Goal: Task Accomplishment & Management: Use online tool/utility

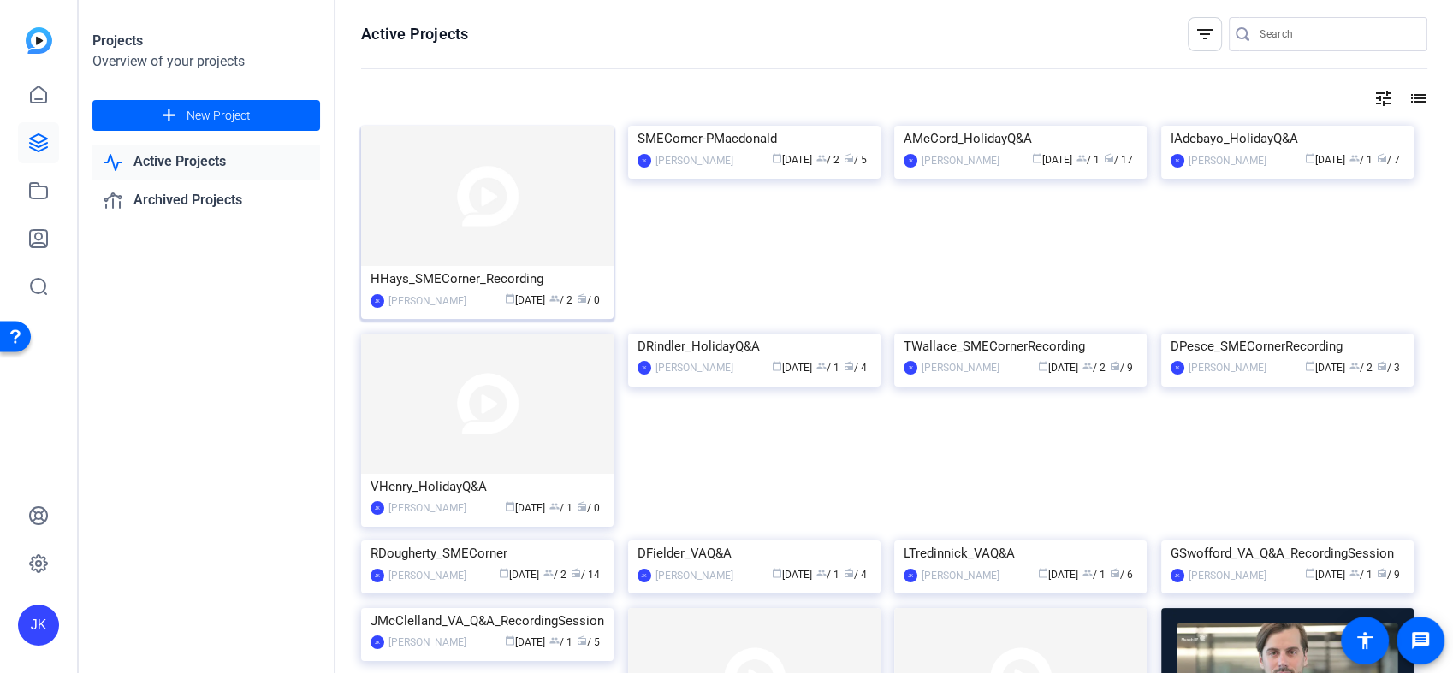
click at [452, 203] on img at bounding box center [487, 196] width 252 height 140
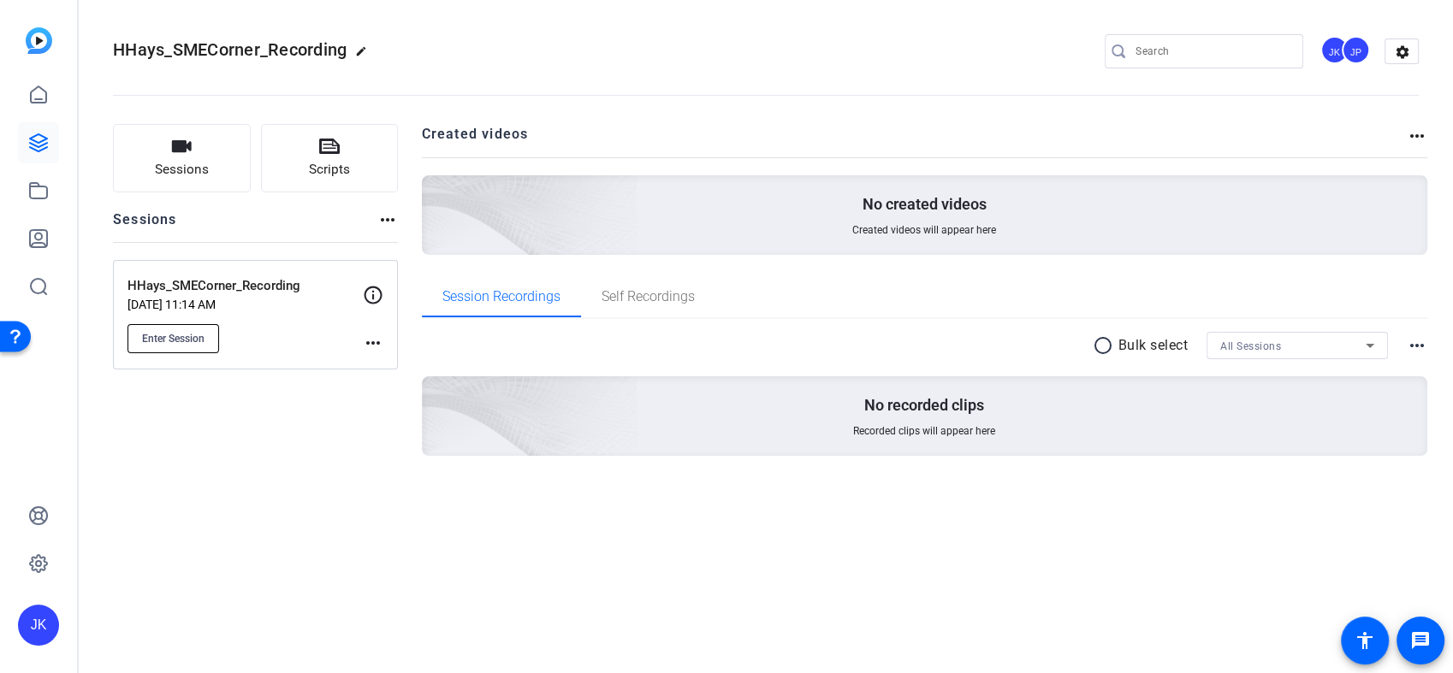
click at [180, 326] on button "Enter Session" at bounding box center [173, 338] width 92 height 29
click at [1346, 44] on div "JP" at bounding box center [1355, 50] width 28 height 28
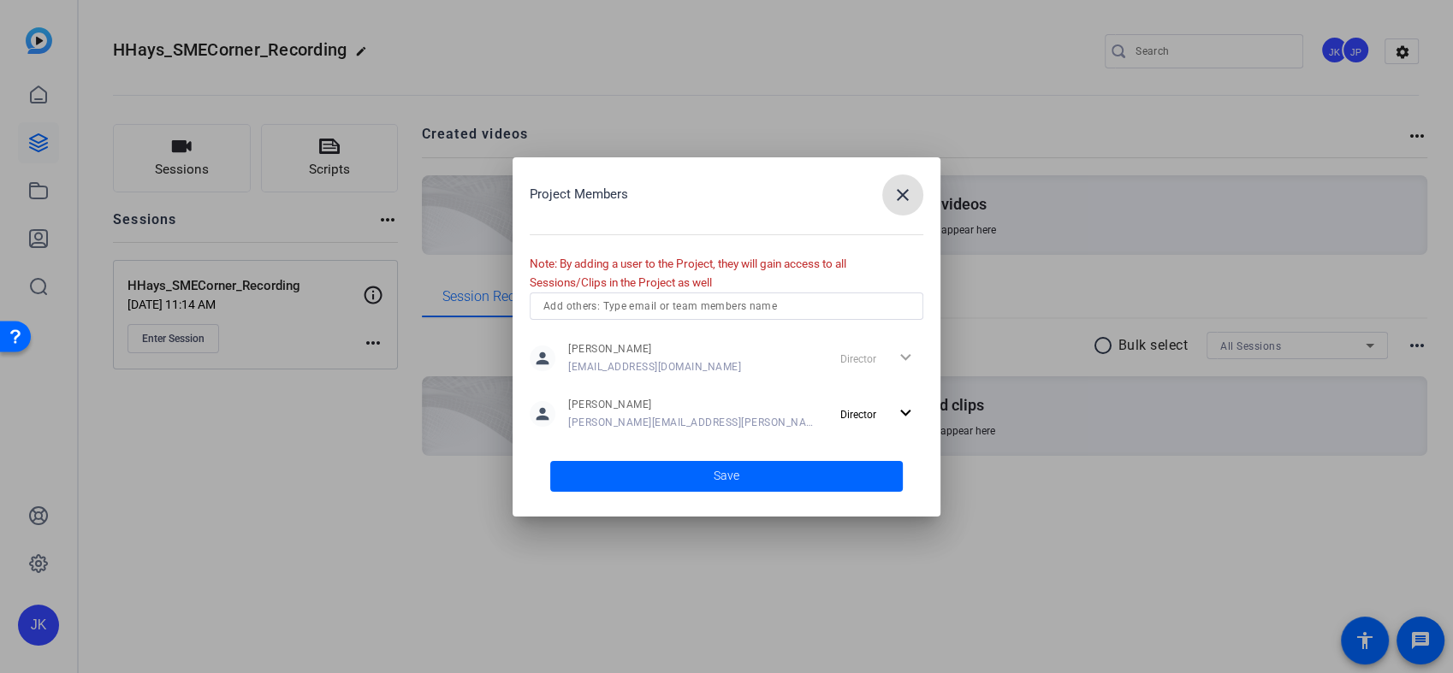
click at [917, 195] on span "button" at bounding box center [902, 195] width 41 height 41
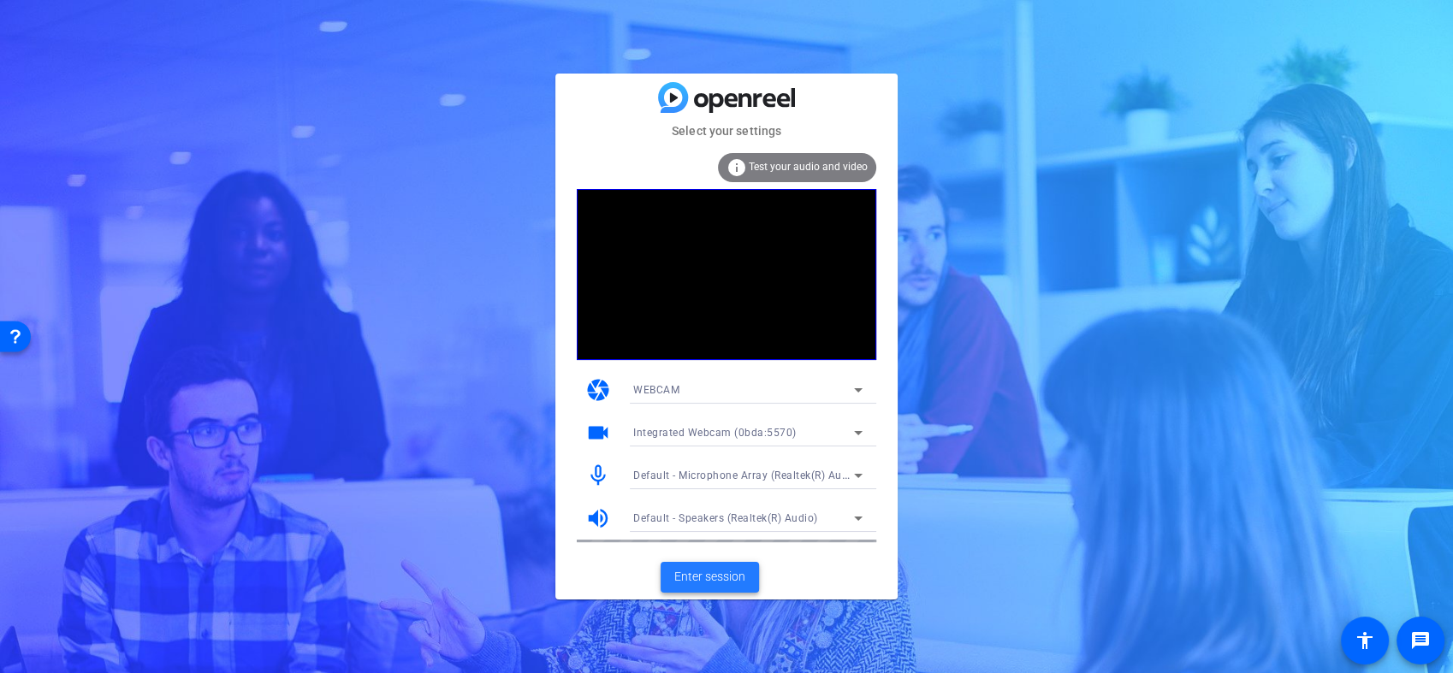
click at [689, 575] on span "Enter session" at bounding box center [709, 577] width 71 height 18
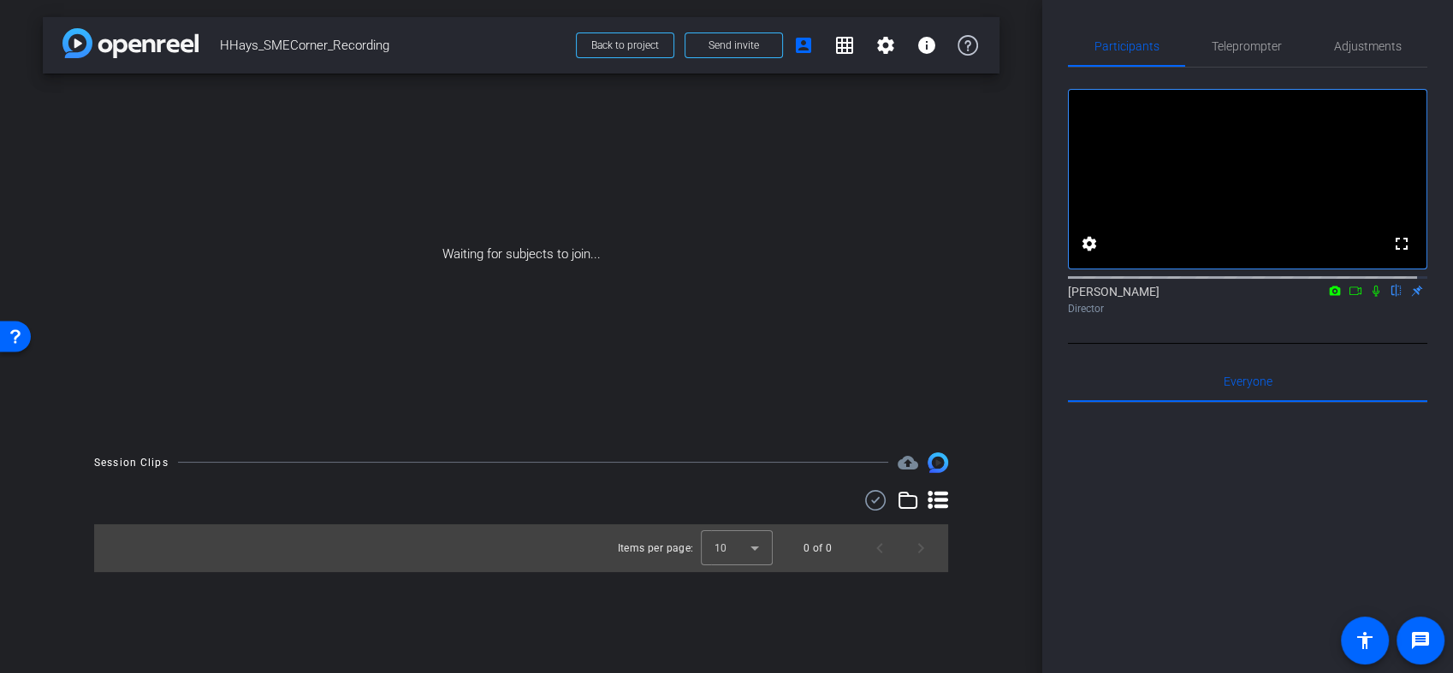
click at [1372, 297] on icon at bounding box center [1375, 291] width 7 height 11
click at [1026, 632] on div "arrow_back HHays_SMECorner_Recording Back to project Send invite account_box gr…" at bounding box center [521, 336] width 1042 height 673
click at [930, 52] on mat-icon "info" at bounding box center [926, 45] width 21 height 21
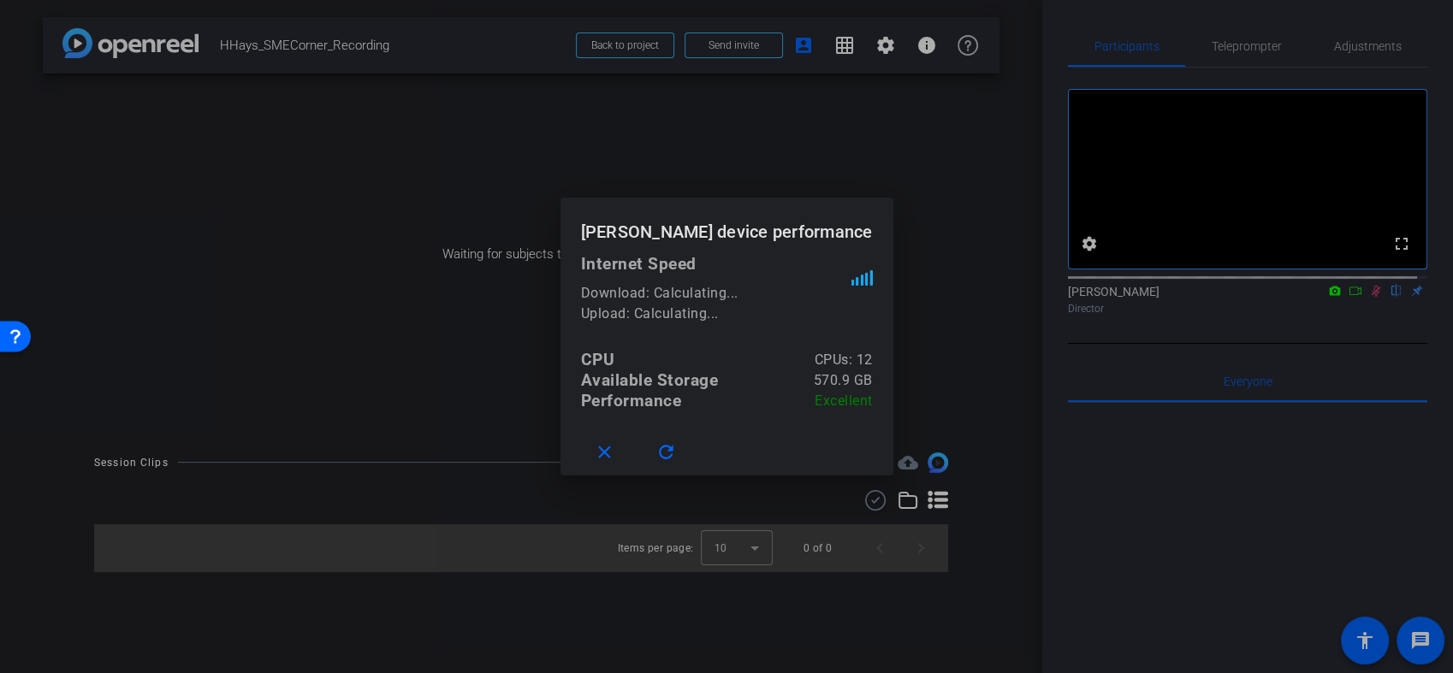
click at [0, 0] on div at bounding box center [0, 0] width 0 height 0
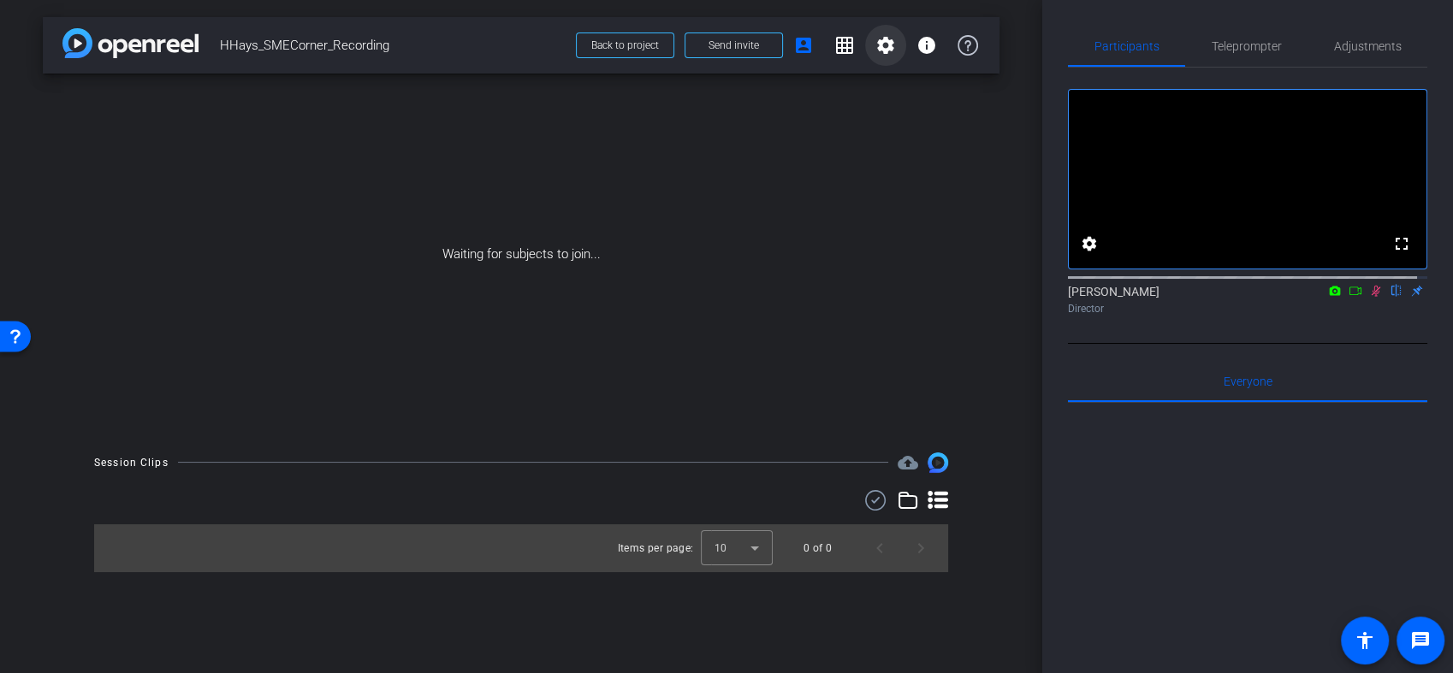
click at [891, 40] on mat-icon "settings" at bounding box center [885, 45] width 21 height 21
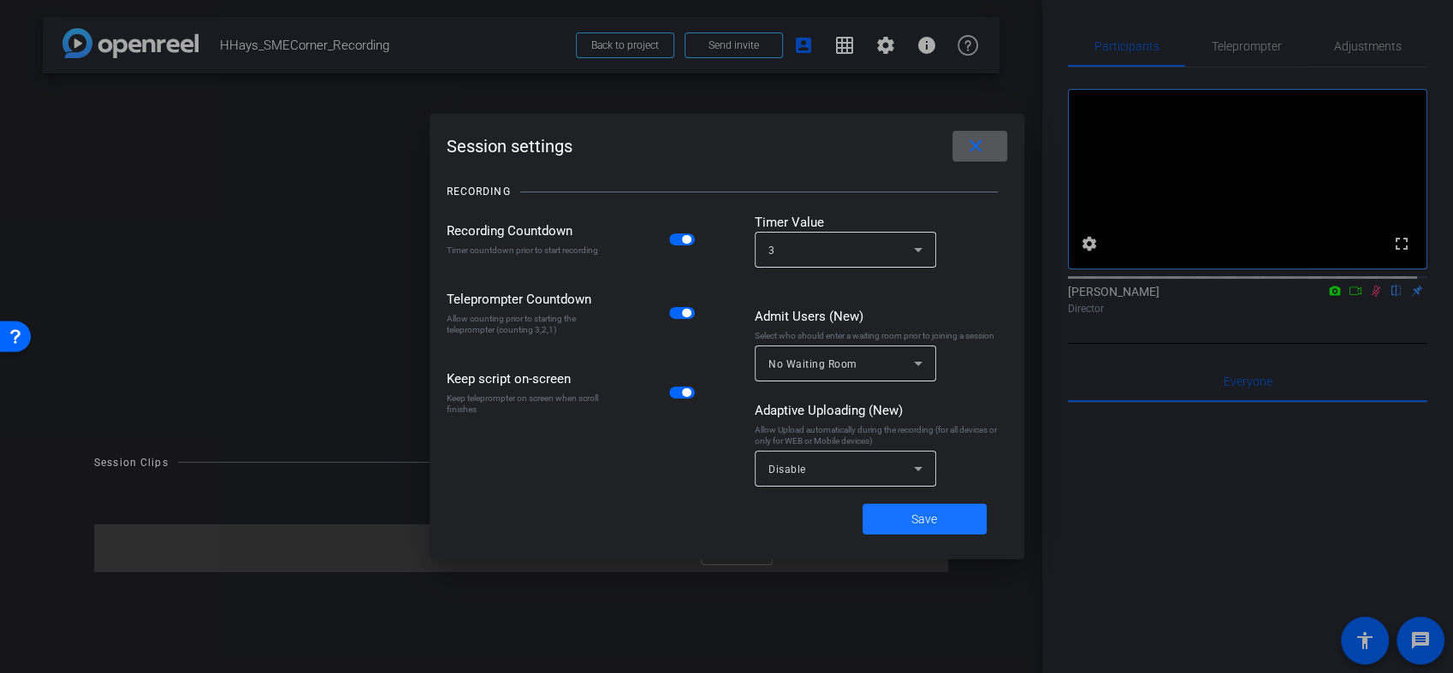
click at [964, 520] on span at bounding box center [924, 519] width 124 height 41
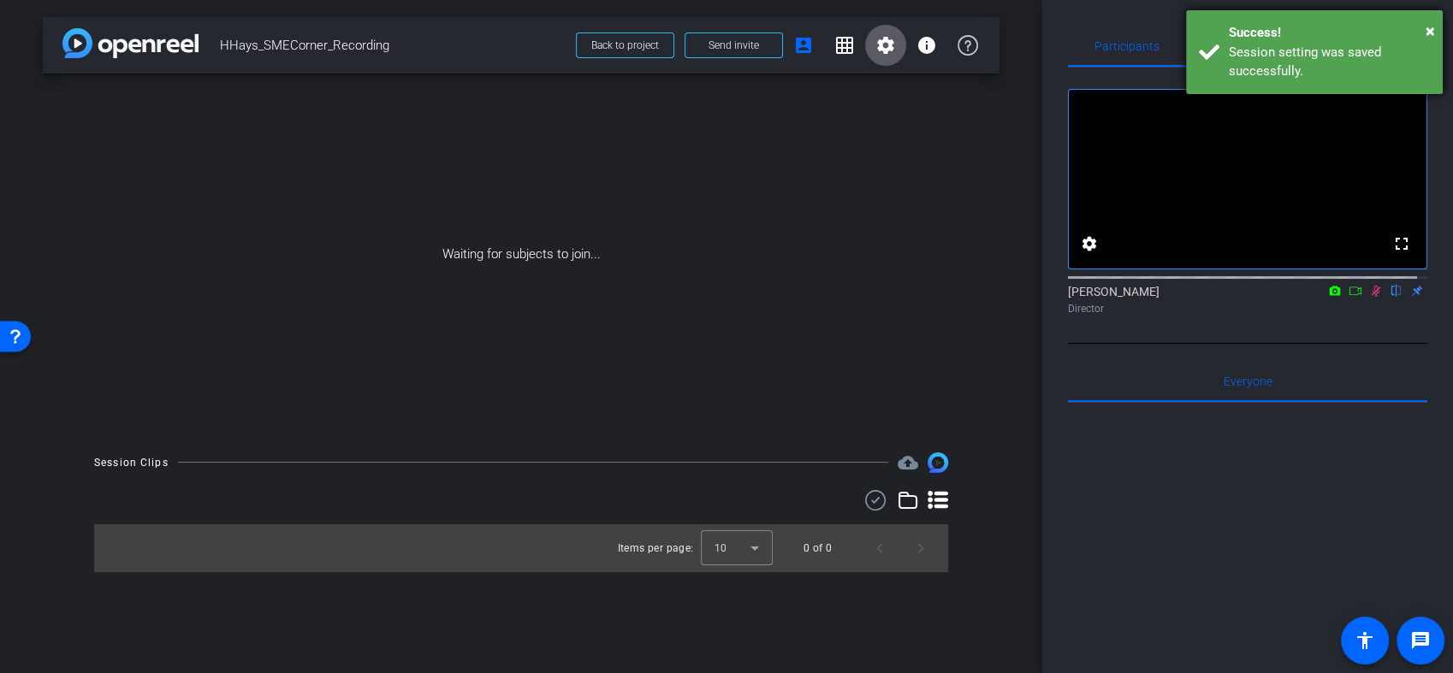
click at [1437, 27] on div "× Success! Session setting was saved successfully." at bounding box center [1314, 52] width 257 height 84
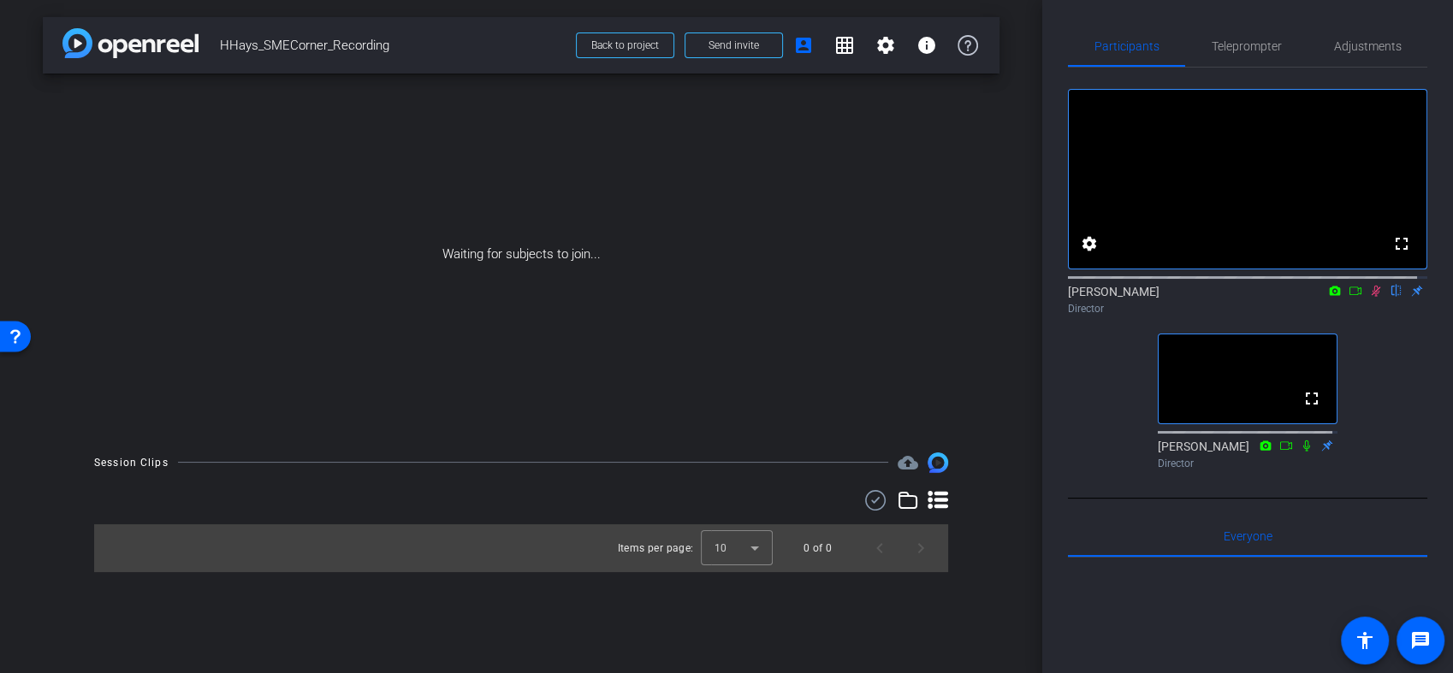
click at [1371, 297] on icon at bounding box center [1375, 291] width 9 height 11
click at [383, 588] on div "arrow_back HHays_SMECorner_Recording Back to project Send invite account_box gr…" at bounding box center [521, 336] width 1042 height 673
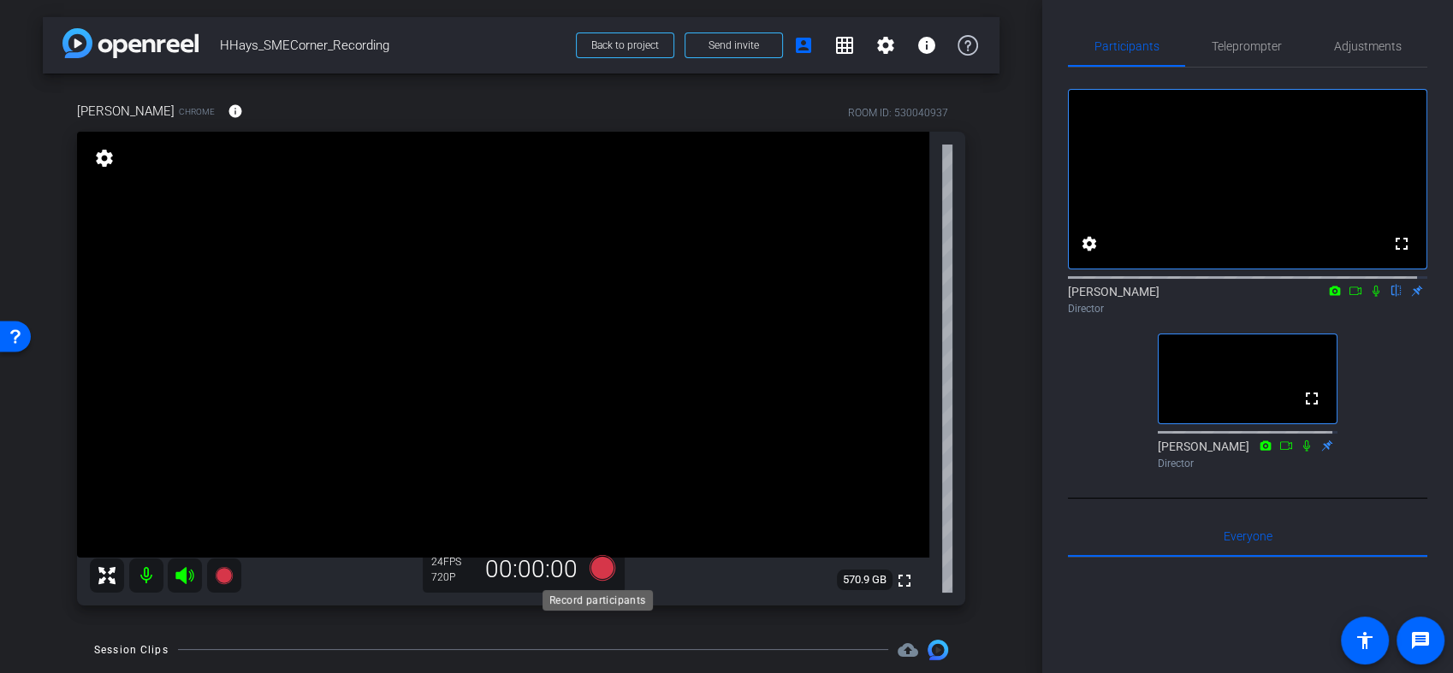
click at [589, 567] on icon at bounding box center [602, 567] width 26 height 26
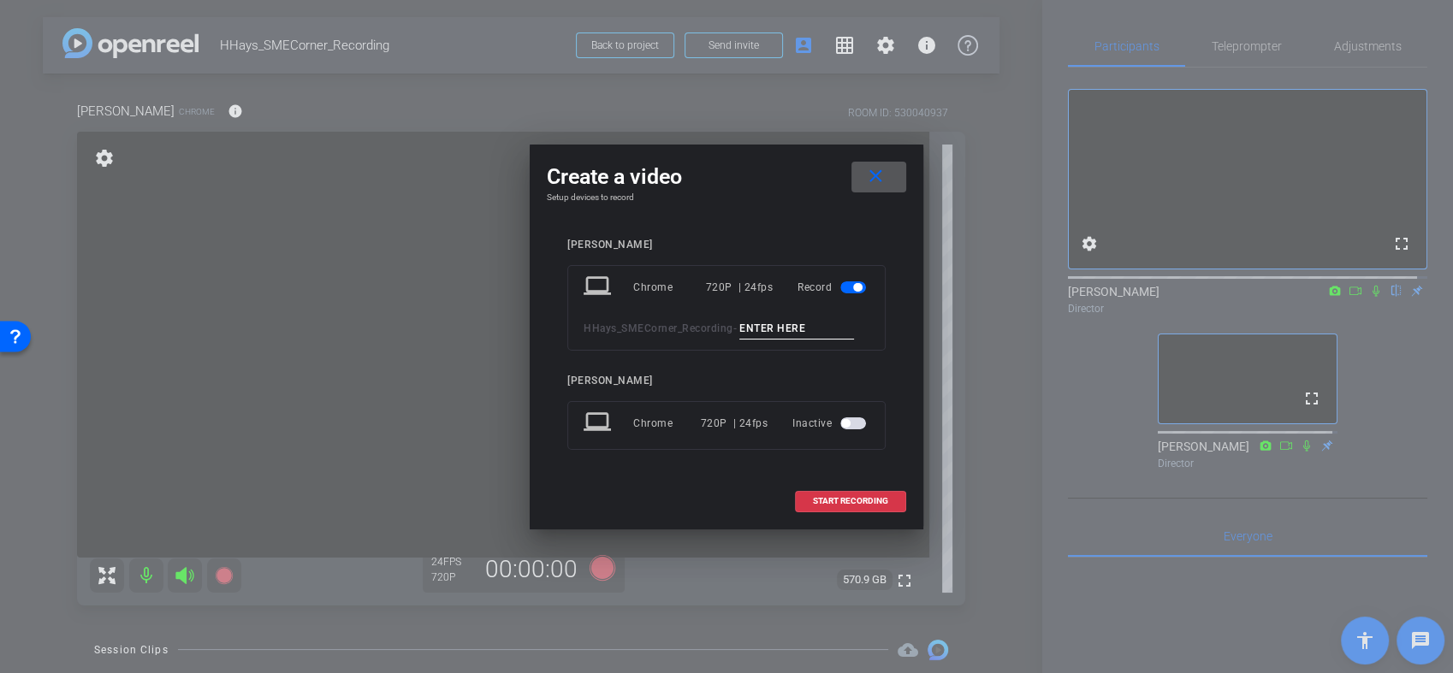
click at [783, 330] on input at bounding box center [796, 328] width 115 height 21
type input "001"
click at [875, 378] on div "[PERSON_NAME]" at bounding box center [726, 381] width 318 height 13
click at [793, 326] on input "001" at bounding box center [796, 328] width 115 height 21
click at [851, 500] on span "START RECORDING" at bounding box center [850, 501] width 75 height 9
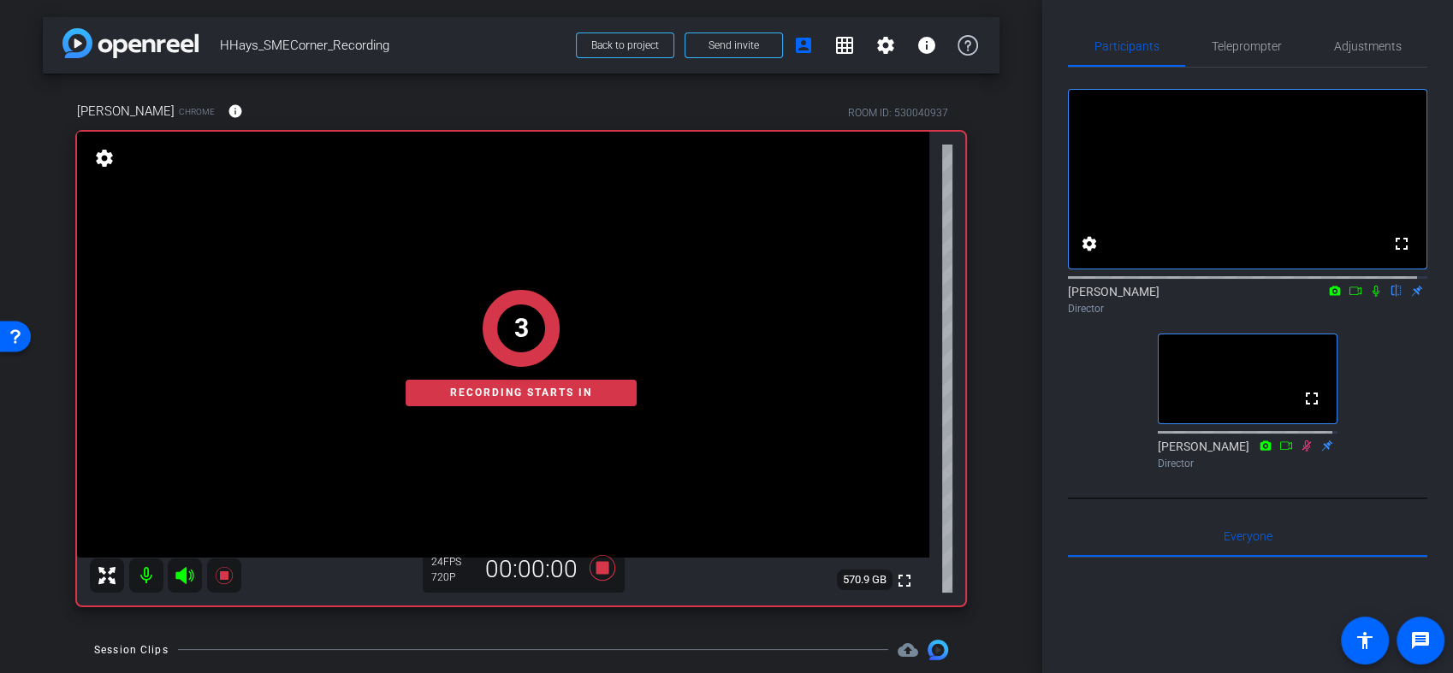
click at [1372, 297] on icon at bounding box center [1375, 291] width 7 height 11
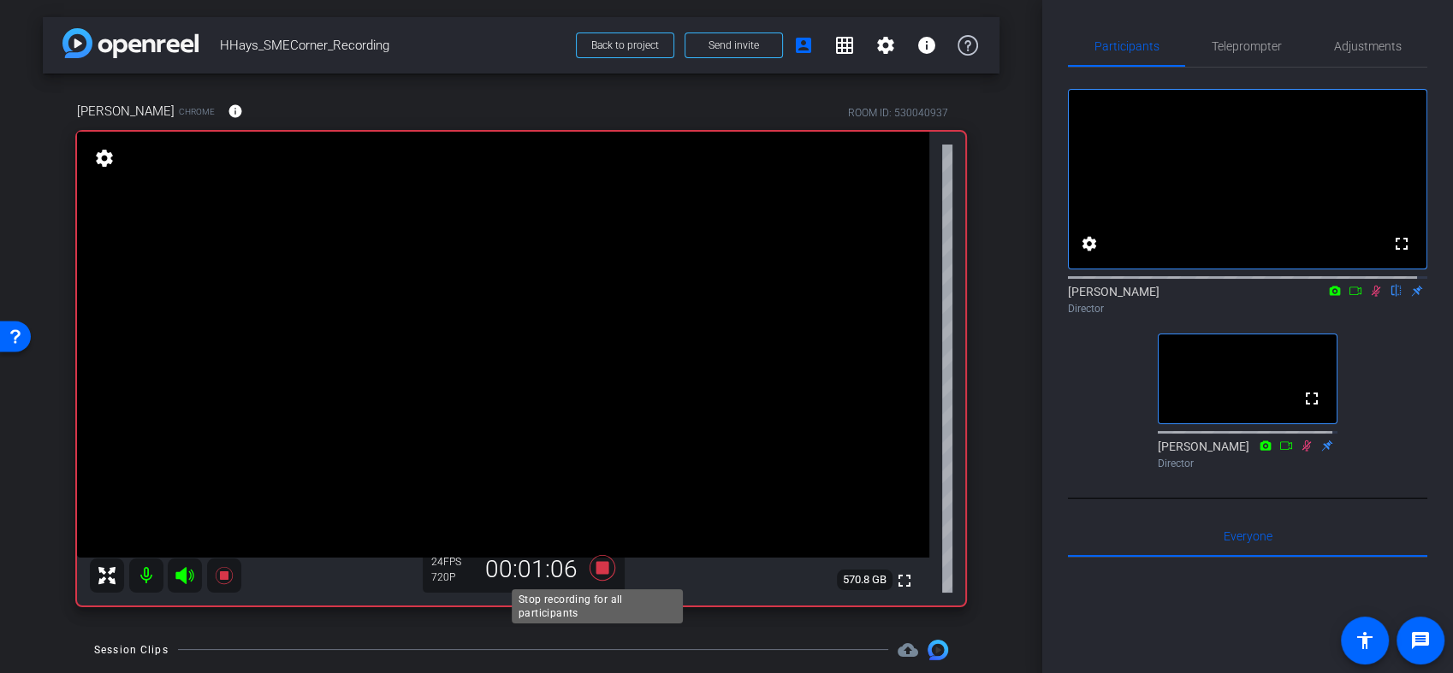
click at [602, 570] on icon at bounding box center [602, 568] width 26 height 26
click at [1369, 297] on icon at bounding box center [1376, 291] width 14 height 12
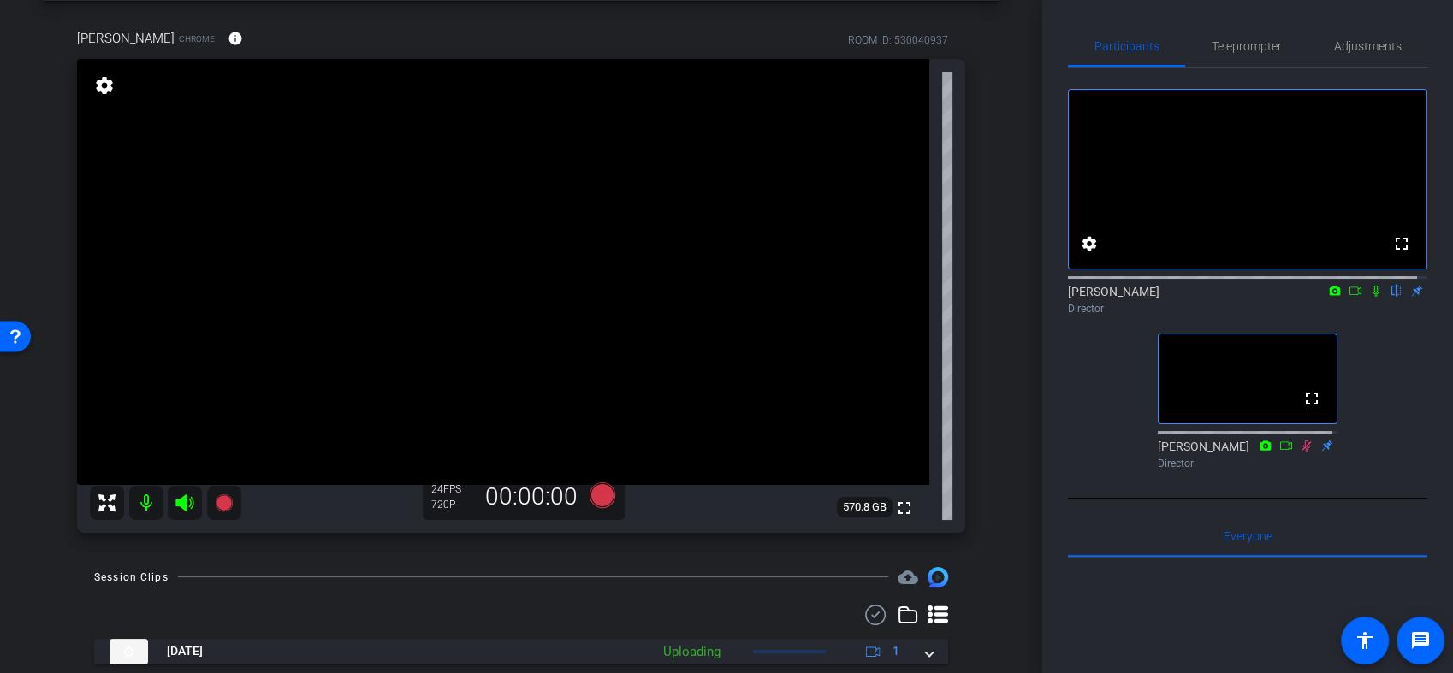
scroll to position [30, 0]
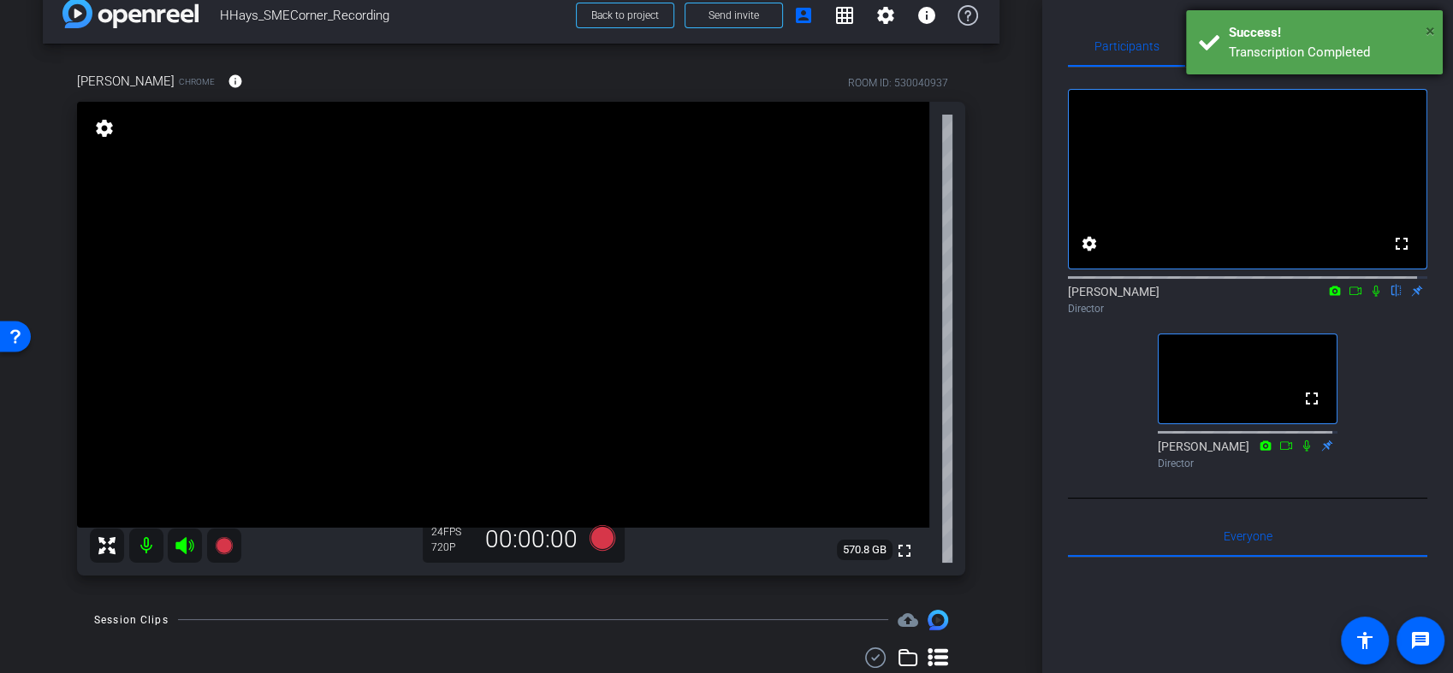
click at [1434, 22] on span "×" at bounding box center [1429, 31] width 9 height 21
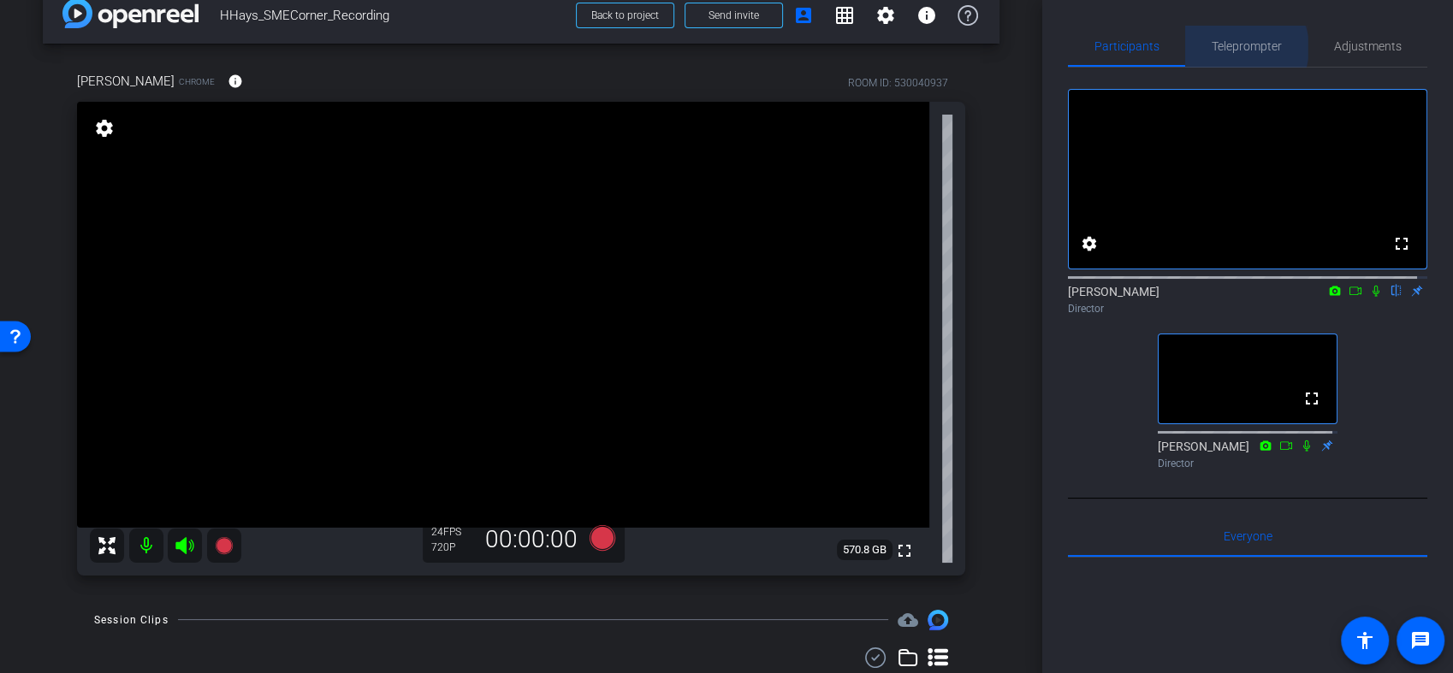
click at [1236, 48] on span "Teleprompter" at bounding box center [1246, 46] width 70 height 12
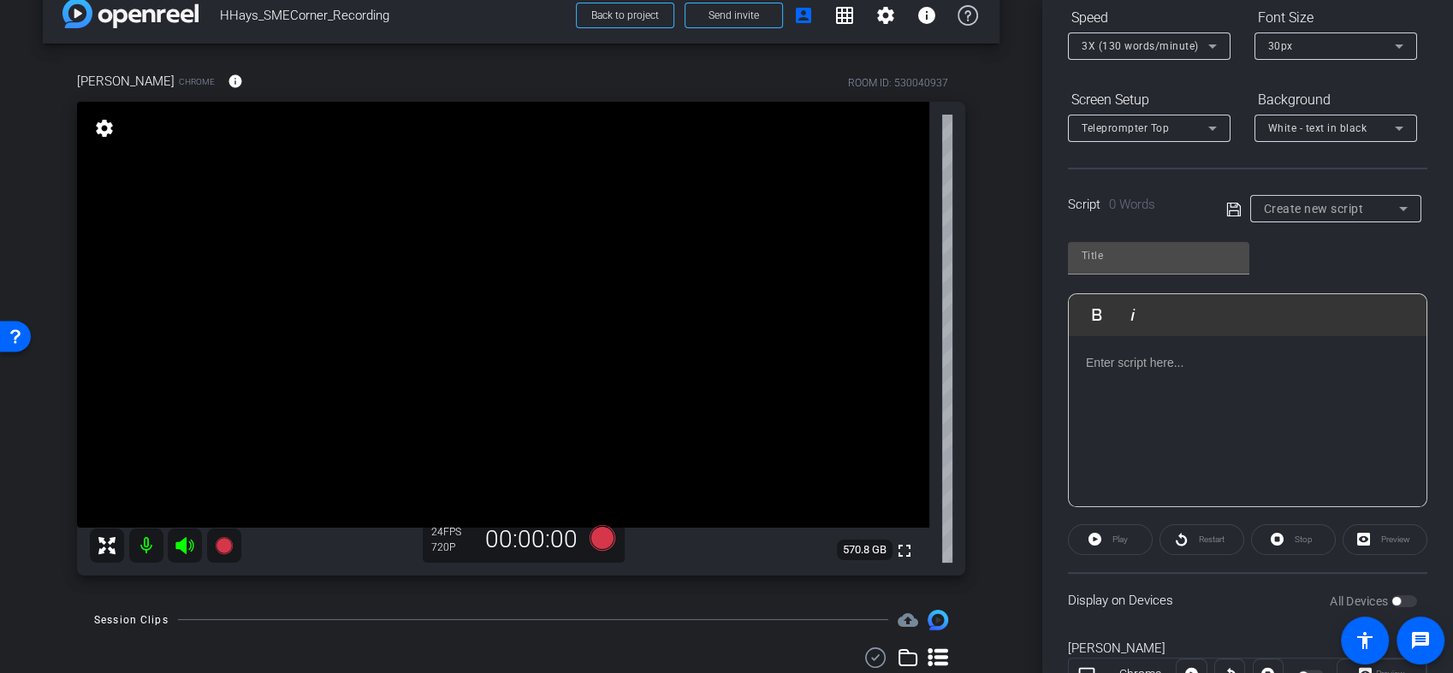
scroll to position [260, 0]
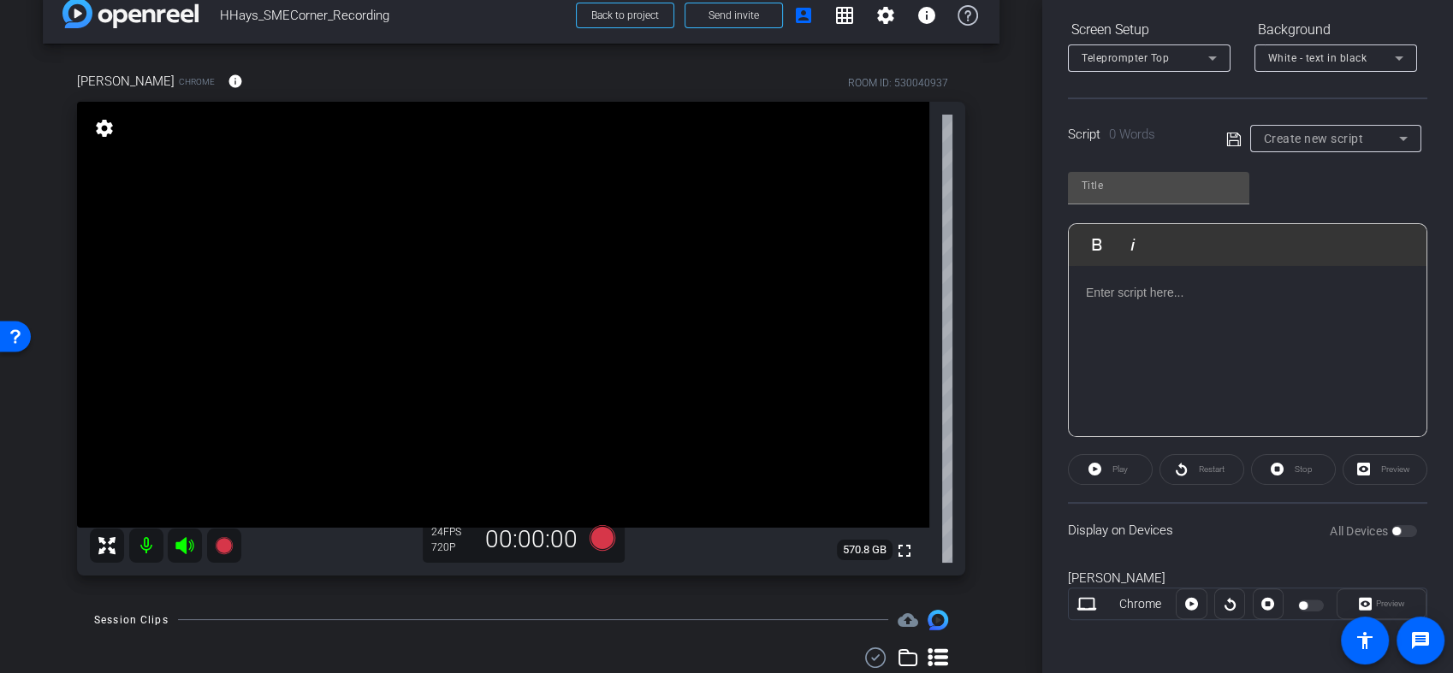
click at [1177, 278] on div at bounding box center [1247, 351] width 358 height 171
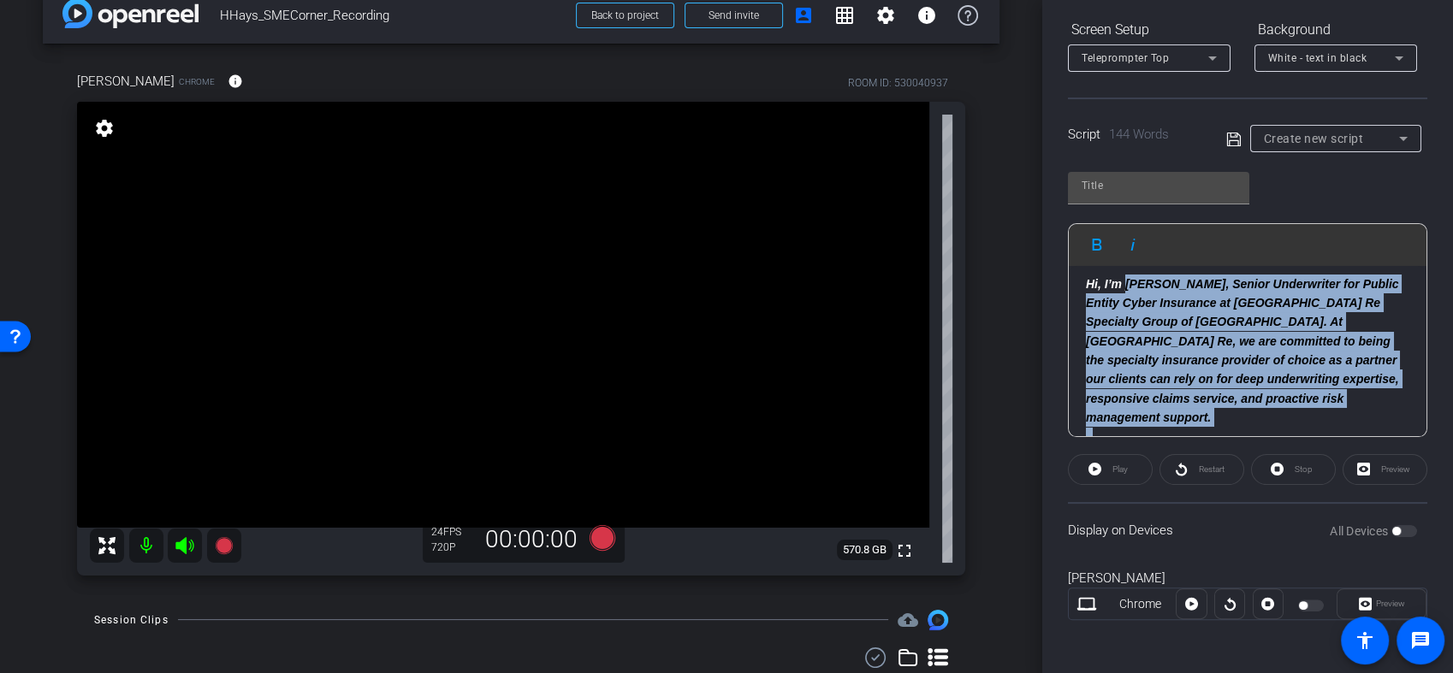
scroll to position [0, 0]
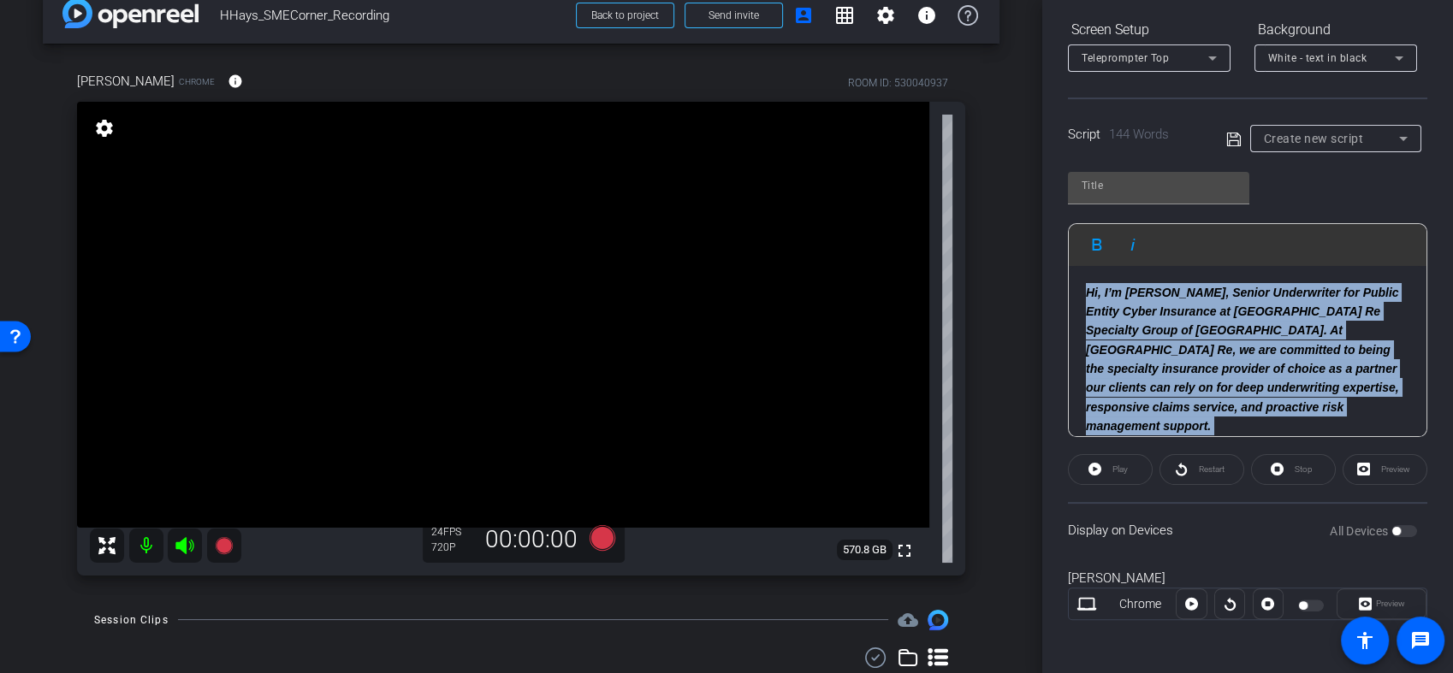
drag, startPoint x: 1281, startPoint y: 411, endPoint x: 1080, endPoint y: 263, distance: 249.1
click at [1080, 266] on div "Hi, I’m Hannah Hays, Senior Underwriter for Public Entity Cyber Insurance at Mu…" at bounding box center [1247, 484] width 358 height 436
click at [1134, 246] on icon "button" at bounding box center [1132, 244] width 21 height 21
click at [1099, 239] on icon "button" at bounding box center [1096, 245] width 9 height 12
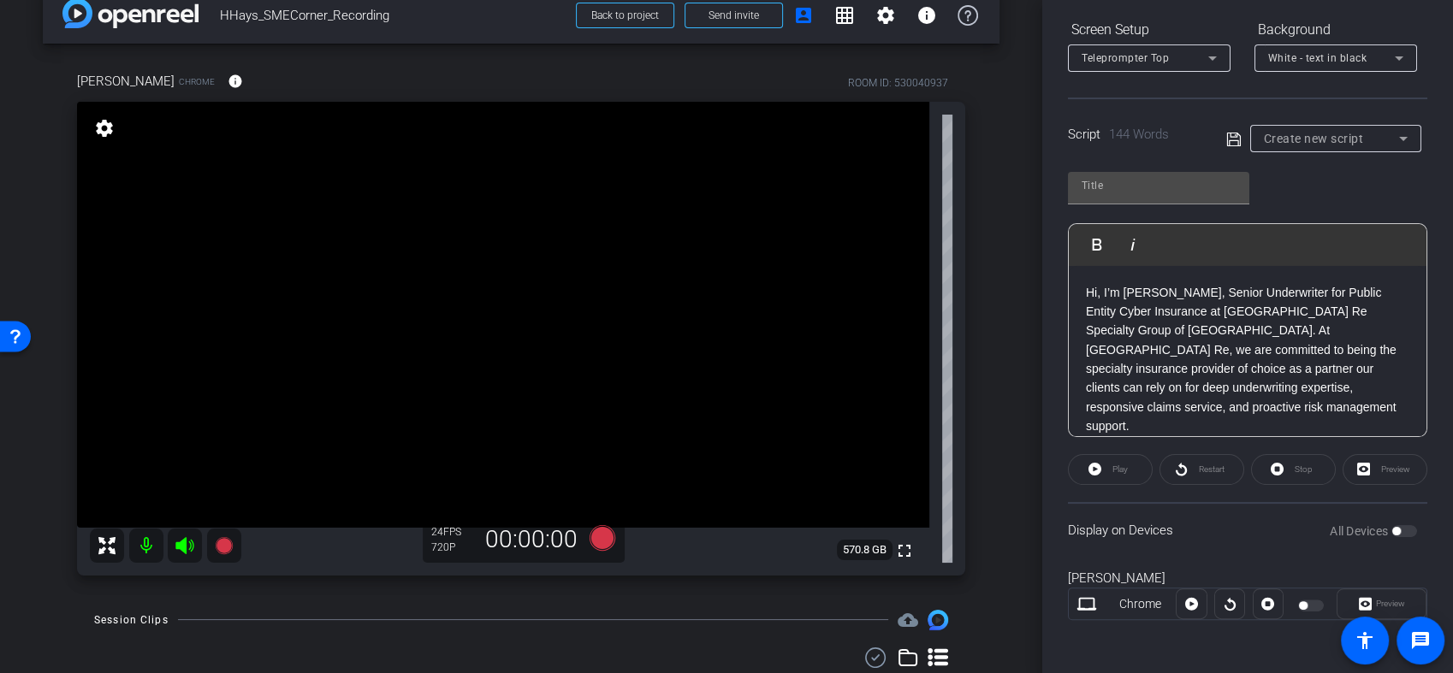
click at [1298, 371] on p "Hi, I’m Hannah Hays, Senior Underwriter for Public Entity Cyber Insurance at Mu…" at bounding box center [1247, 359] width 323 height 153
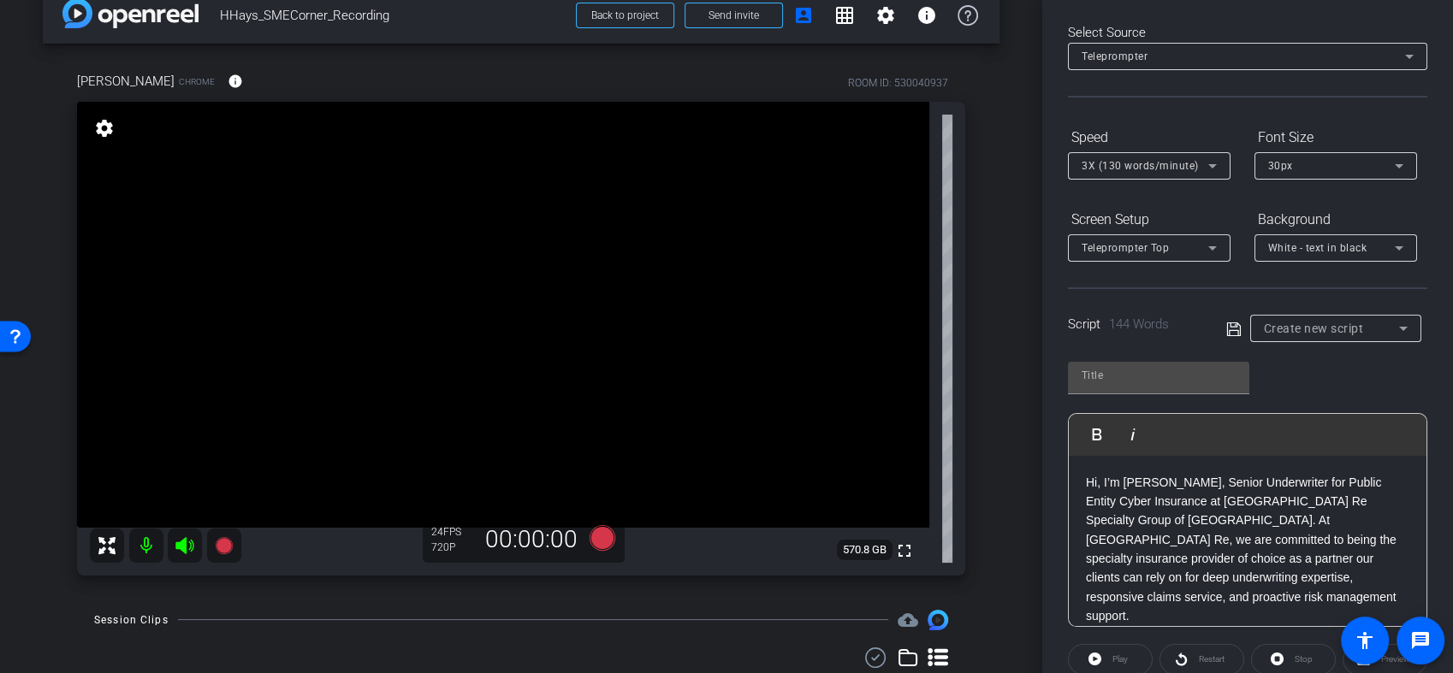
click at [1184, 167] on span "3X (130 words/minute)" at bounding box center [1139, 166] width 117 height 12
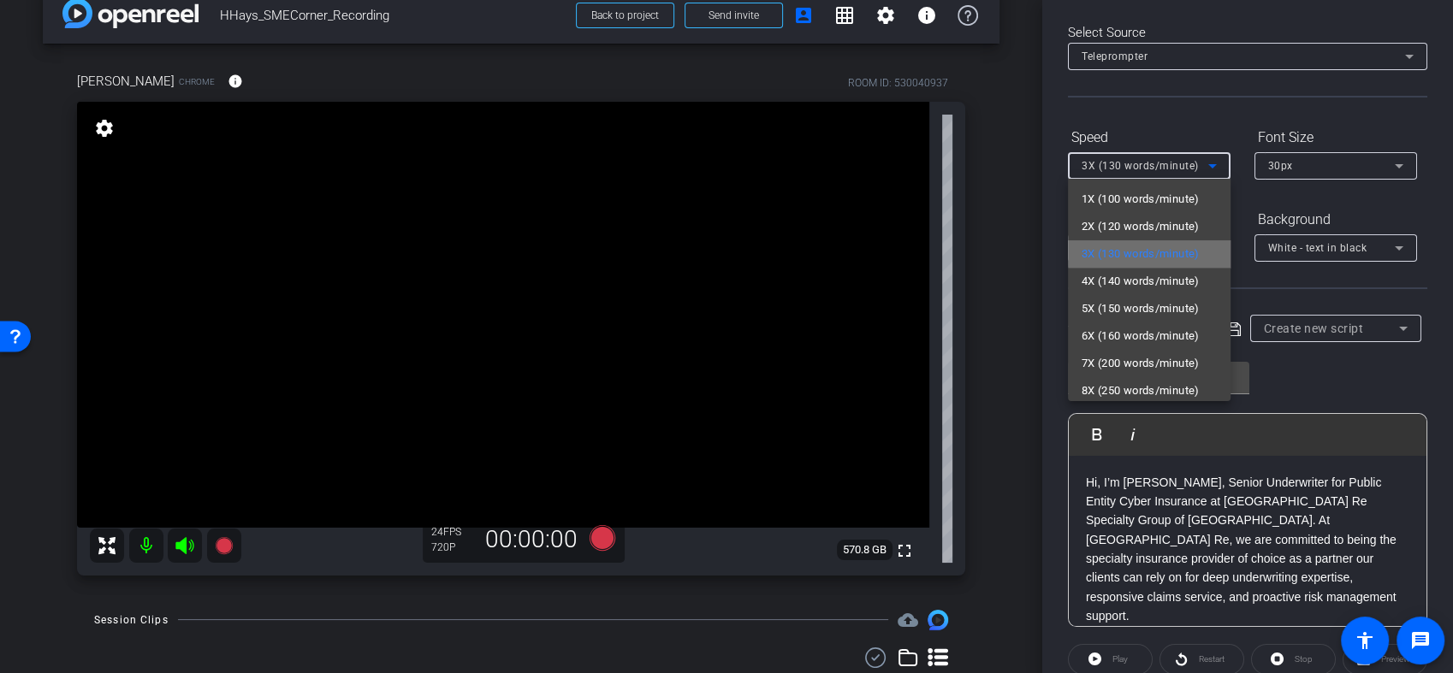
click at [1168, 253] on span "3X (130 words/minute)" at bounding box center [1140, 254] width 118 height 21
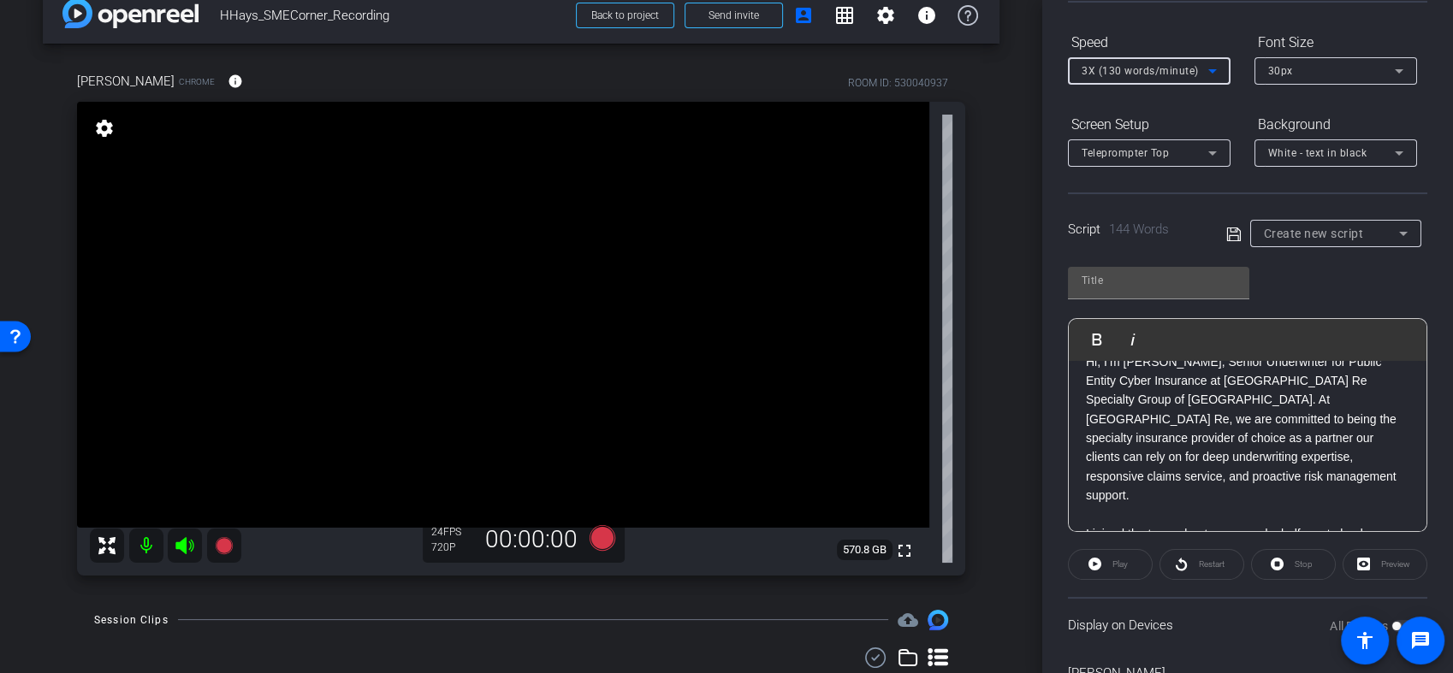
scroll to position [0, 0]
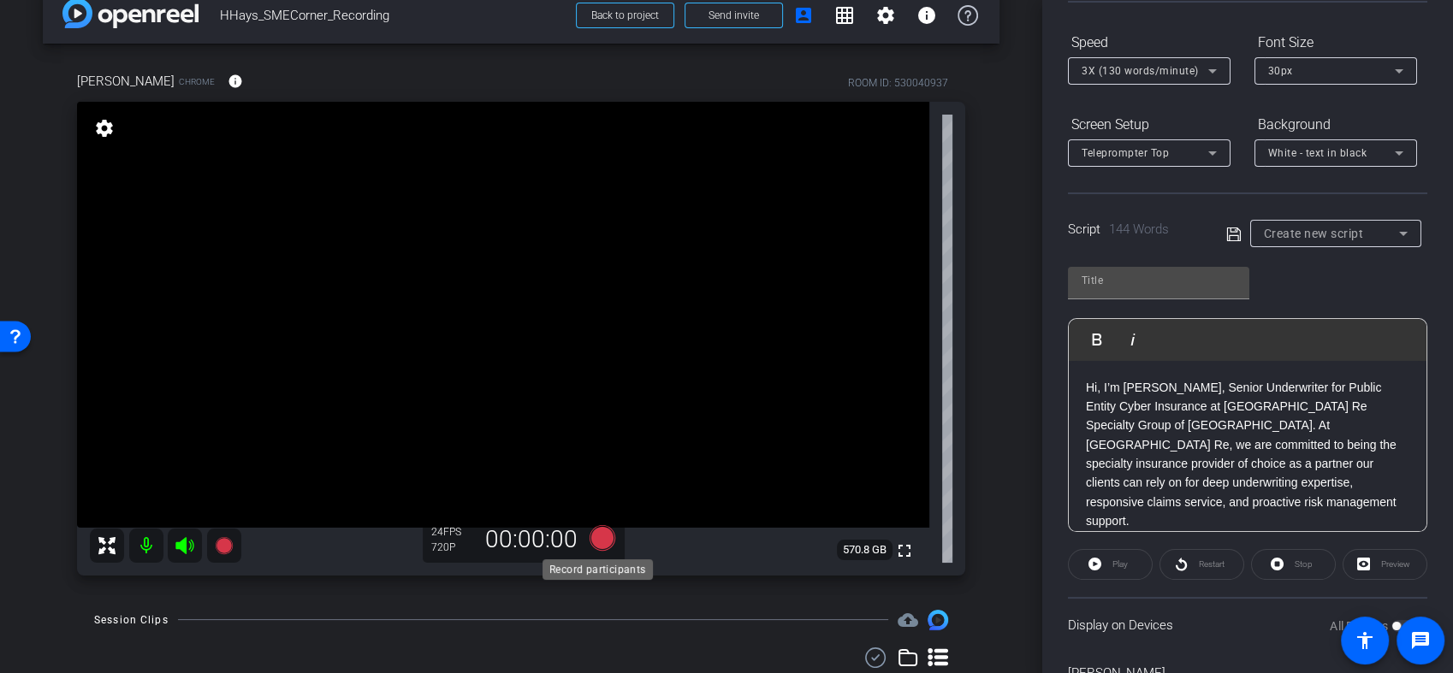
click at [598, 544] on icon at bounding box center [602, 537] width 26 height 26
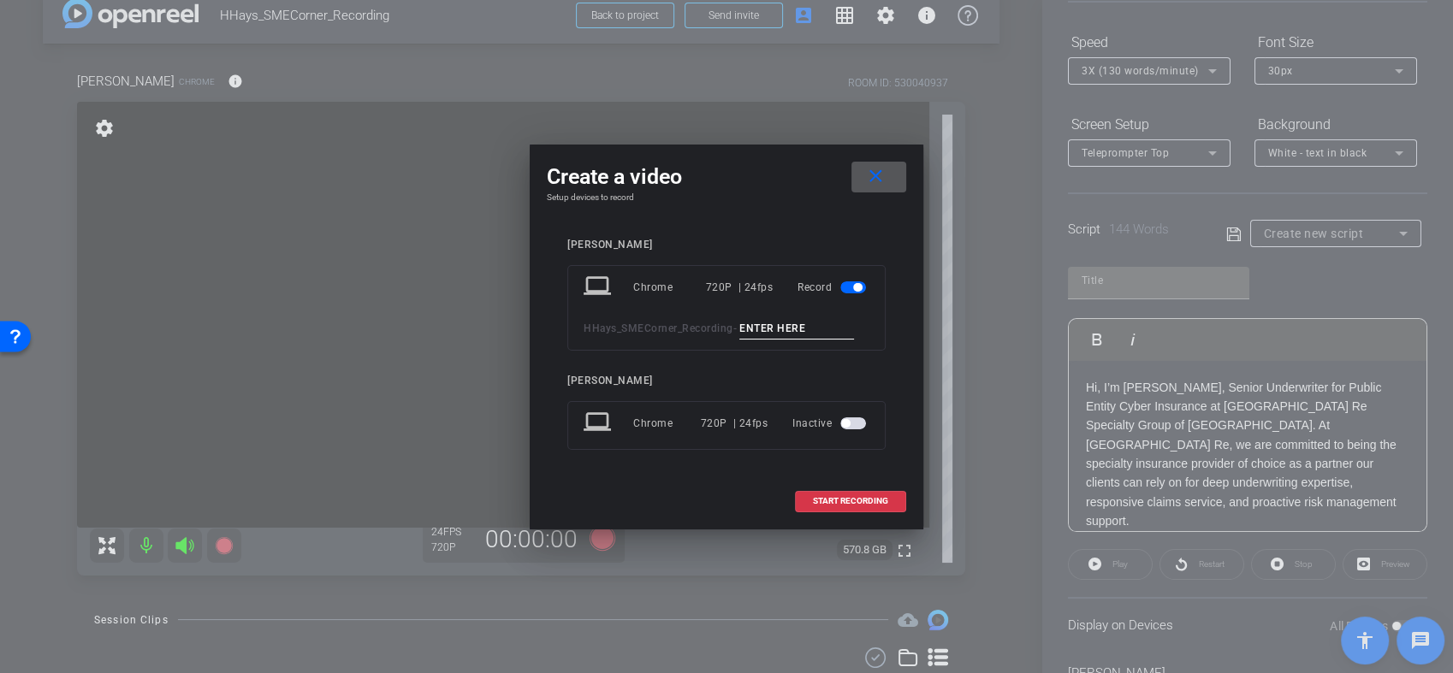
click at [754, 334] on input at bounding box center [796, 328] width 115 height 21
type input "002"
click at [847, 500] on span "START RECORDING" at bounding box center [850, 501] width 75 height 9
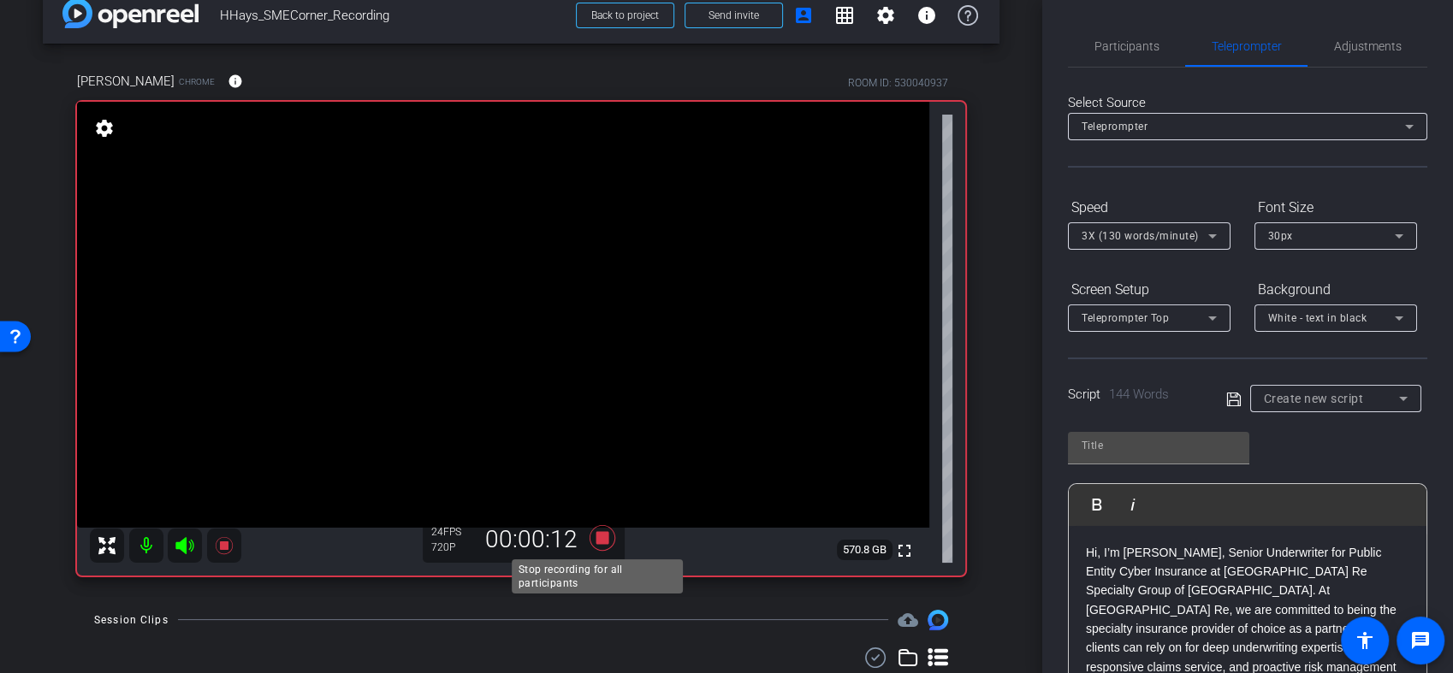
click at [595, 548] on icon at bounding box center [602, 538] width 41 height 31
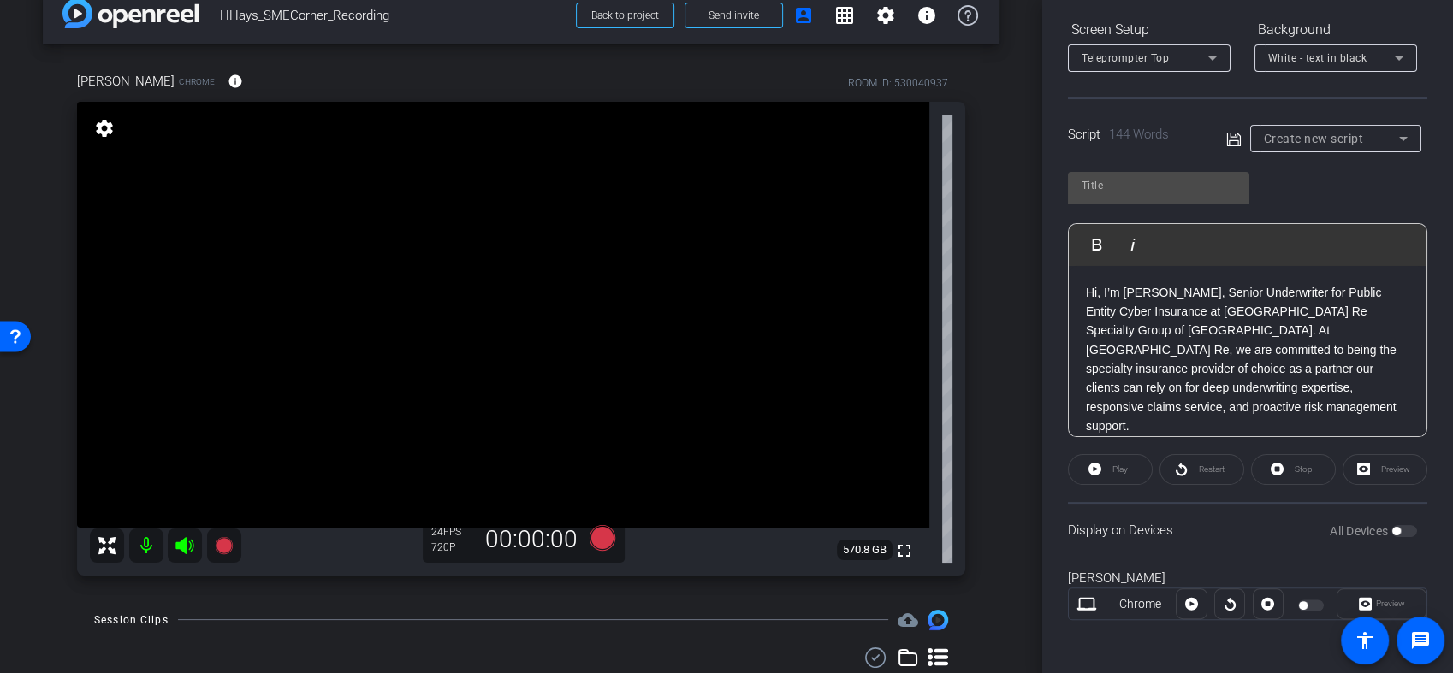
click at [1097, 465] on div "Play" at bounding box center [1110, 469] width 85 height 31
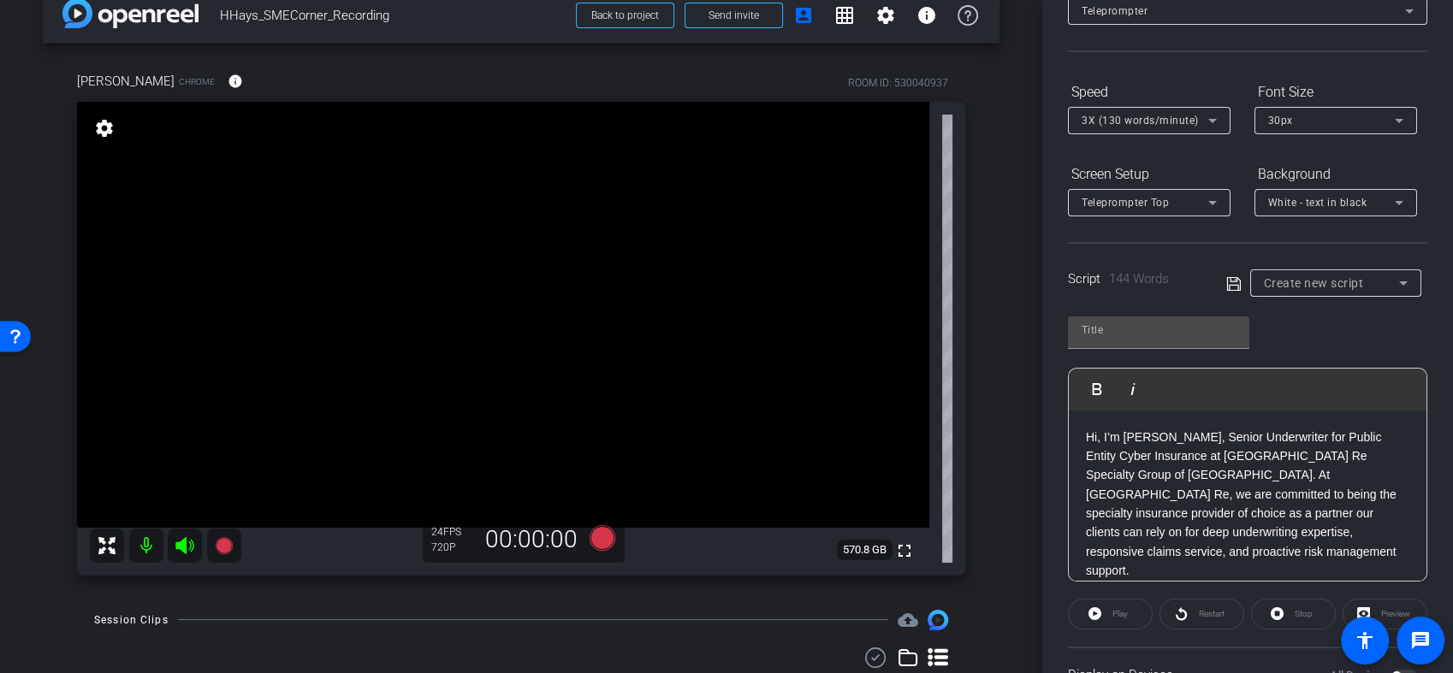
scroll to position [70, 0]
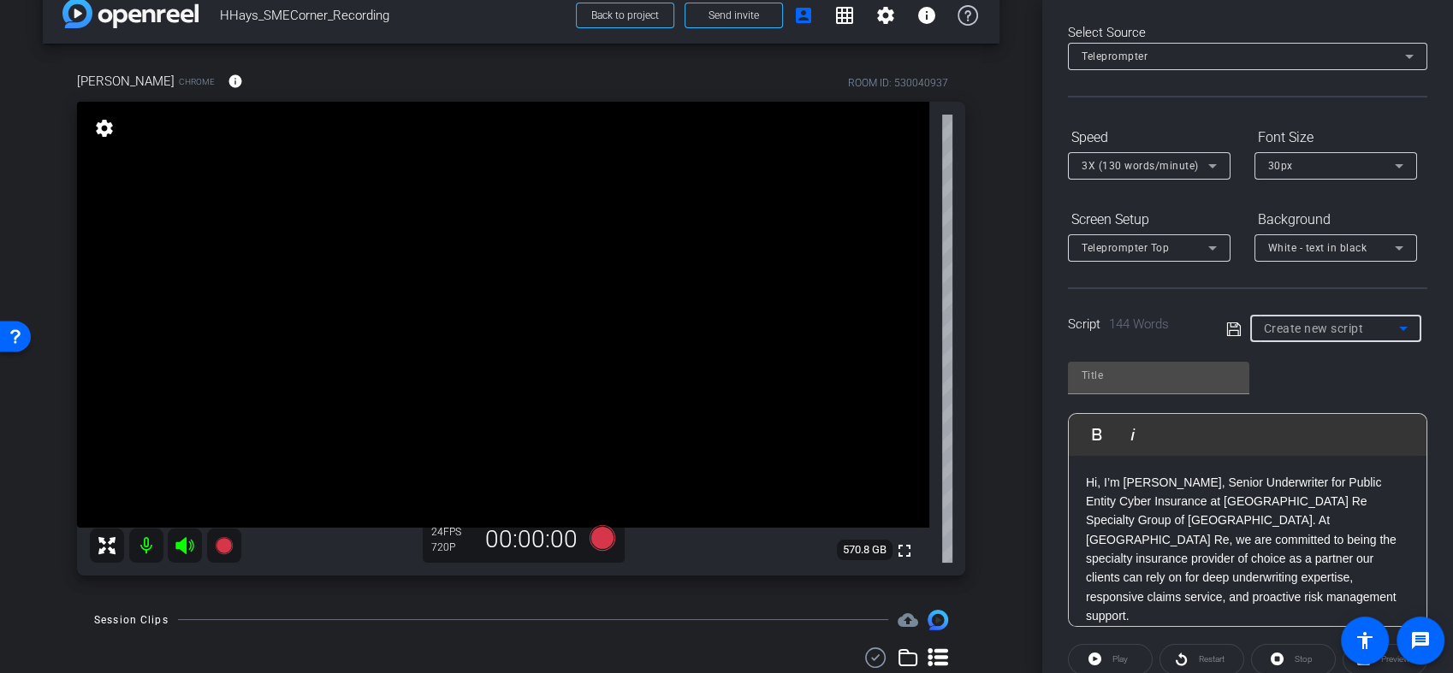
click at [1353, 331] on span "Create new script" at bounding box center [1313, 329] width 100 height 14
click at [1373, 383] on div at bounding box center [726, 336] width 1453 height 673
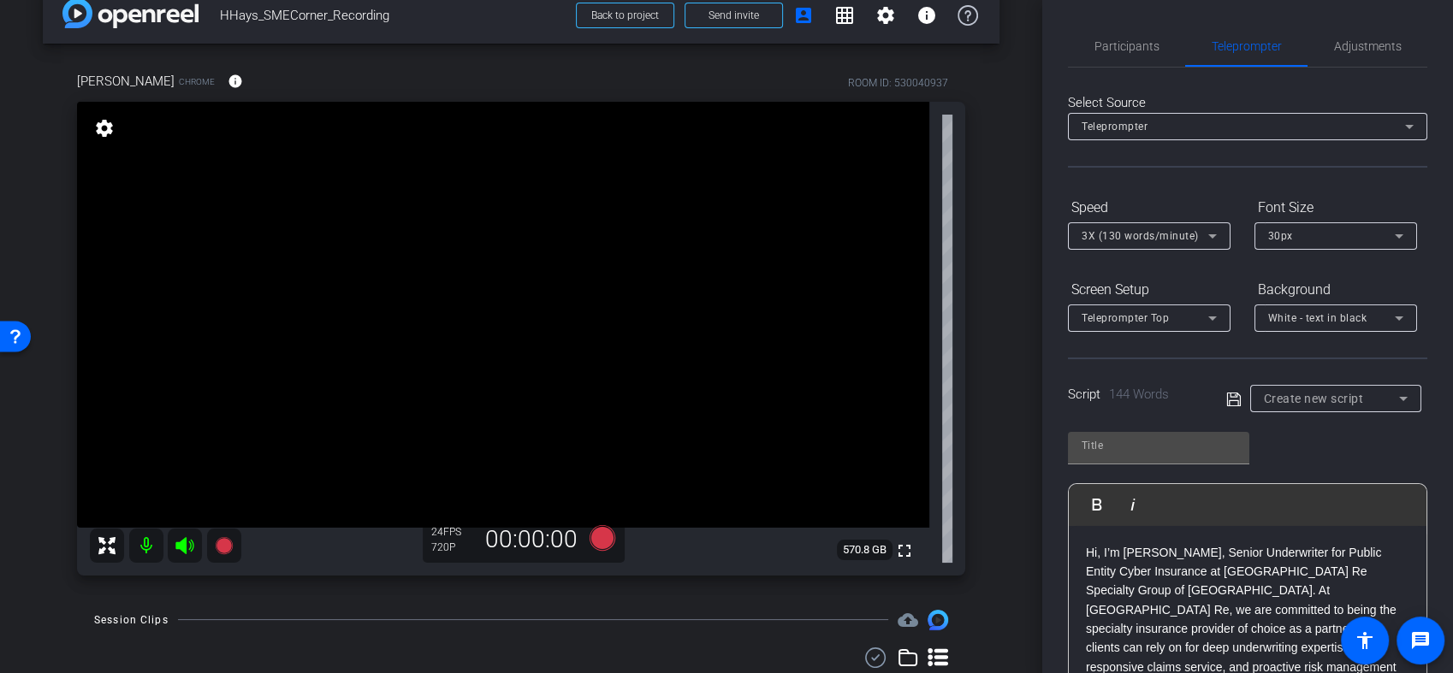
scroll to position [260, 0]
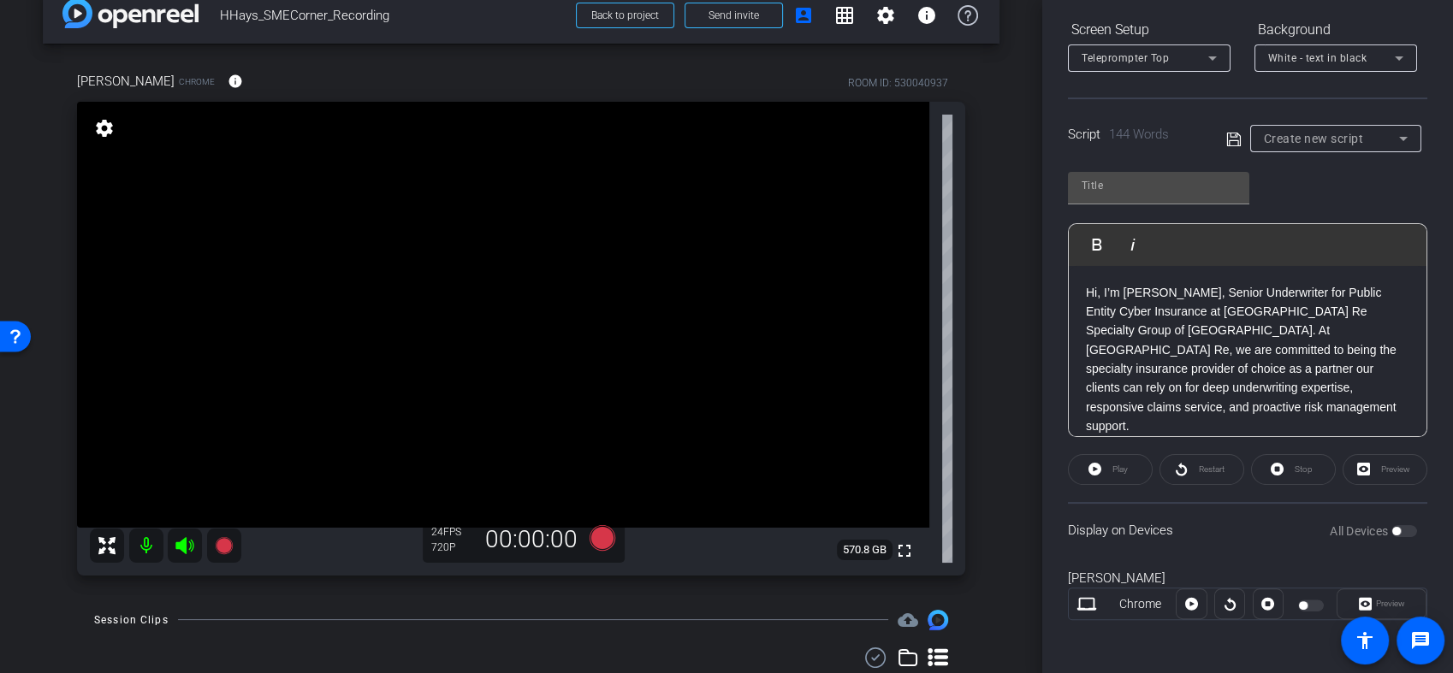
click at [1113, 469] on div "Play" at bounding box center [1110, 469] width 85 height 31
click at [1181, 469] on div "Restart" at bounding box center [1201, 469] width 85 height 31
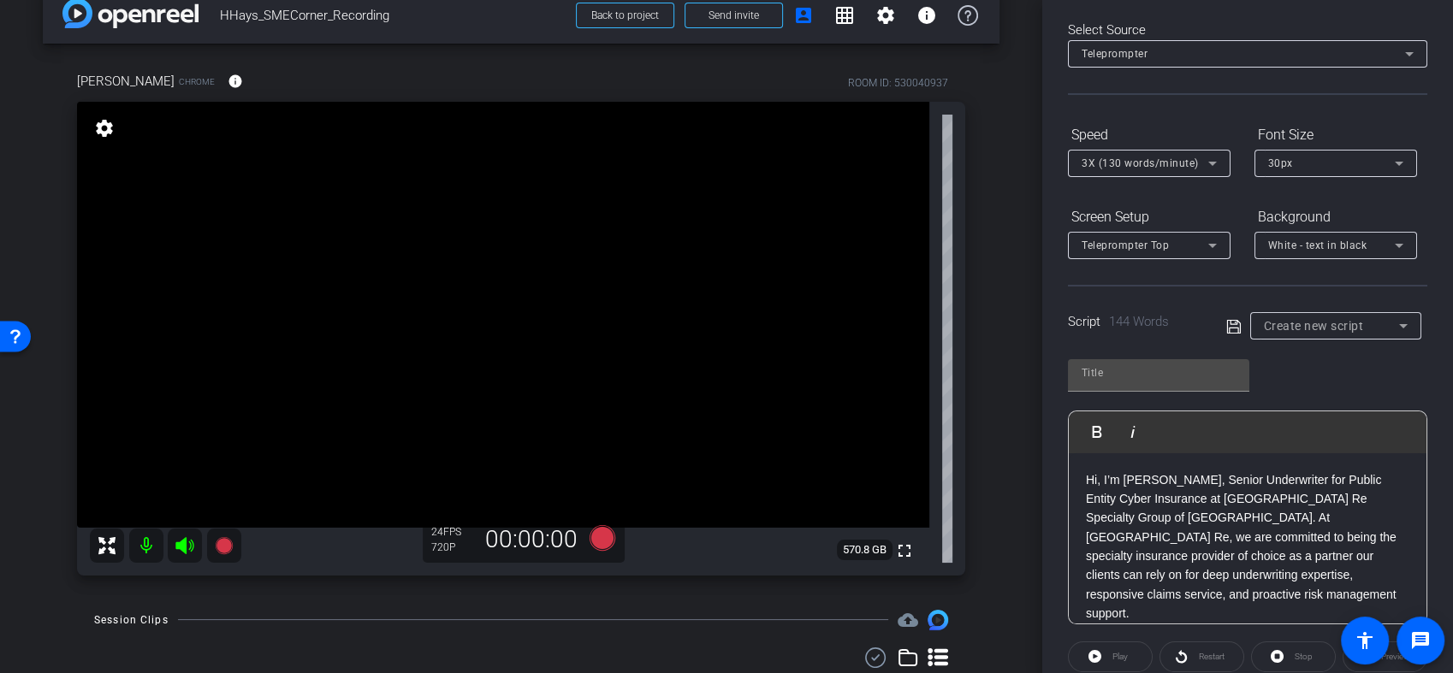
scroll to position [70, 0]
click at [1275, 324] on span "Create new script" at bounding box center [1313, 329] width 100 height 14
click at [1287, 358] on span "Create new script" at bounding box center [1304, 361] width 90 height 21
click at [1229, 324] on icon at bounding box center [1233, 329] width 15 height 21
type input "Default title 5360"
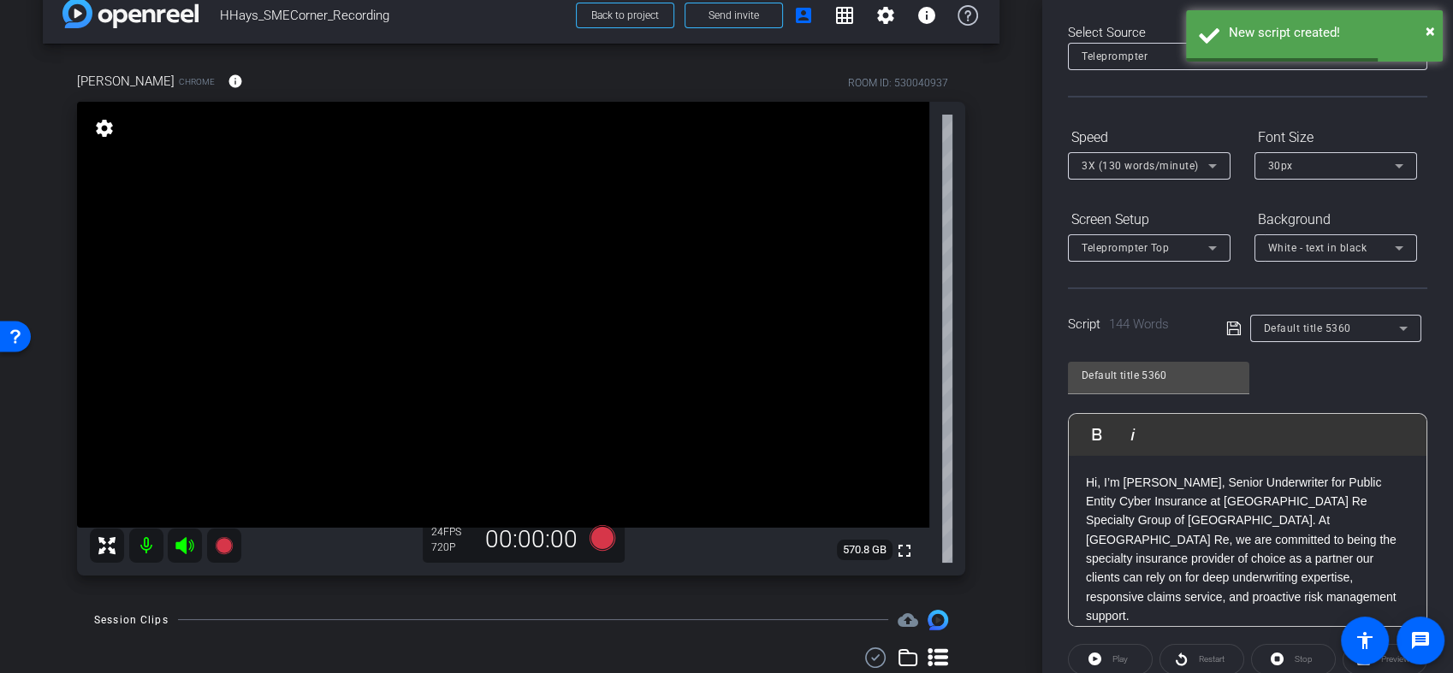
scroll to position [260, 0]
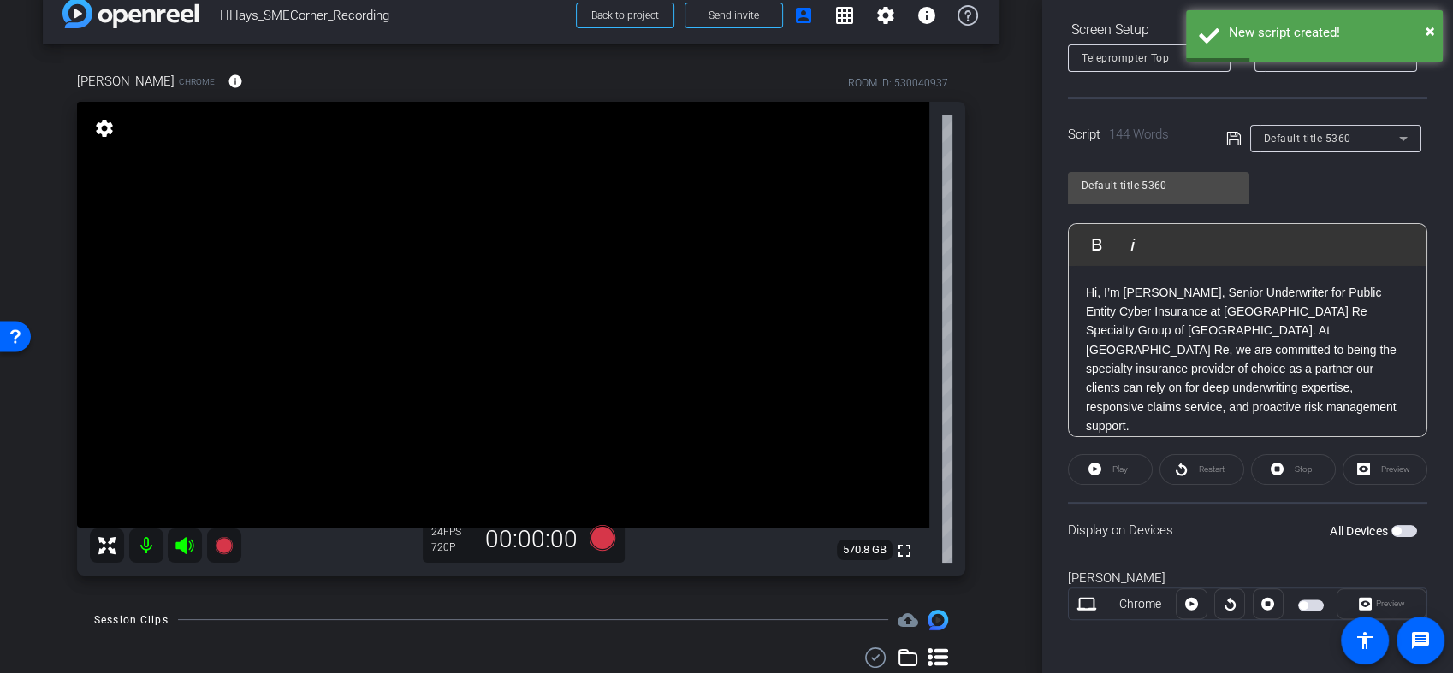
click at [1392, 530] on span "button" at bounding box center [1396, 531] width 9 height 9
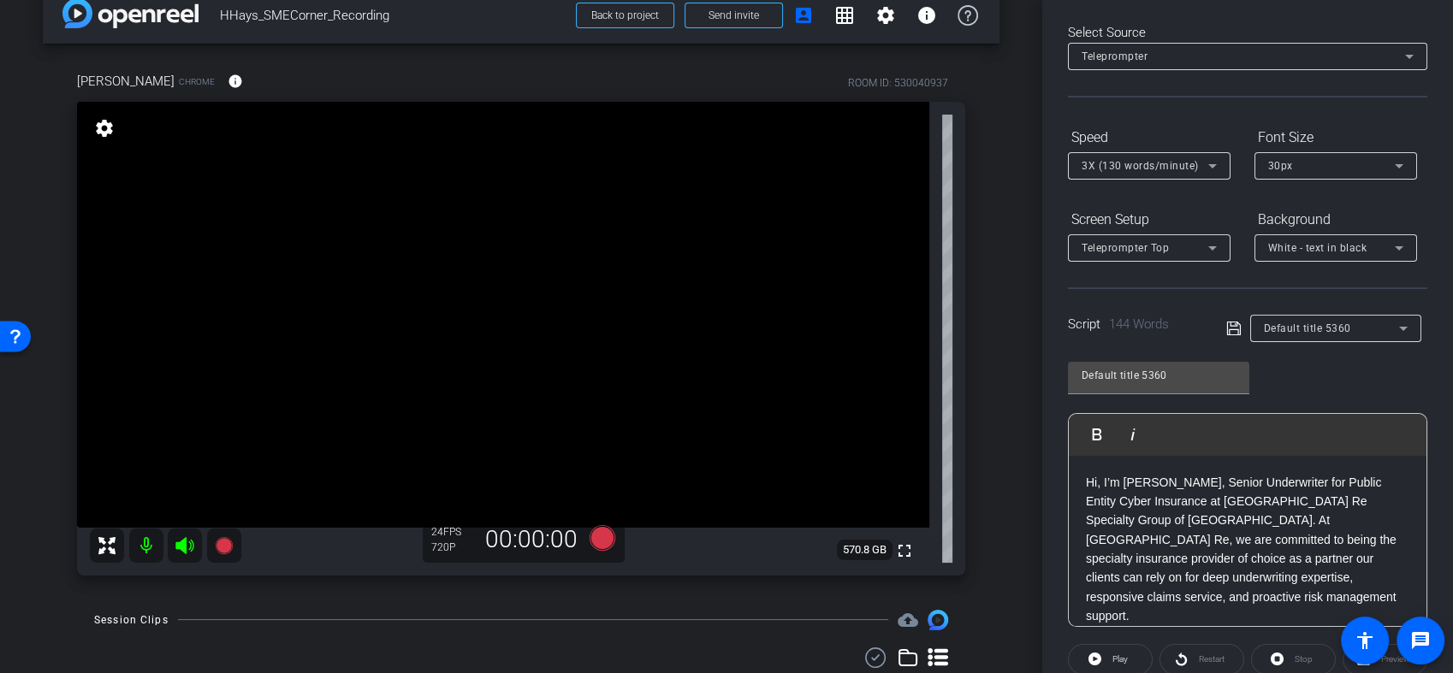
scroll to position [0, 0]
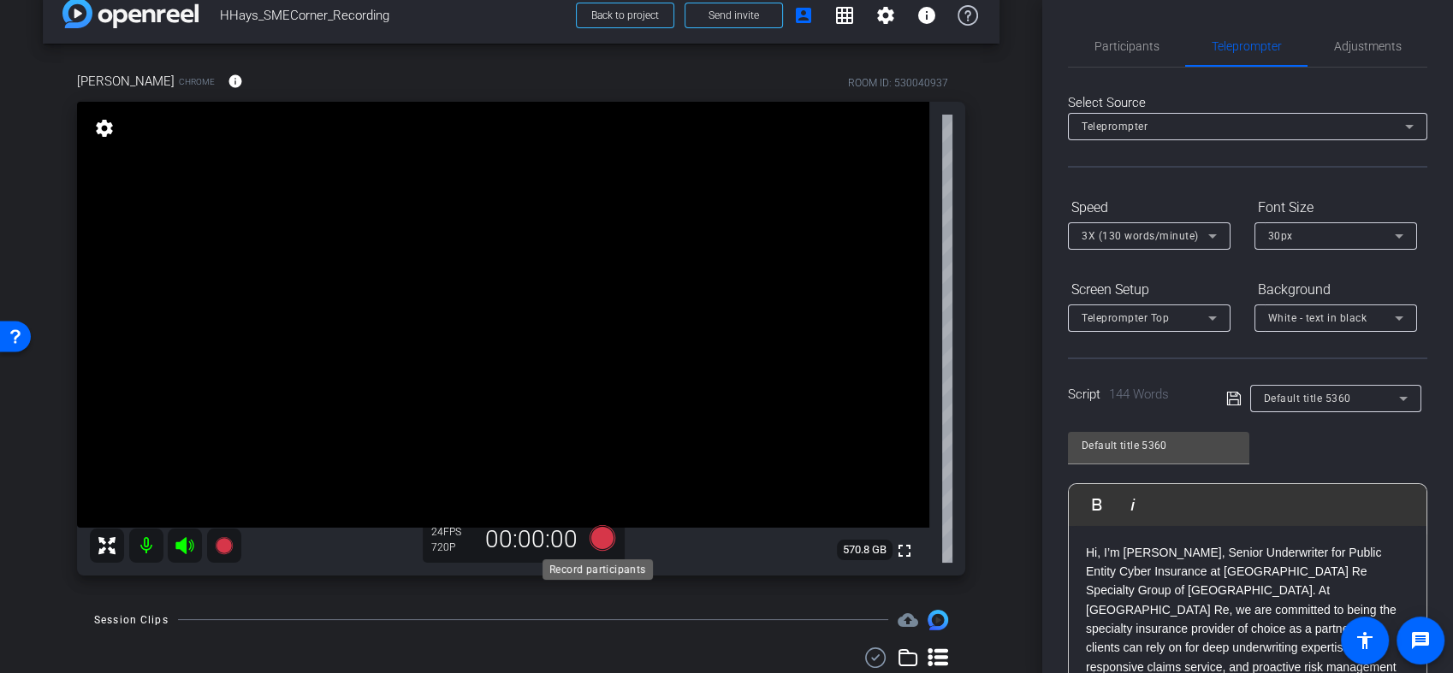
click at [589, 538] on icon at bounding box center [602, 537] width 26 height 26
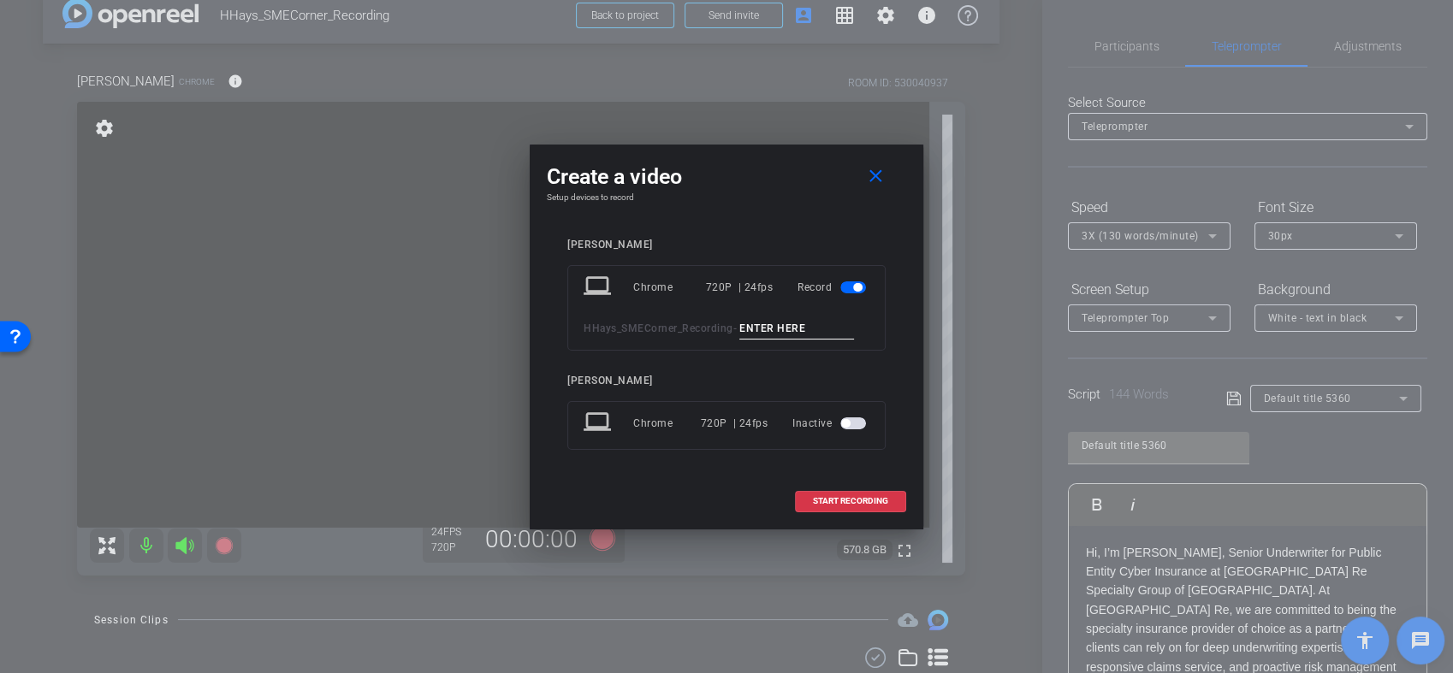
click at [796, 327] on input at bounding box center [796, 328] width 115 height 21
type input "003"
click at [849, 500] on span "START RECORDING" at bounding box center [850, 501] width 75 height 9
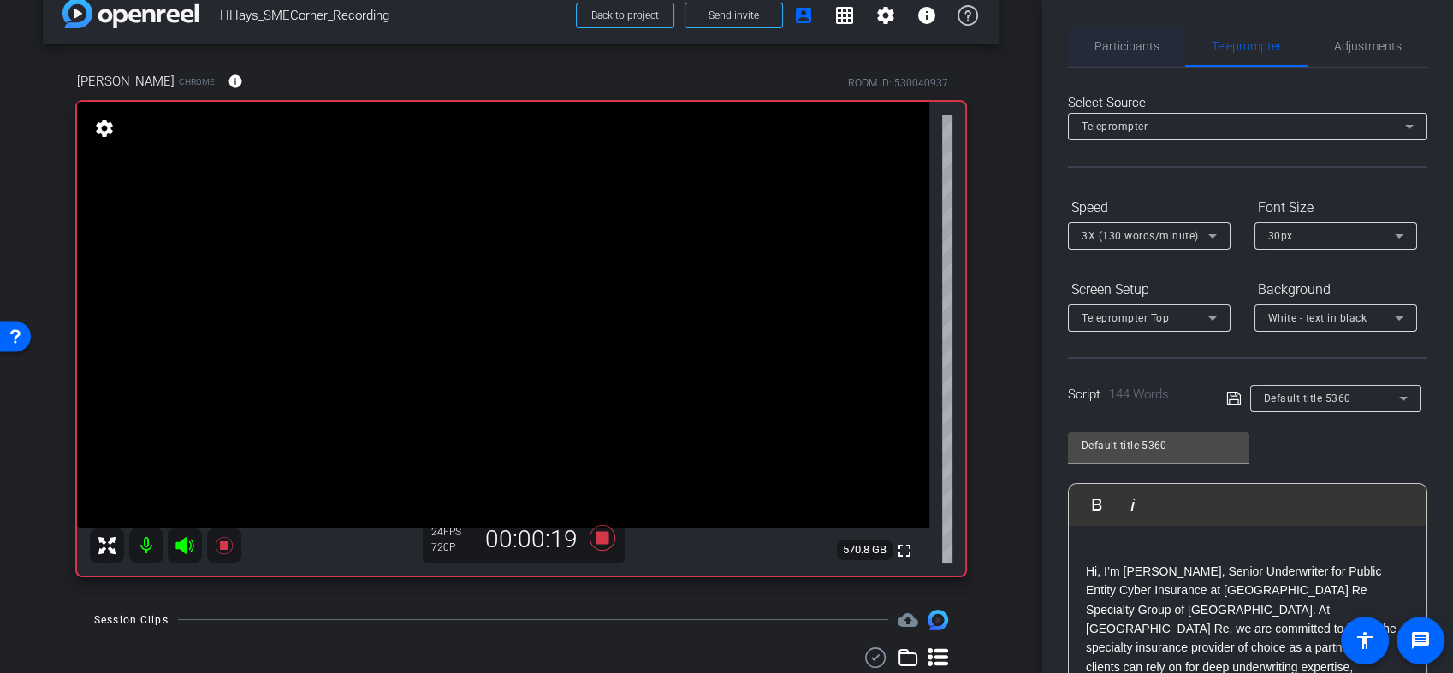
click at [1130, 45] on span "Participants" at bounding box center [1126, 46] width 65 height 12
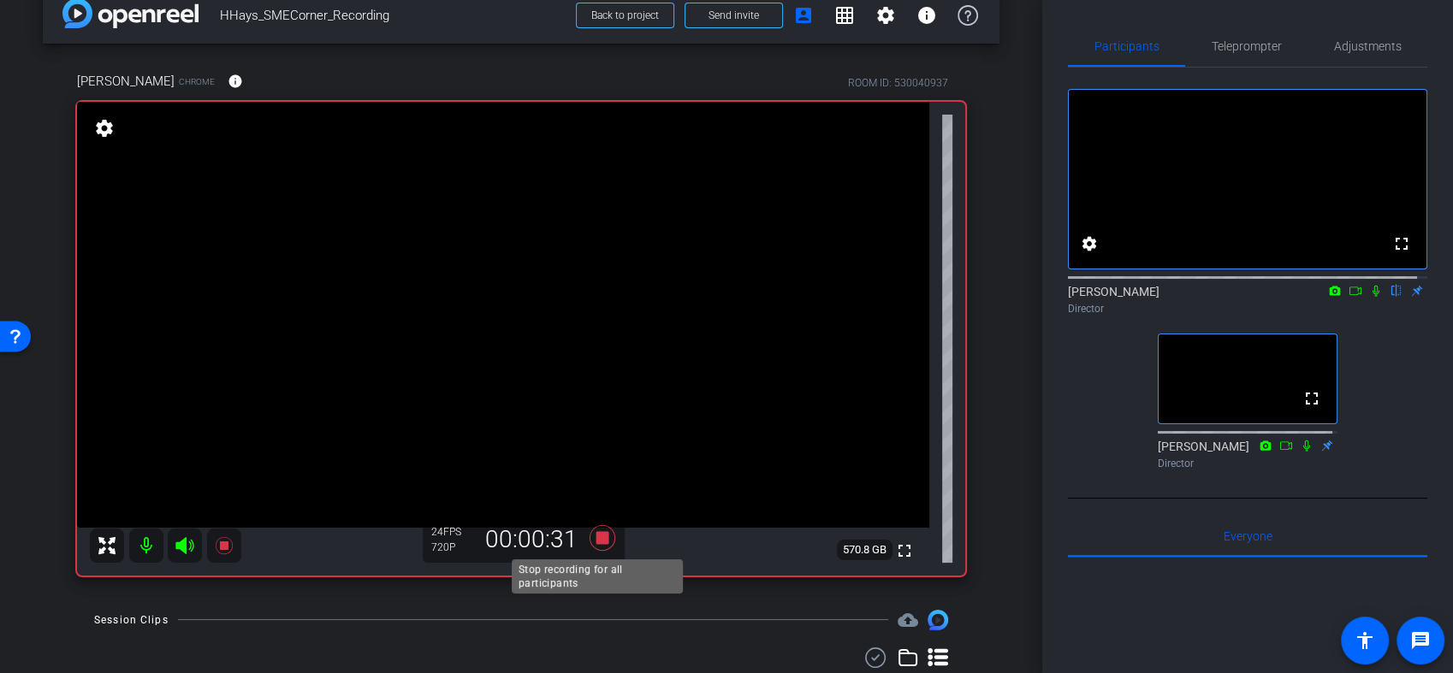
click at [590, 541] on icon at bounding box center [602, 538] width 26 height 26
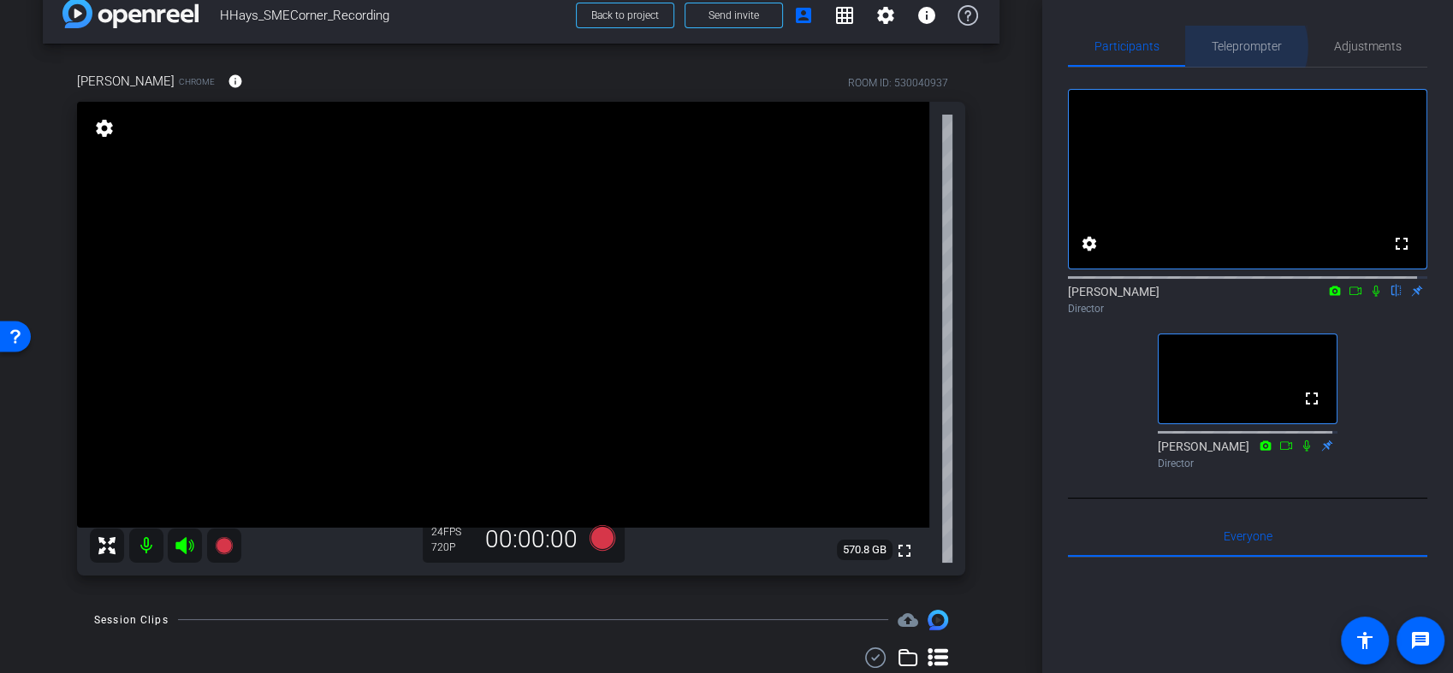
click at [1237, 47] on span "Teleprompter" at bounding box center [1246, 46] width 70 height 12
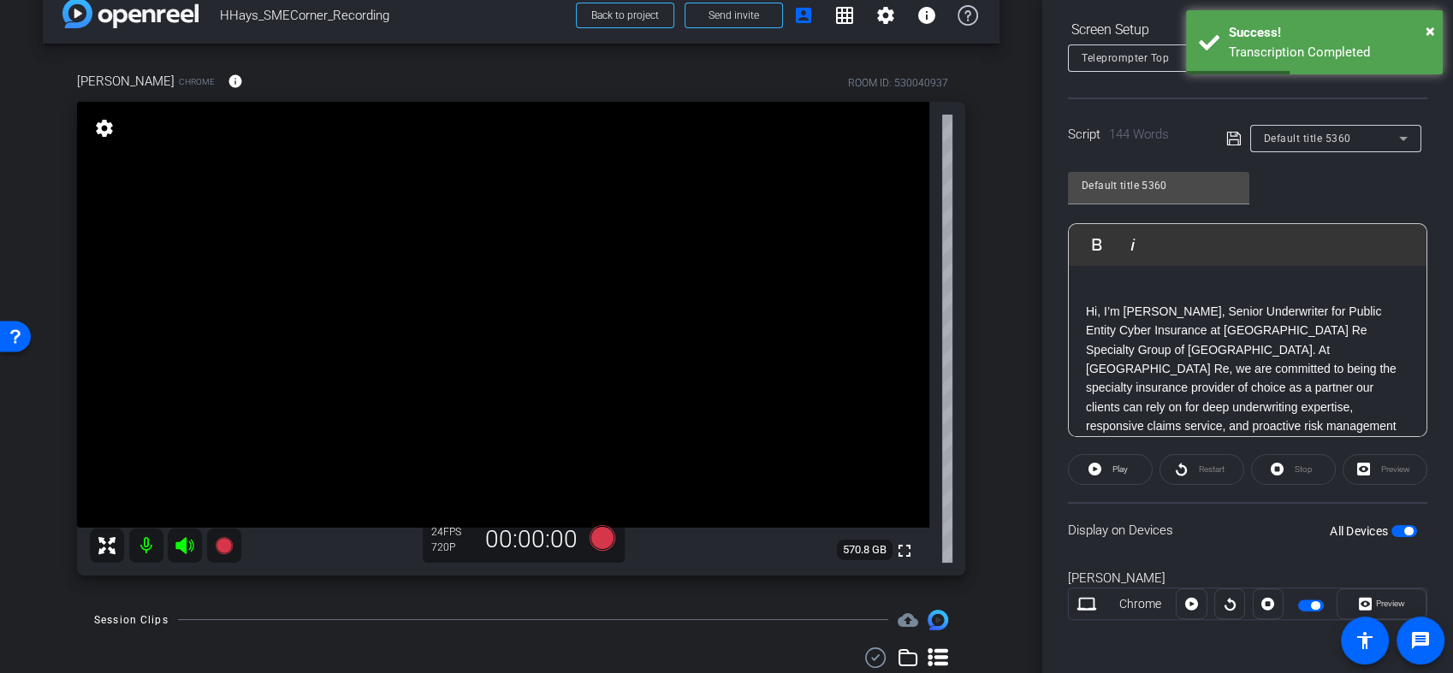
click at [1078, 306] on div "Hi, I’m Hannah Hays, Senior Underwriter for Public Entity Cyber Insurance at Mu…" at bounding box center [1247, 503] width 358 height 475
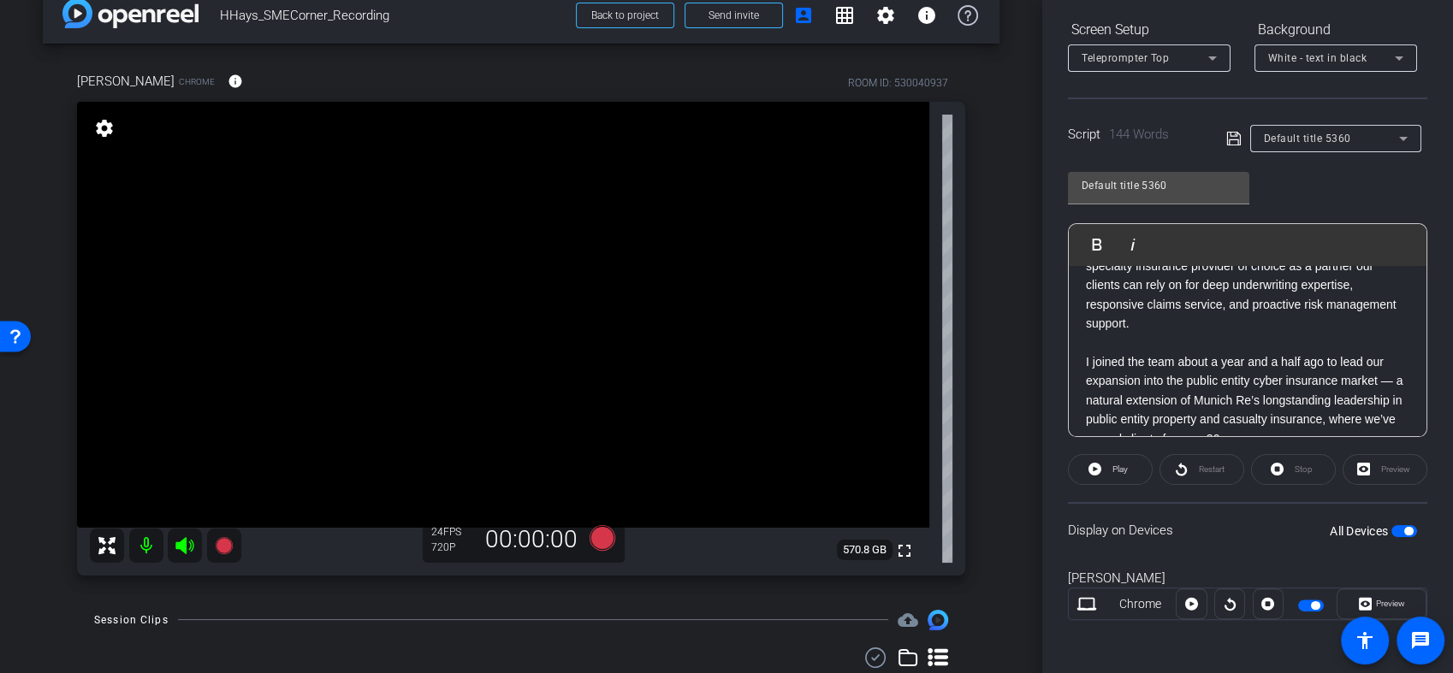
scroll to position [190, 0]
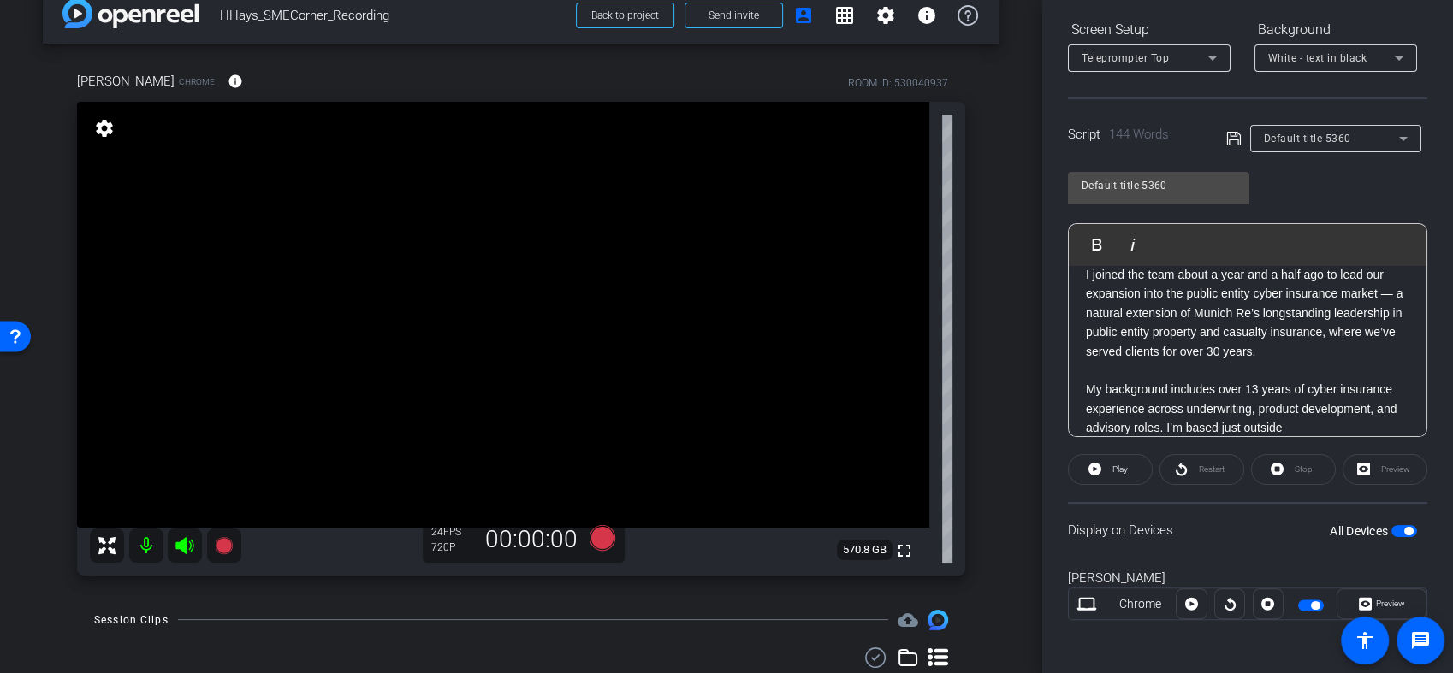
click at [1404, 530] on span "button" at bounding box center [1408, 531] width 9 height 9
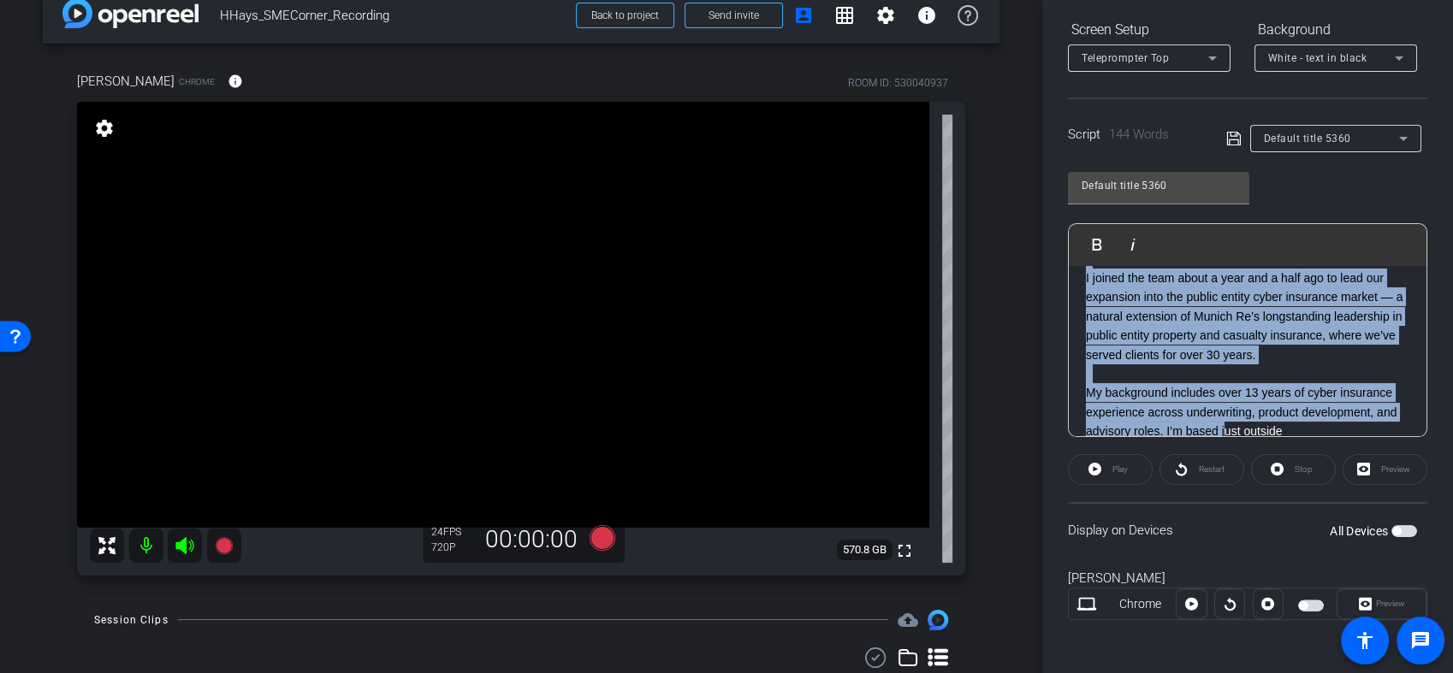
scroll to position [265, 0]
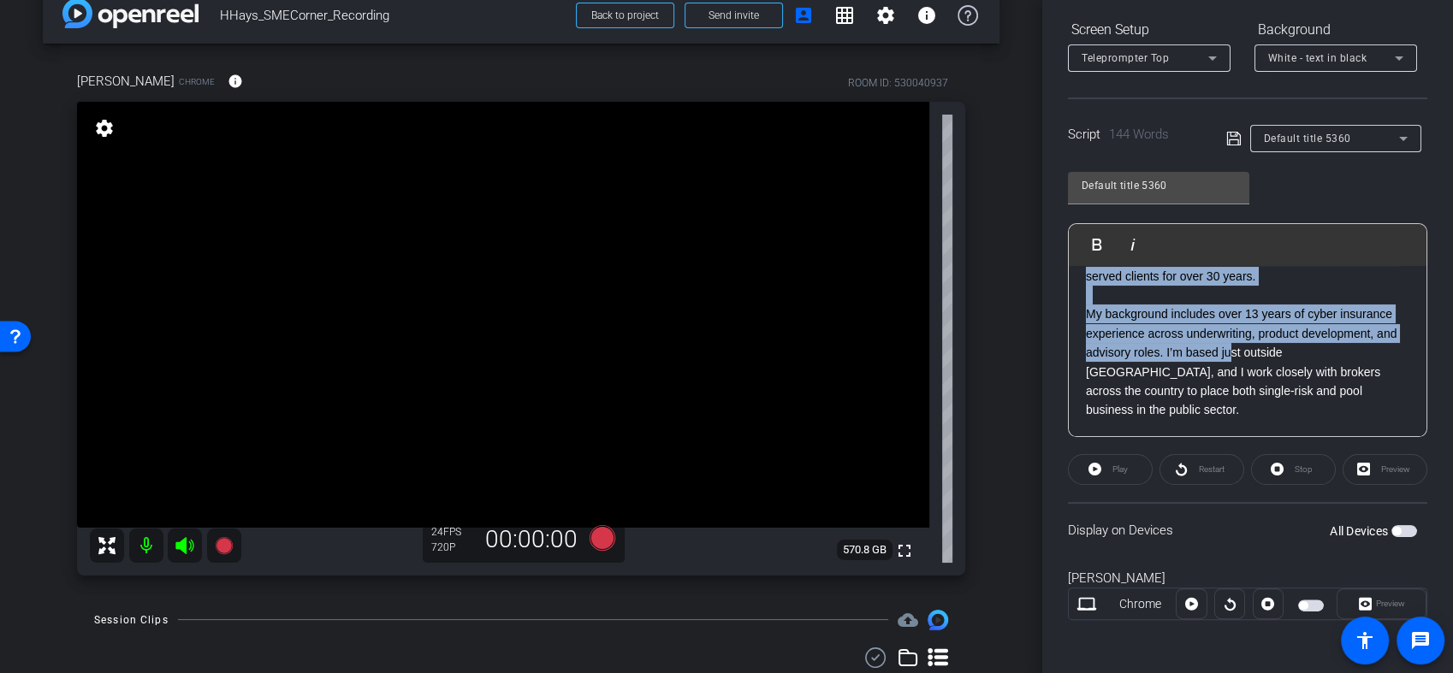
drag, startPoint x: 1082, startPoint y: 289, endPoint x: 1254, endPoint y: 417, distance: 214.5
click at [1327, 494] on openreel-capture-teleprompter "Speed 3X (130 words/minute) Font Size 30px Screen Setup Teleprompter Top Backgr…" at bounding box center [1247, 291] width 359 height 717
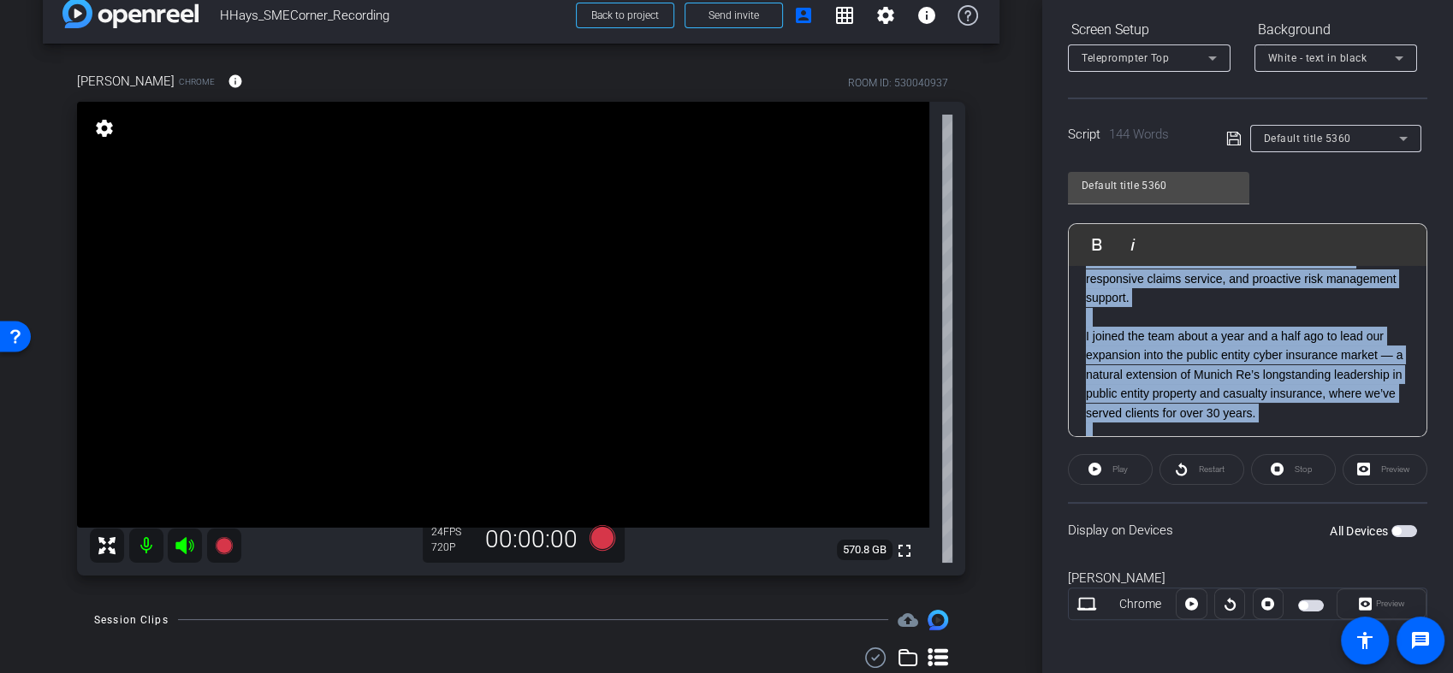
scroll to position [0, 0]
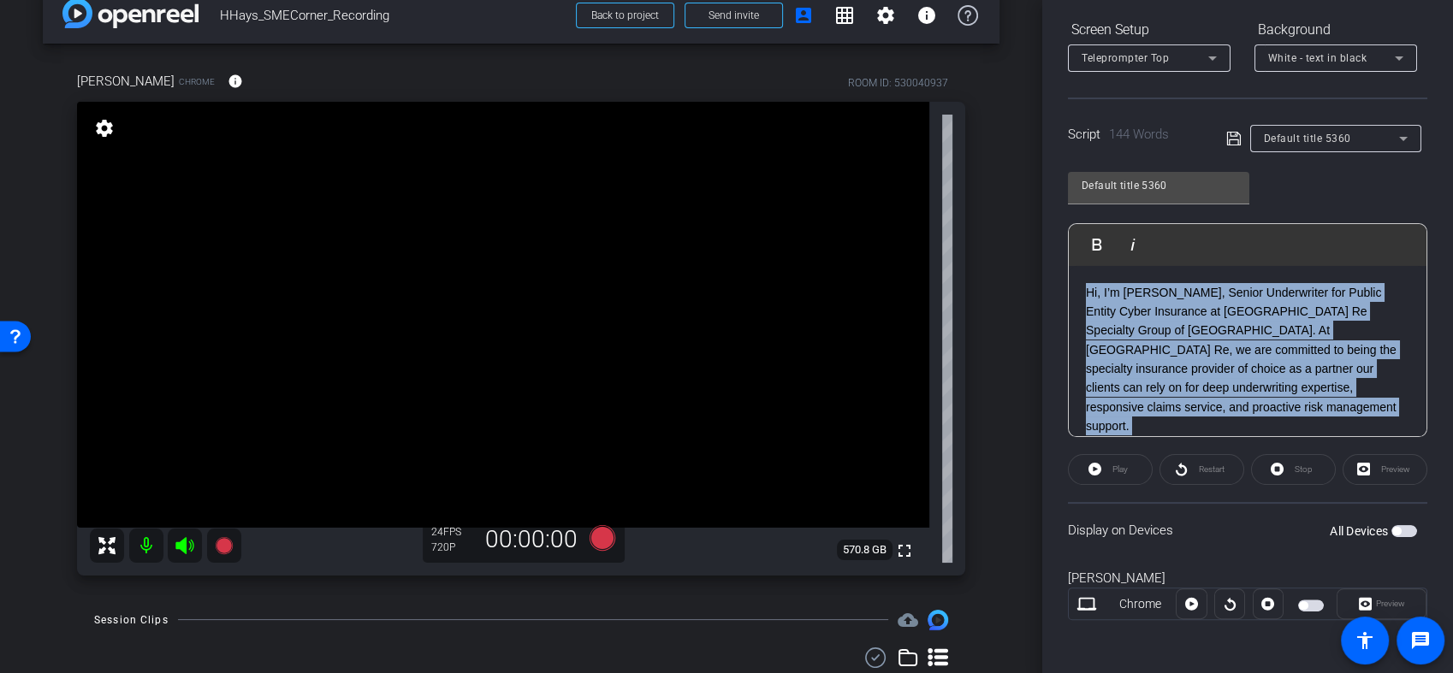
drag, startPoint x: 1198, startPoint y: 399, endPoint x: 1057, endPoint y: 215, distance: 231.3
click at [1057, 215] on div "Participants Teleprompter Adjustments settings Jenna Kott flip Director Jason P…" at bounding box center [1247, 336] width 411 height 673
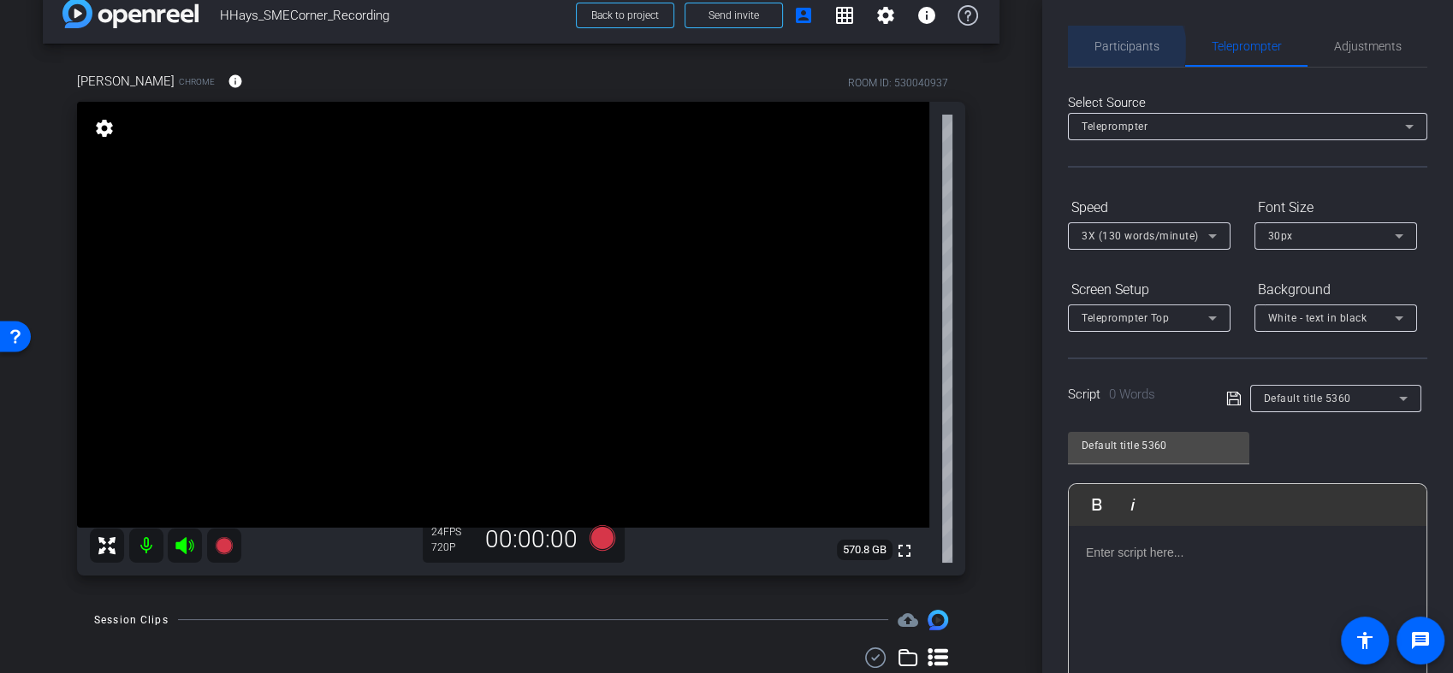
click at [1125, 48] on span "Participants" at bounding box center [1126, 46] width 65 height 12
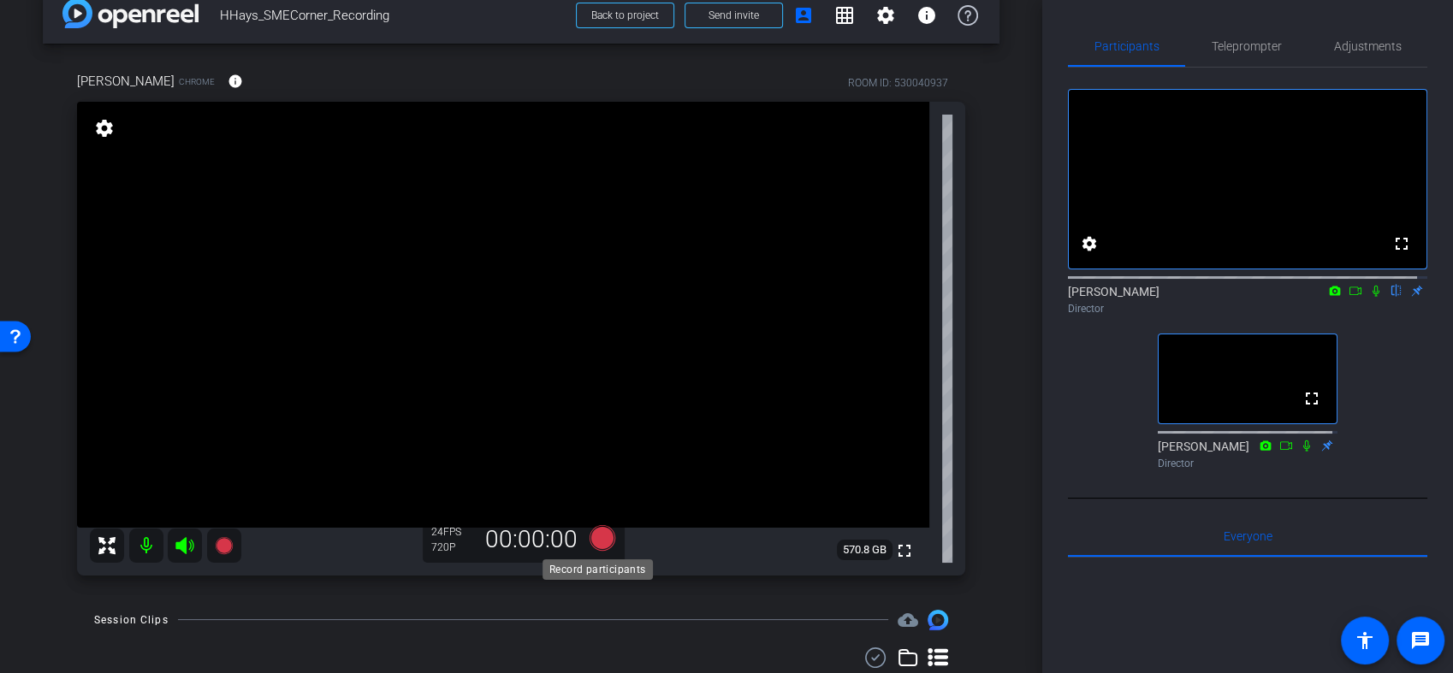
click at [601, 546] on icon at bounding box center [602, 537] width 26 height 26
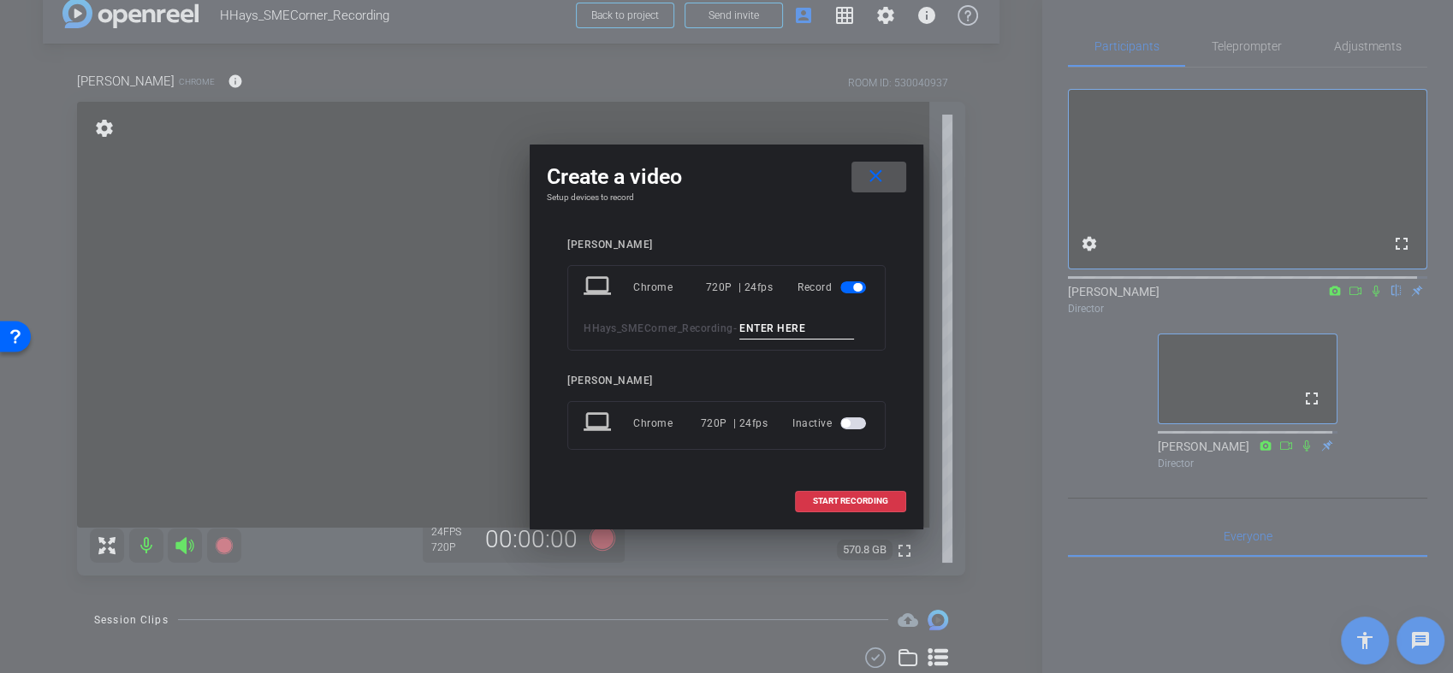
click at [772, 335] on input at bounding box center [796, 328] width 115 height 21
type input "005"
click at [854, 498] on span "START RECORDING" at bounding box center [850, 501] width 75 height 9
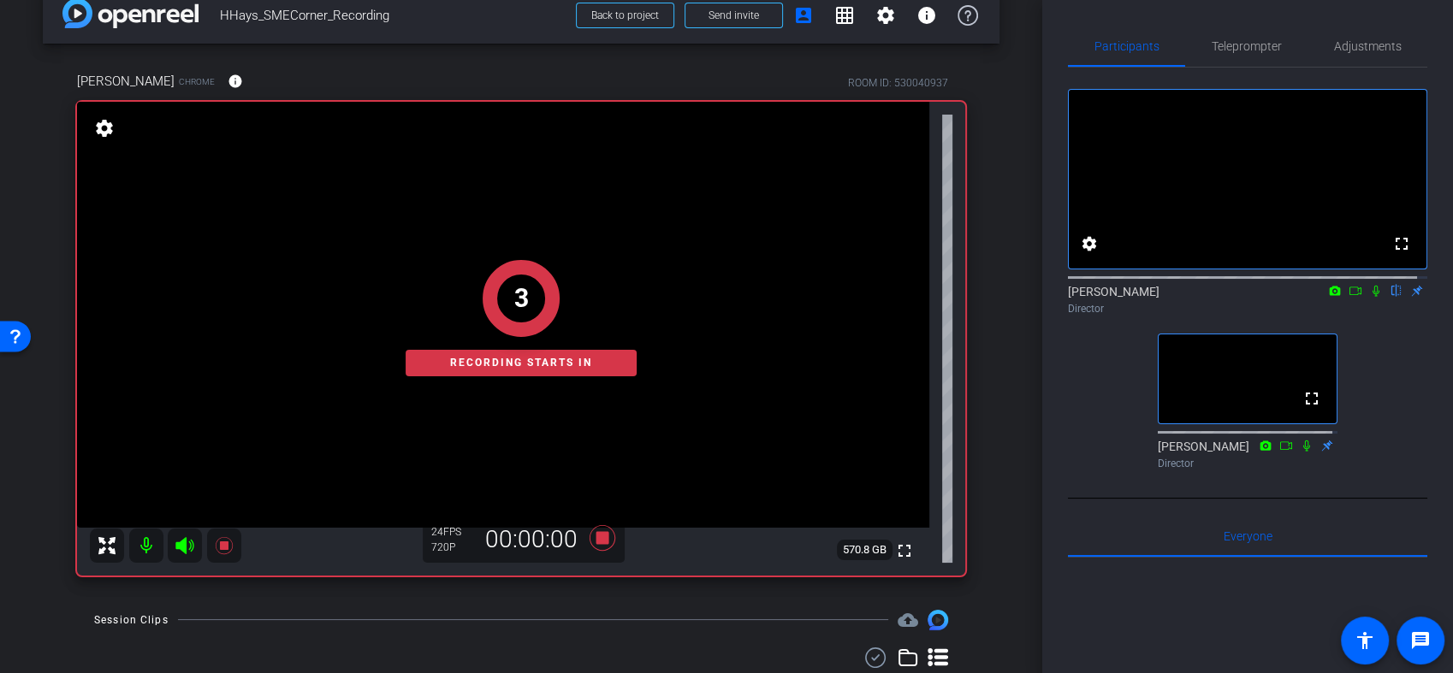
click at [1369, 297] on icon at bounding box center [1376, 291] width 14 height 12
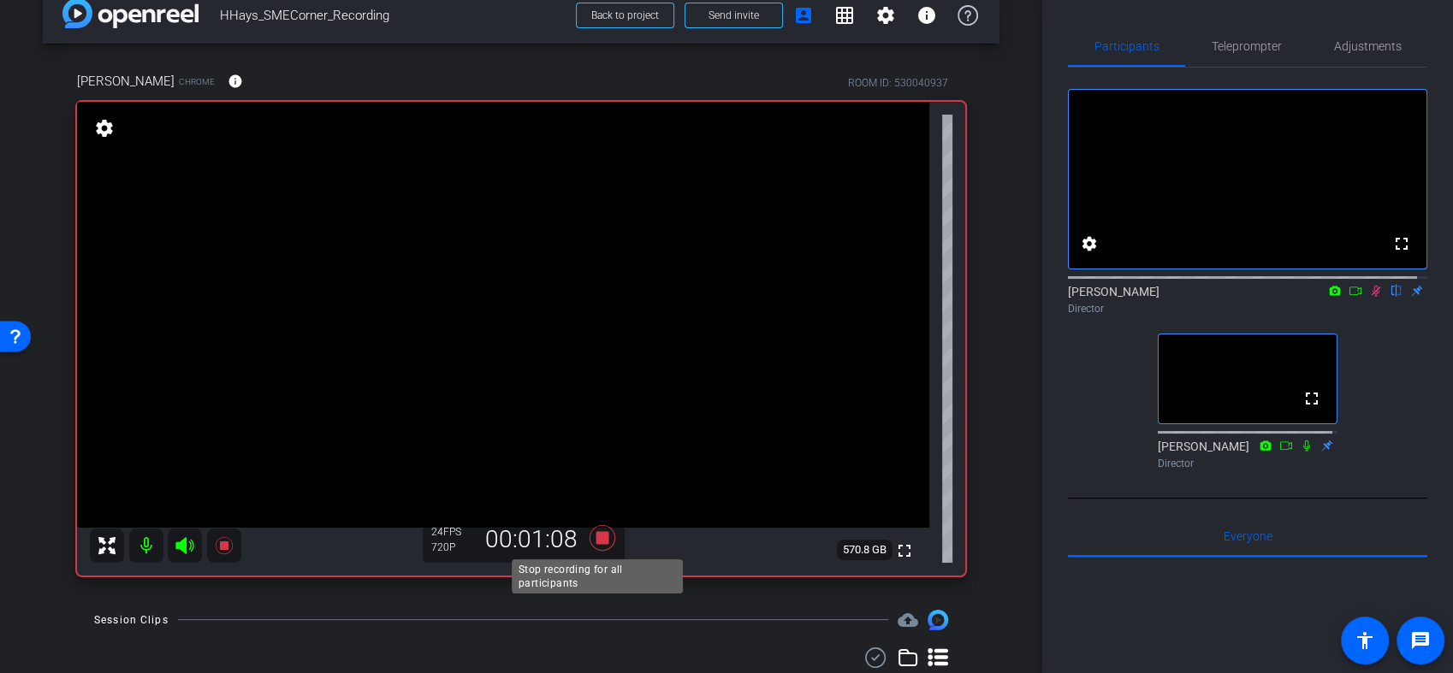
click at [588, 535] on icon at bounding box center [602, 538] width 41 height 31
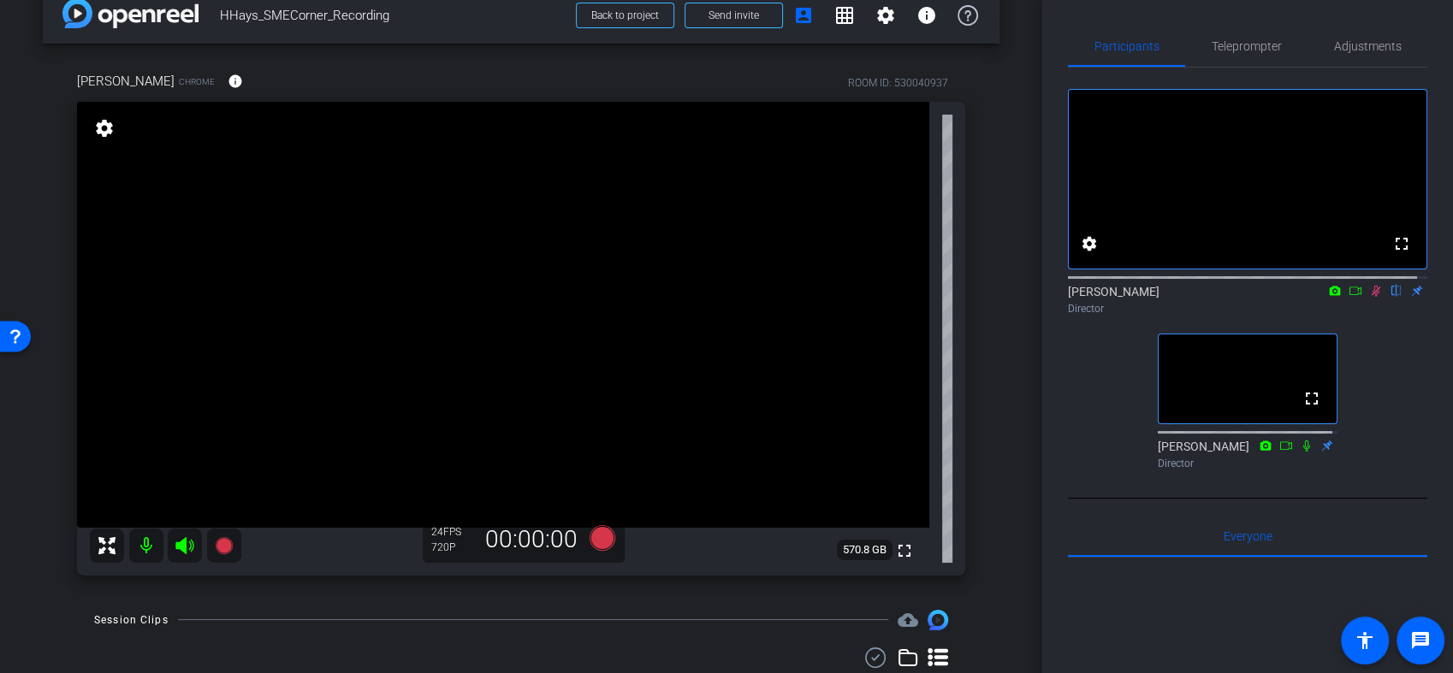
click at [1369, 297] on icon at bounding box center [1376, 291] width 14 height 12
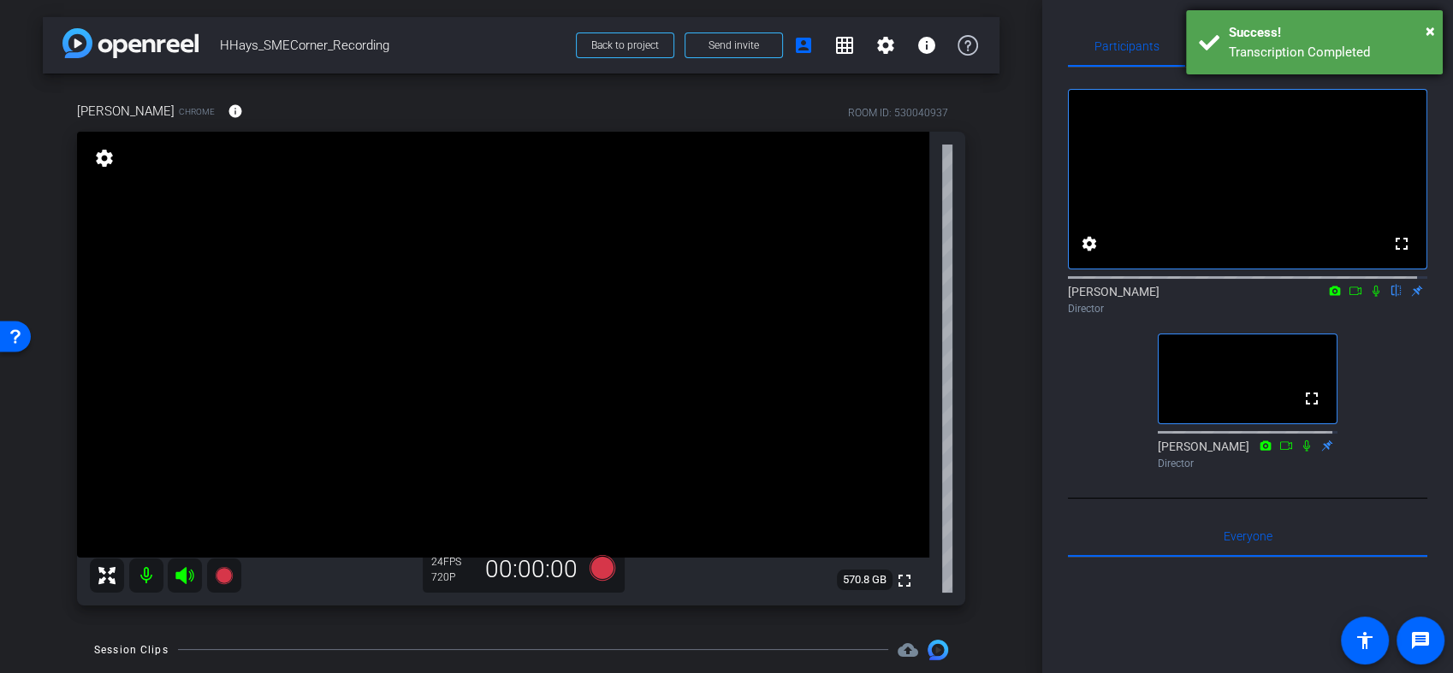
click at [1435, 31] on div "× Success! Transcription Completed" at bounding box center [1314, 42] width 257 height 64
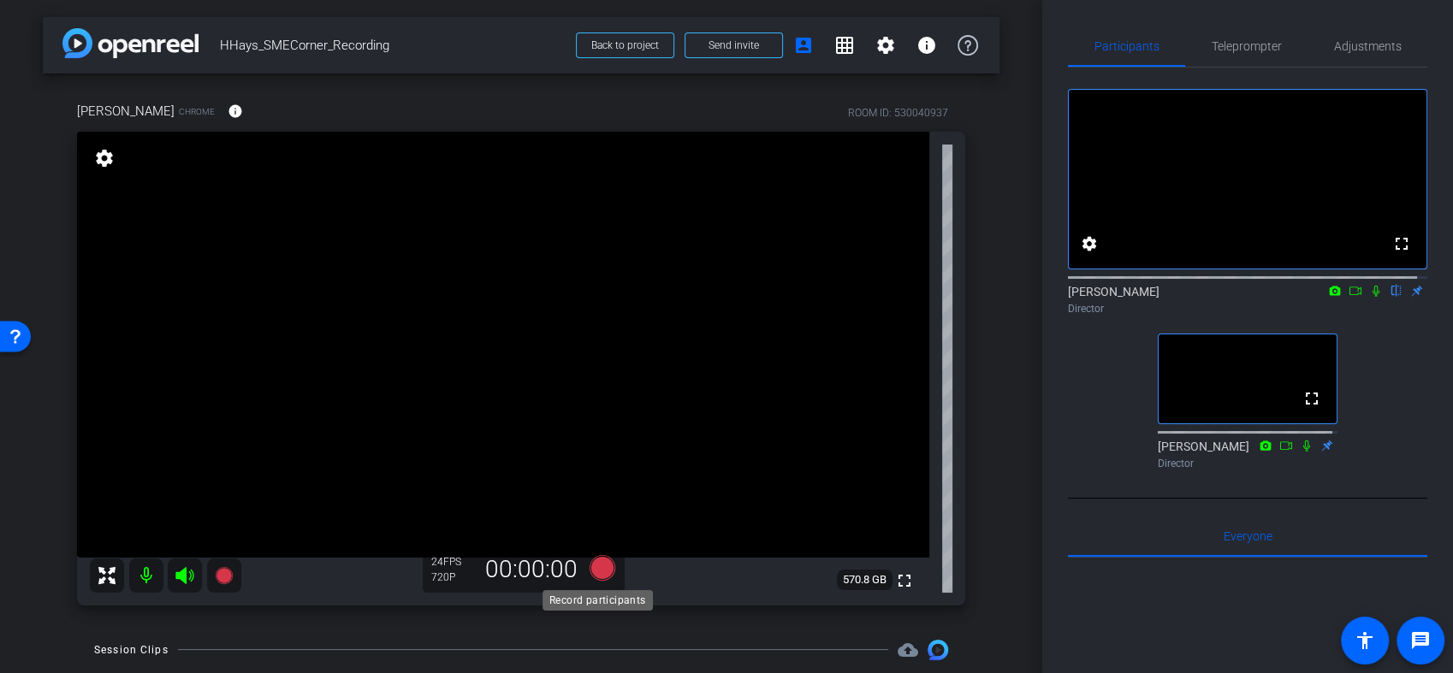
click at [602, 571] on icon at bounding box center [602, 567] width 26 height 26
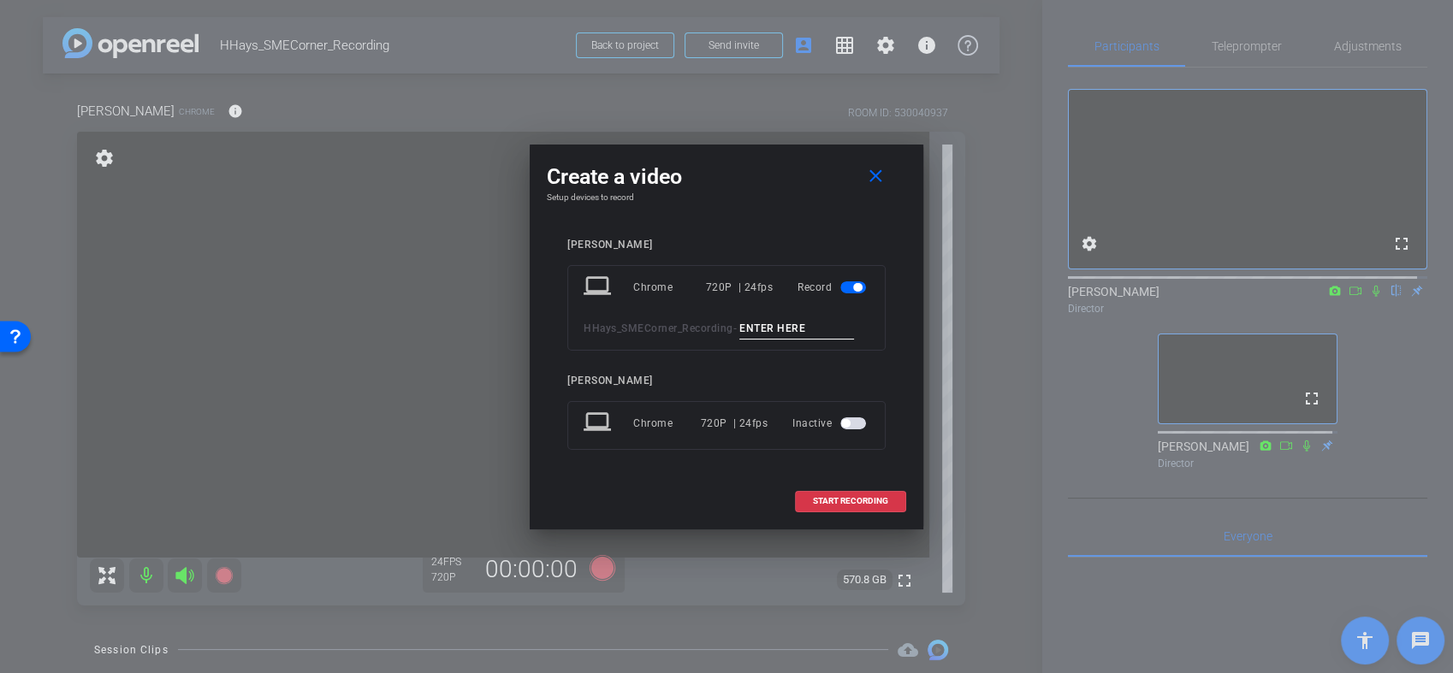
click at [771, 329] on input at bounding box center [796, 328] width 115 height 21
type input "006"
click at [827, 498] on span "START RECORDING" at bounding box center [850, 501] width 75 height 9
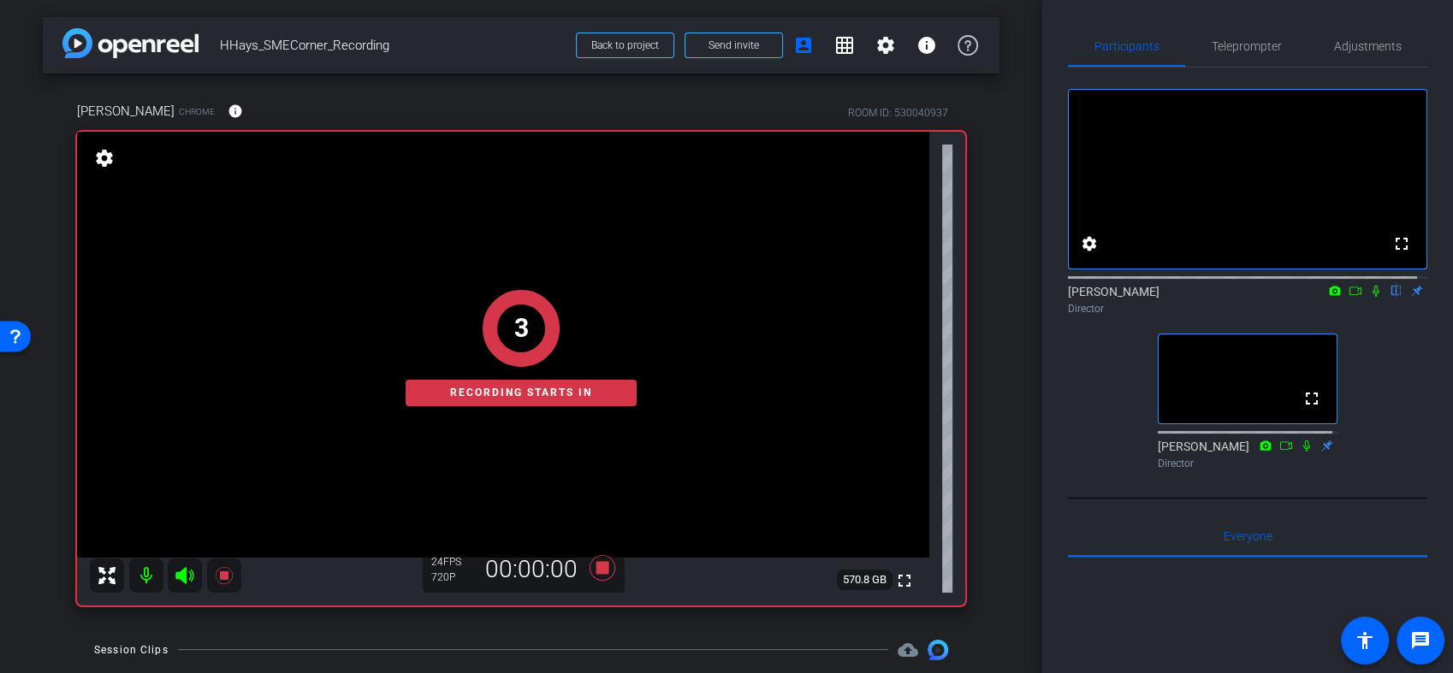
click at [1372, 297] on icon at bounding box center [1375, 291] width 7 height 11
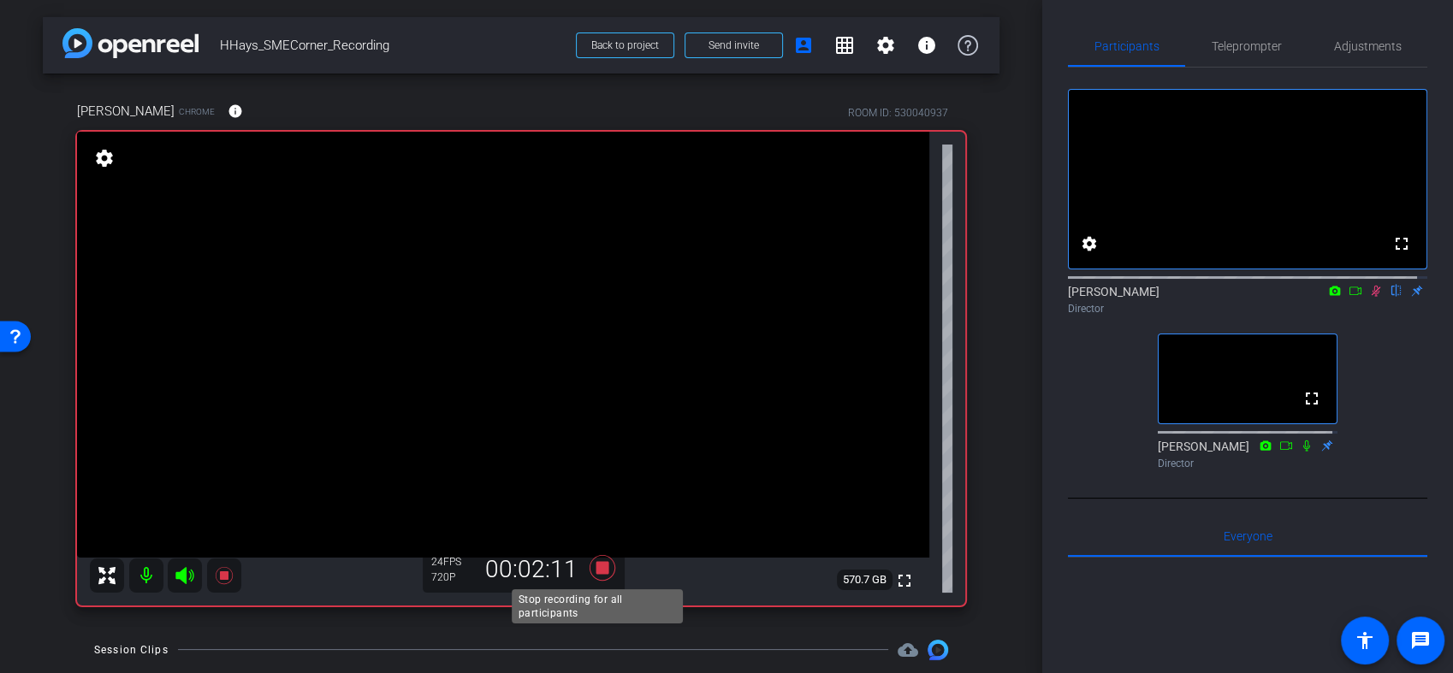
click at [599, 568] on icon at bounding box center [602, 568] width 26 height 26
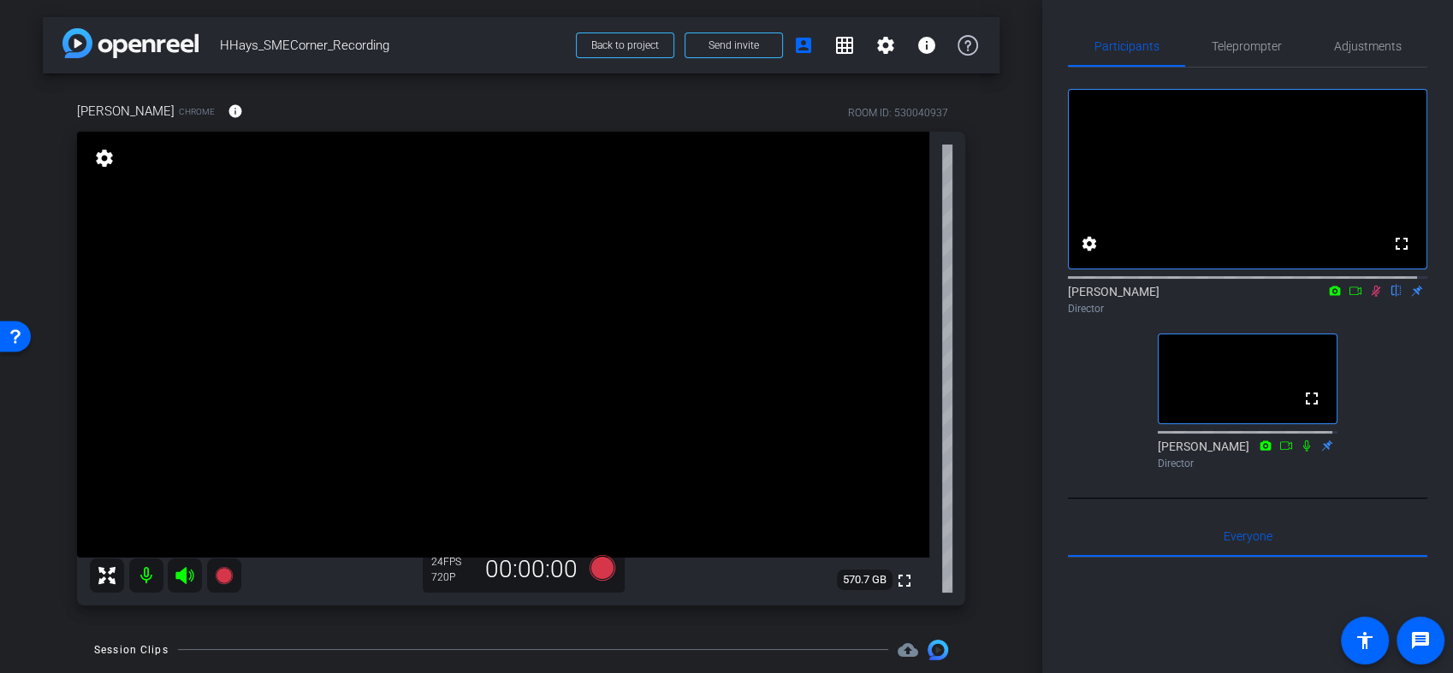
click at [1371, 297] on icon at bounding box center [1375, 291] width 9 height 11
click at [602, 566] on icon at bounding box center [602, 567] width 26 height 26
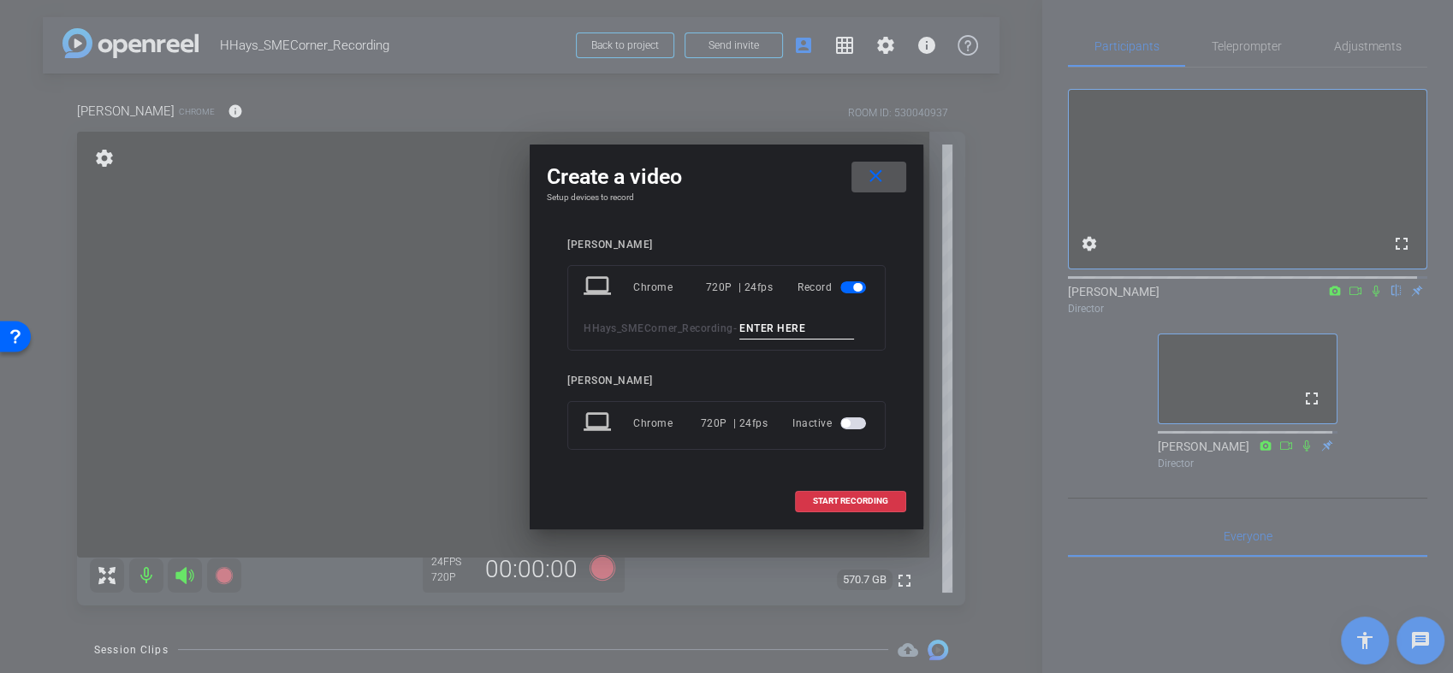
click at [795, 320] on input at bounding box center [796, 328] width 115 height 21
type input "007"
click at [889, 340] on div "Hannah Hays laptop Chrome 720P | 24fps Record HHays_SMECorner_Recording - 007 J…" at bounding box center [726, 356] width 359 height 269
click at [844, 497] on span "START RECORDING" at bounding box center [850, 501] width 75 height 9
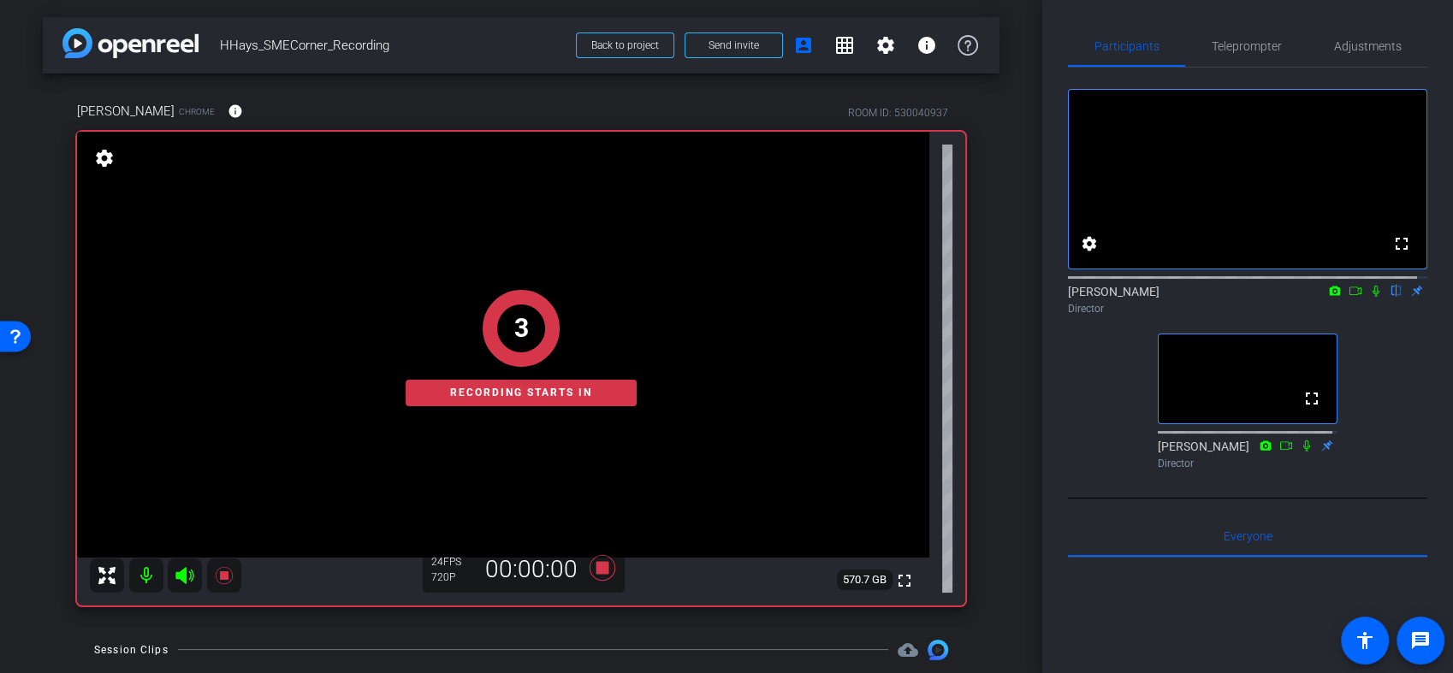
click at [1369, 297] on icon at bounding box center [1376, 291] width 14 height 12
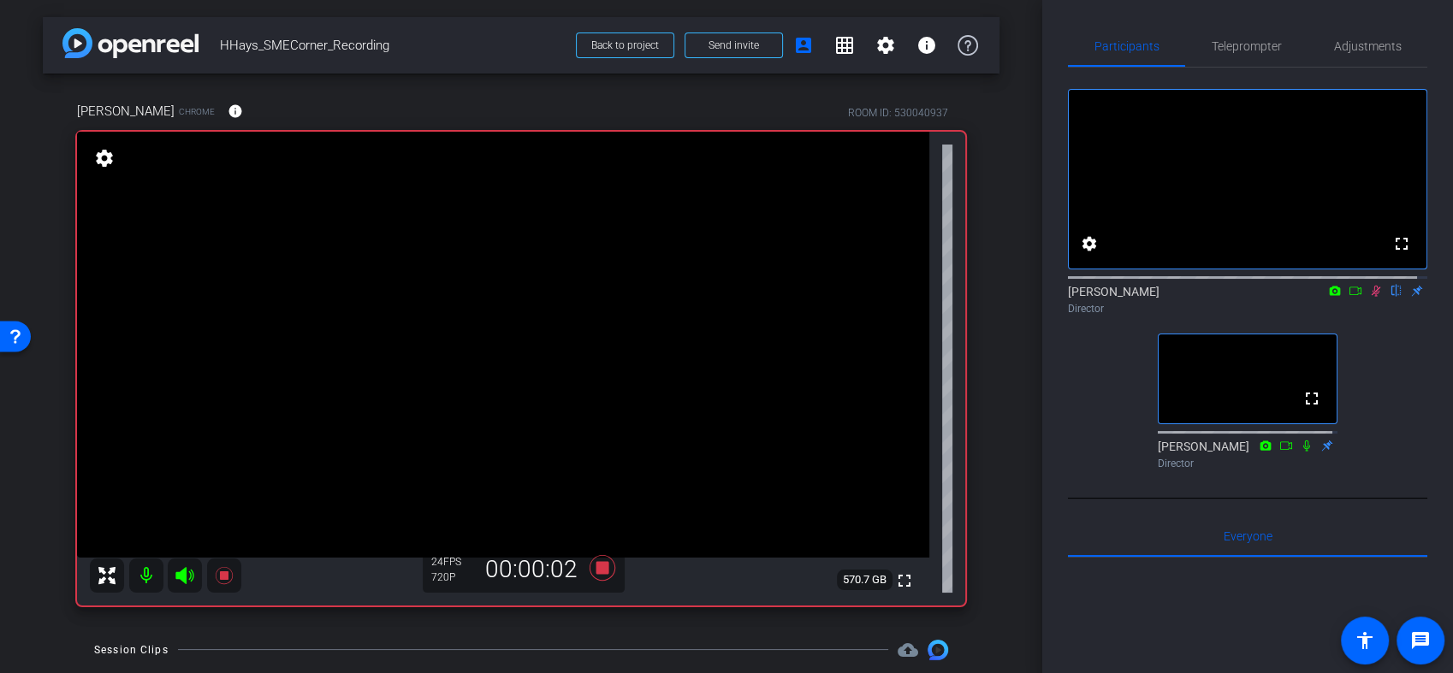
click at [1369, 297] on icon at bounding box center [1376, 291] width 14 height 12
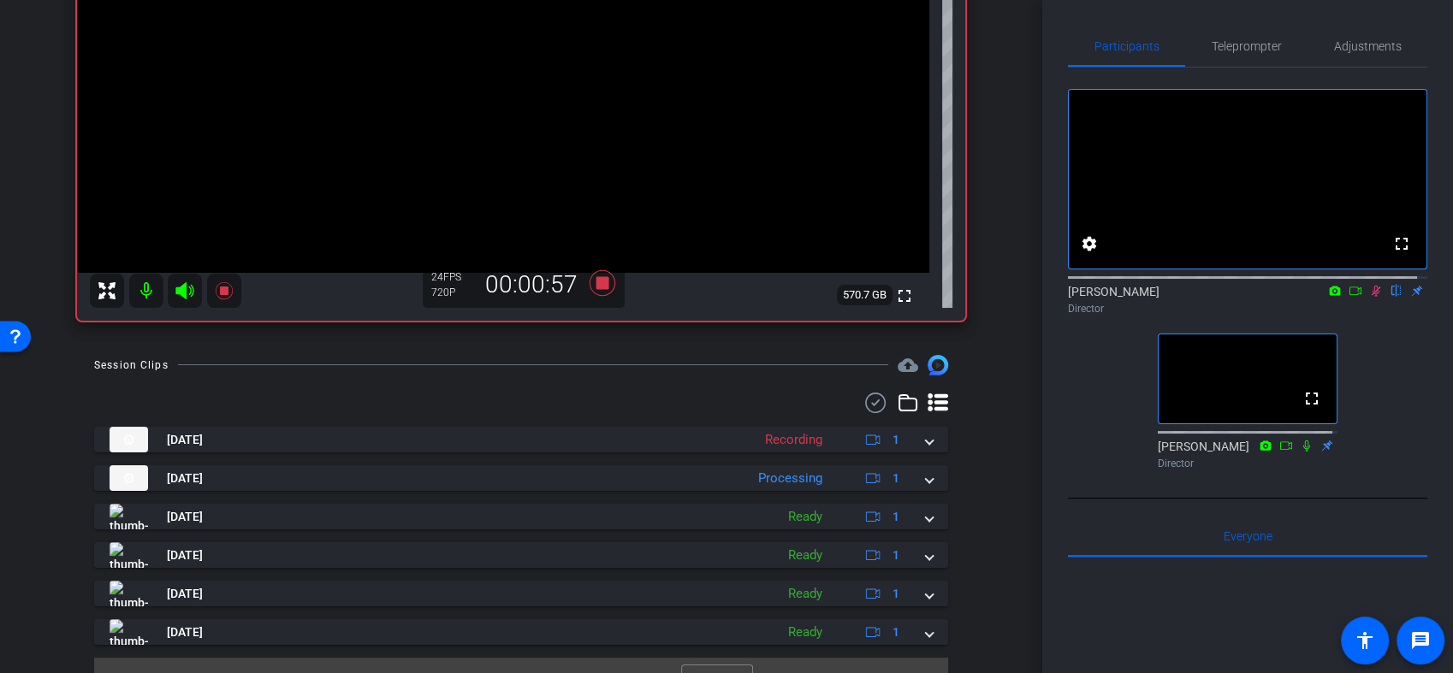
scroll to position [317, 0]
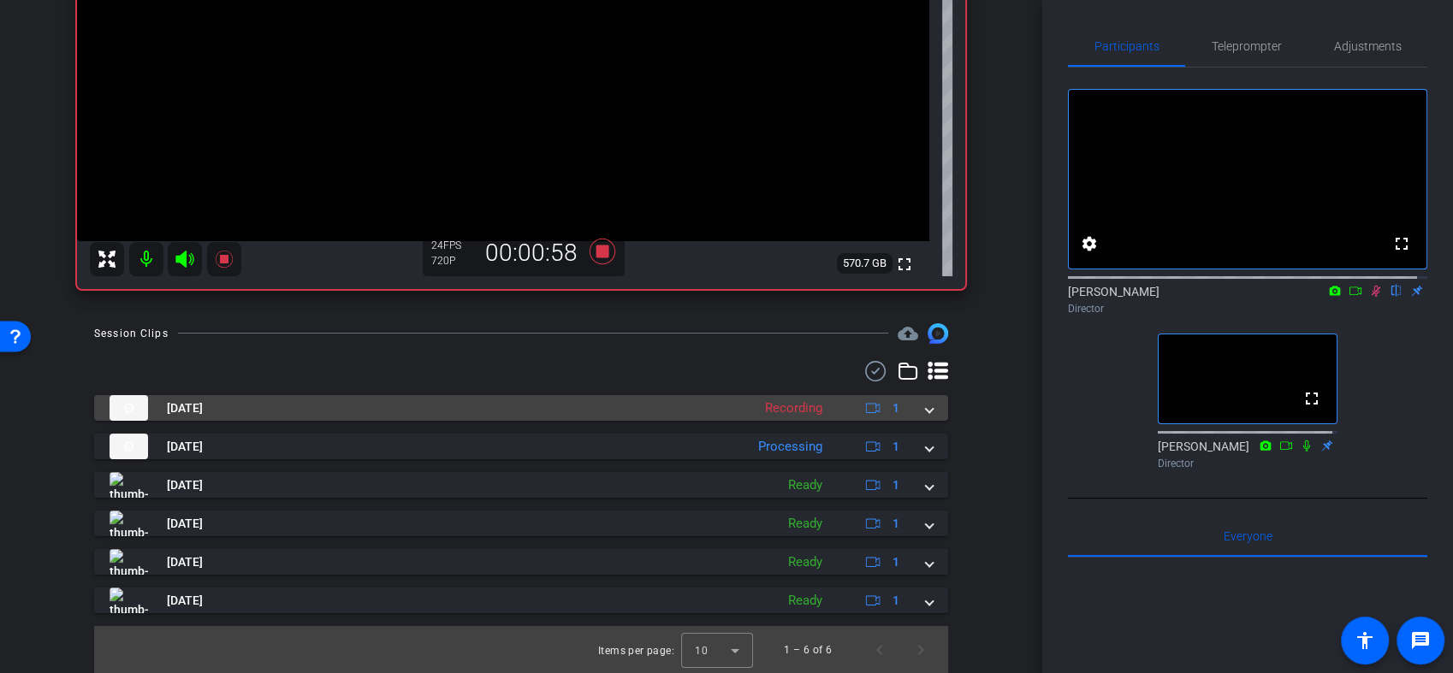
click at [926, 410] on span at bounding box center [929, 408] width 7 height 18
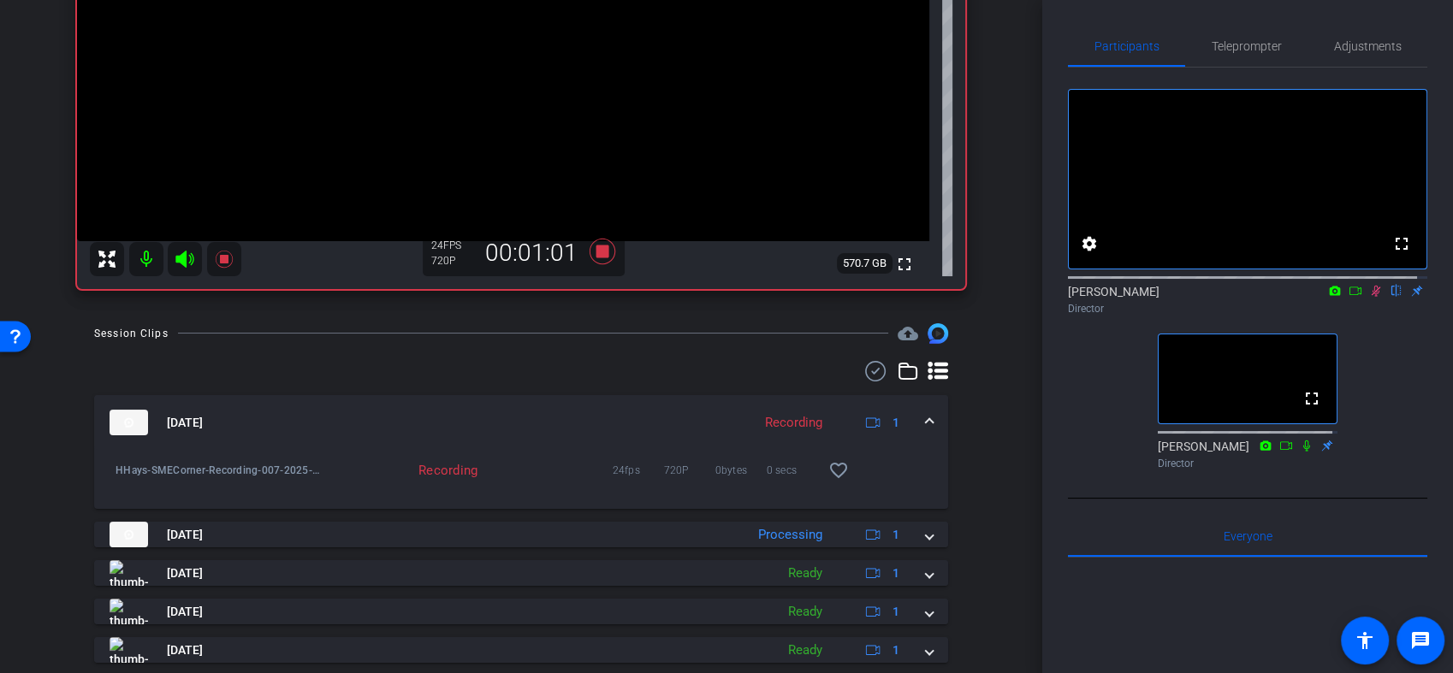
click at [923, 422] on mat-expansion-panel-header "Aug 28, 2025 Recording 1" at bounding box center [521, 422] width 854 height 55
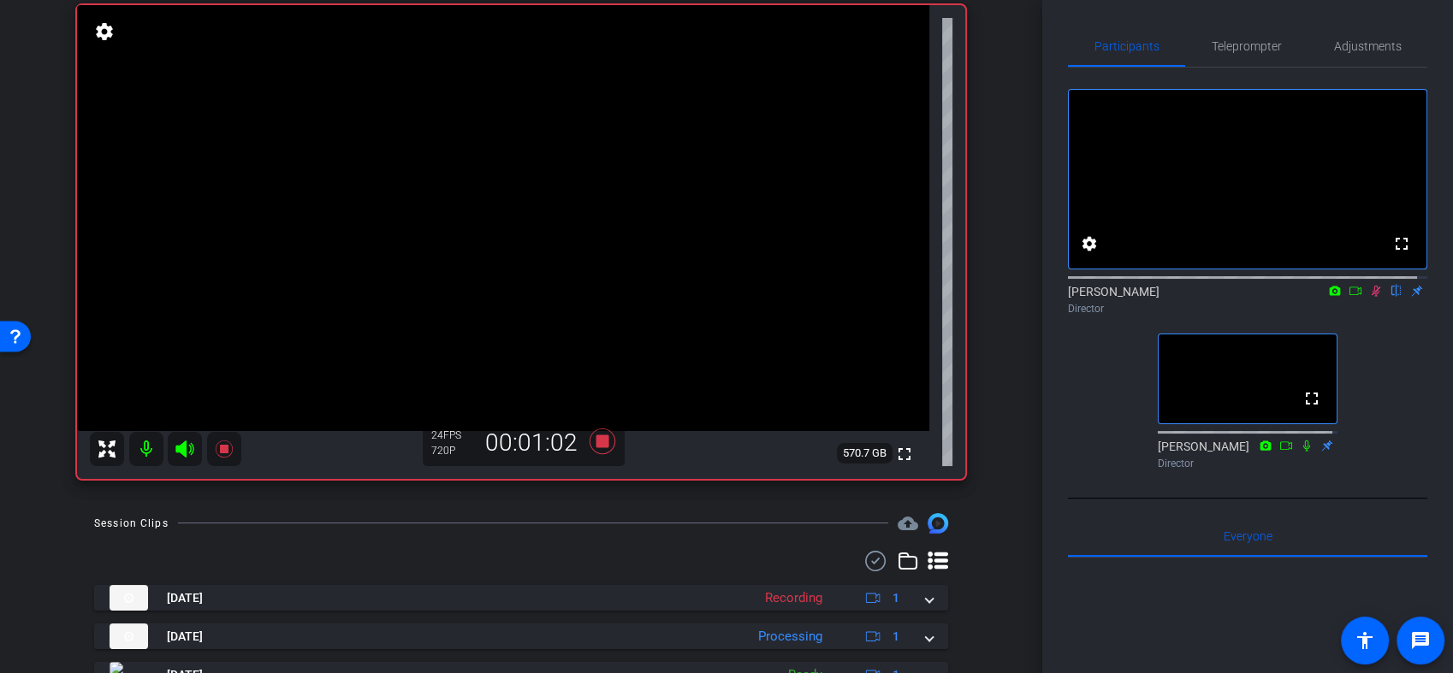
scroll to position [32, 0]
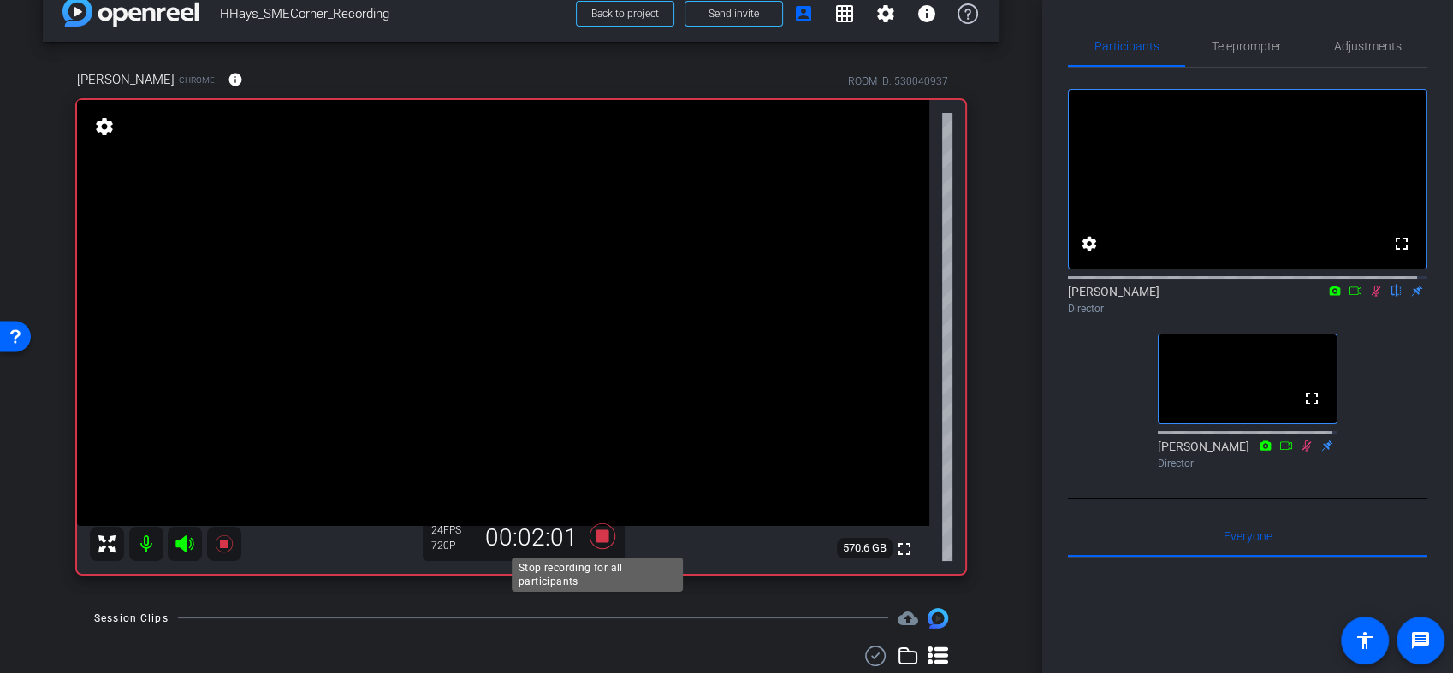
click at [594, 538] on icon at bounding box center [602, 537] width 26 height 26
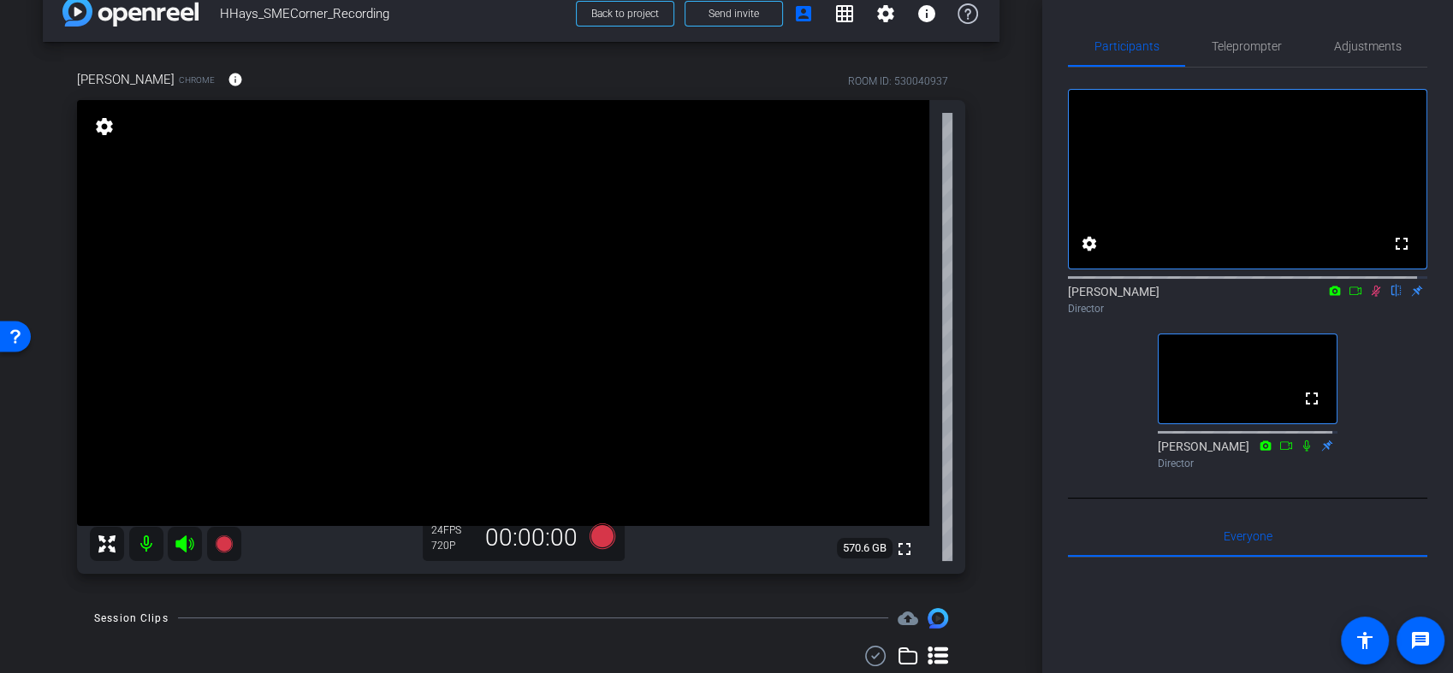
click at [1369, 297] on icon at bounding box center [1376, 291] width 14 height 12
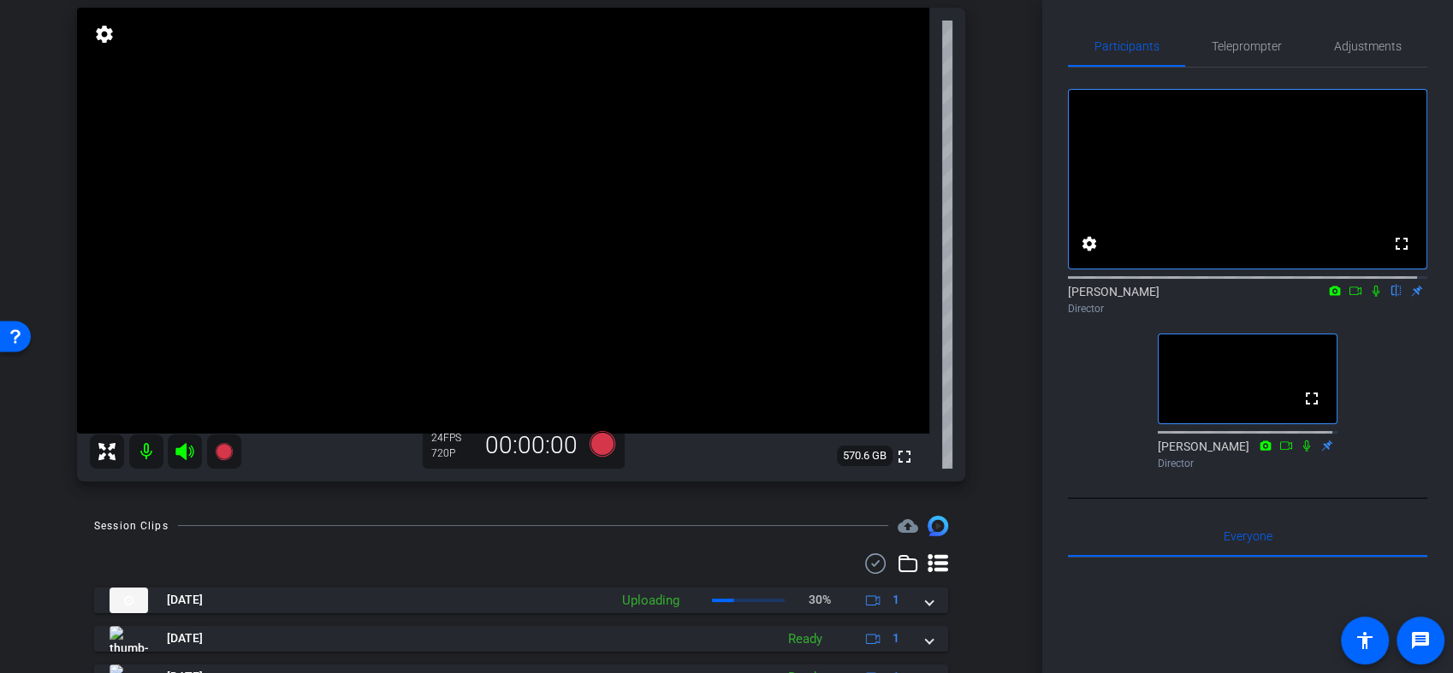
scroll to position [0, 0]
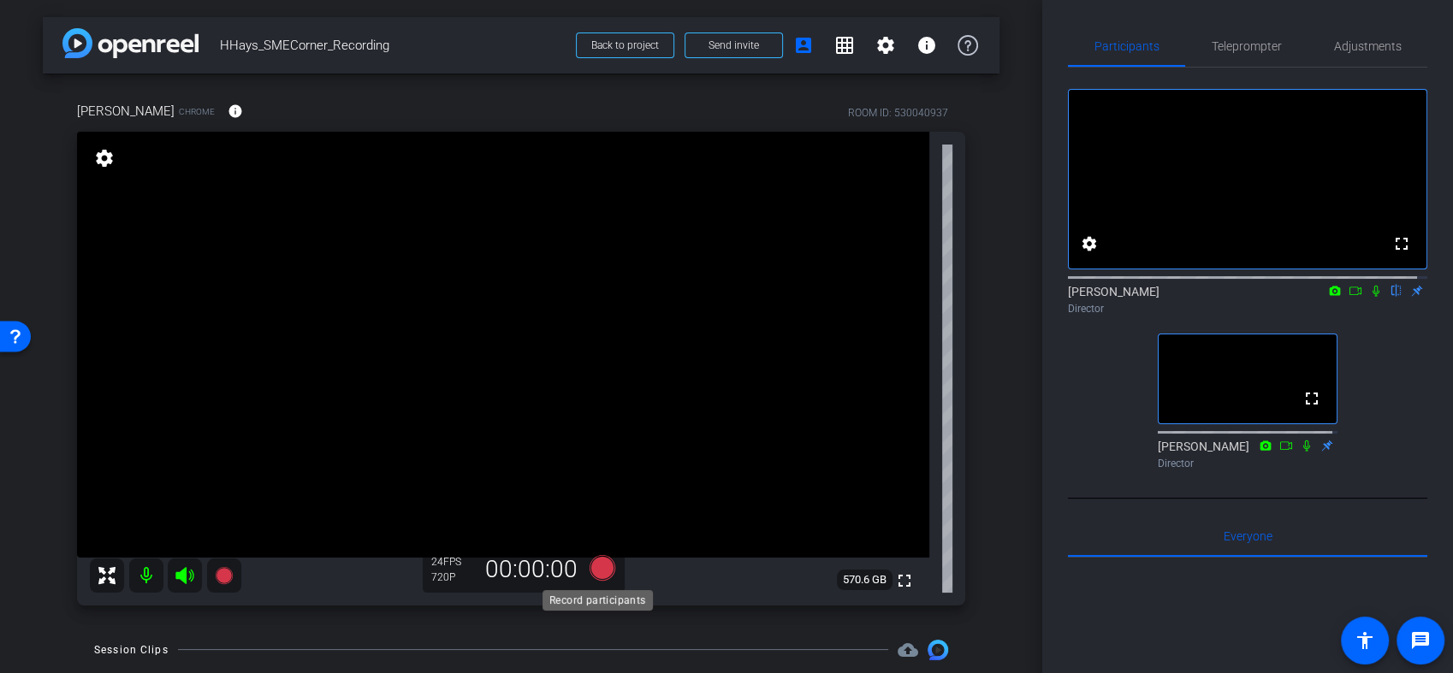
click at [602, 566] on icon at bounding box center [602, 567] width 26 height 26
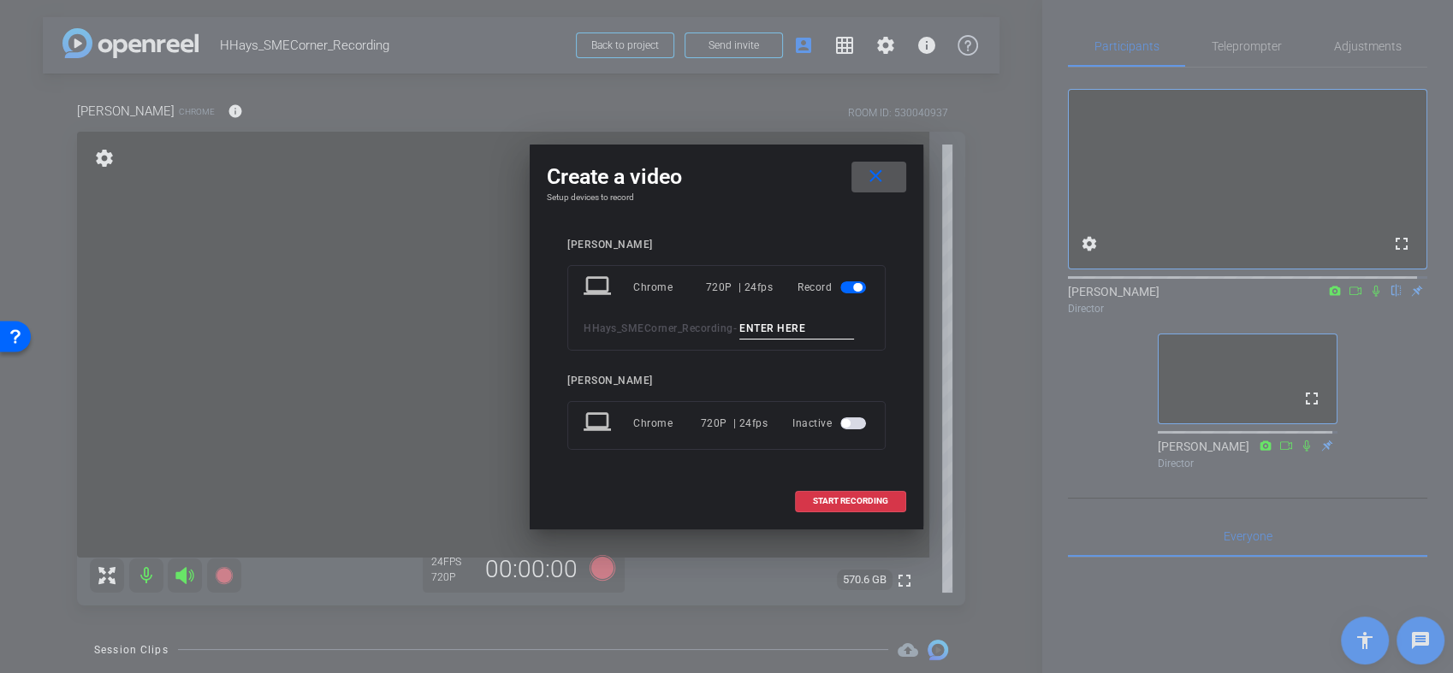
click at [776, 325] on input at bounding box center [796, 328] width 115 height 21
type input "008"
click at [839, 502] on span "START RECORDING" at bounding box center [850, 501] width 75 height 9
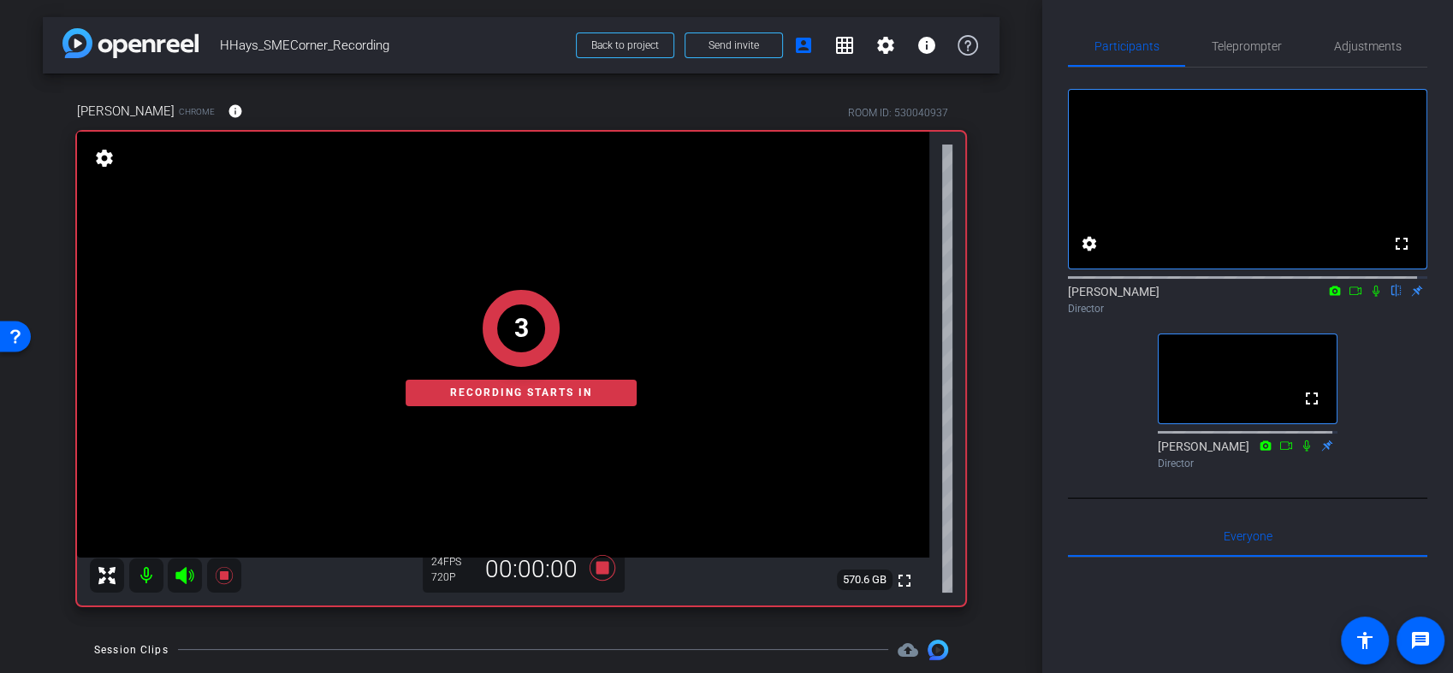
click at [1369, 297] on icon at bounding box center [1376, 291] width 14 height 12
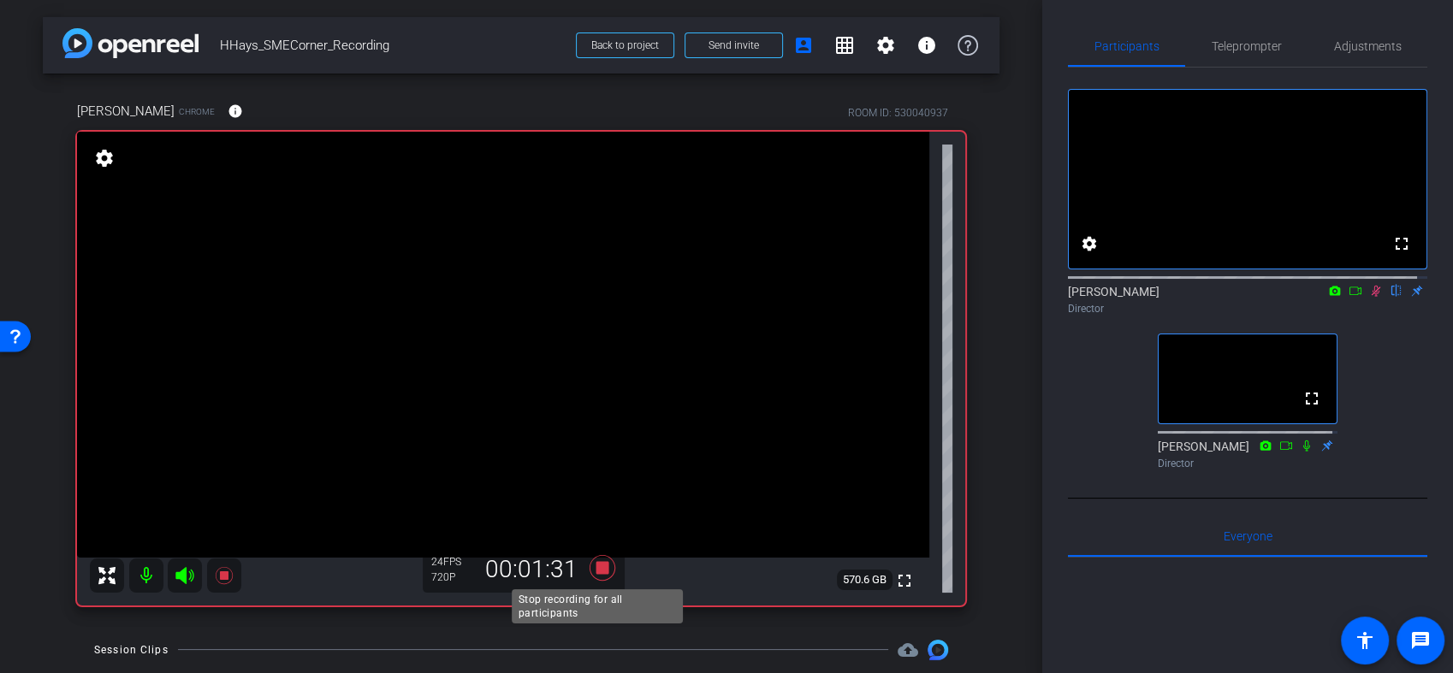
click at [596, 571] on icon at bounding box center [602, 568] width 26 height 26
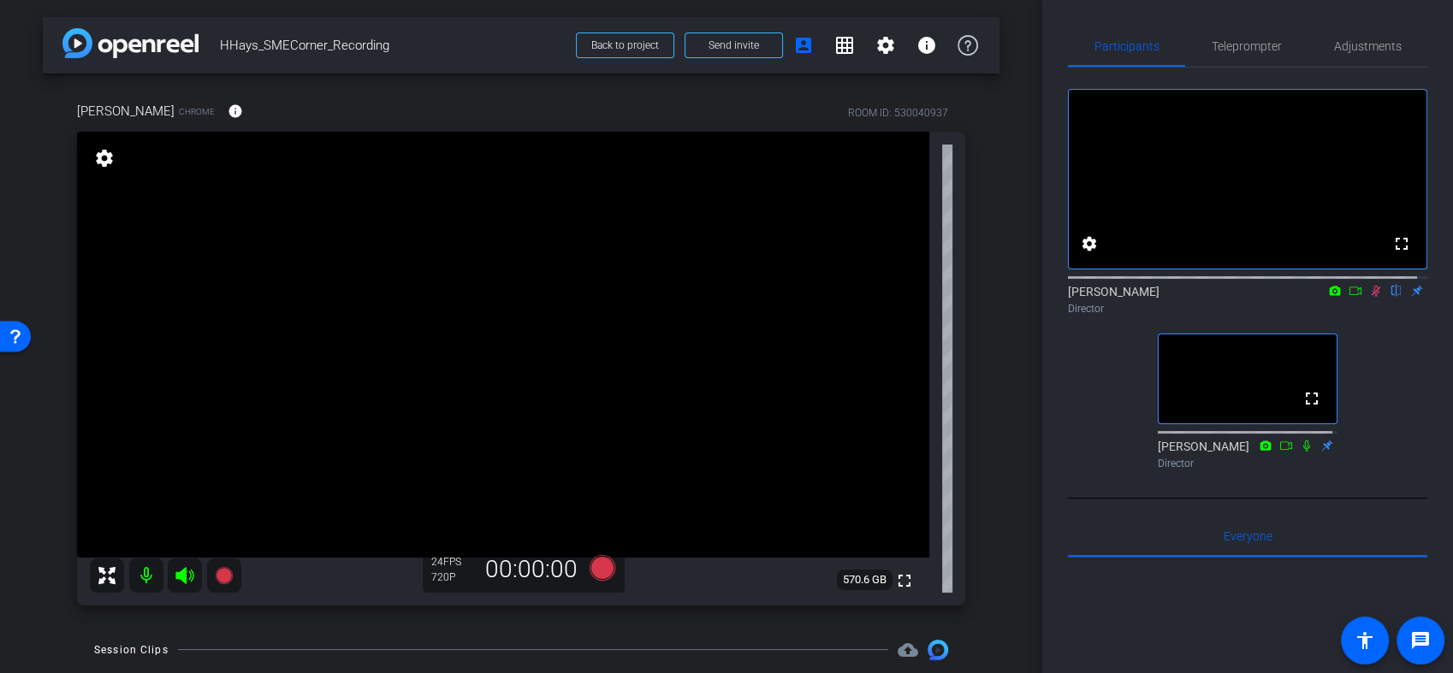
click at [1369, 297] on icon at bounding box center [1376, 291] width 14 height 12
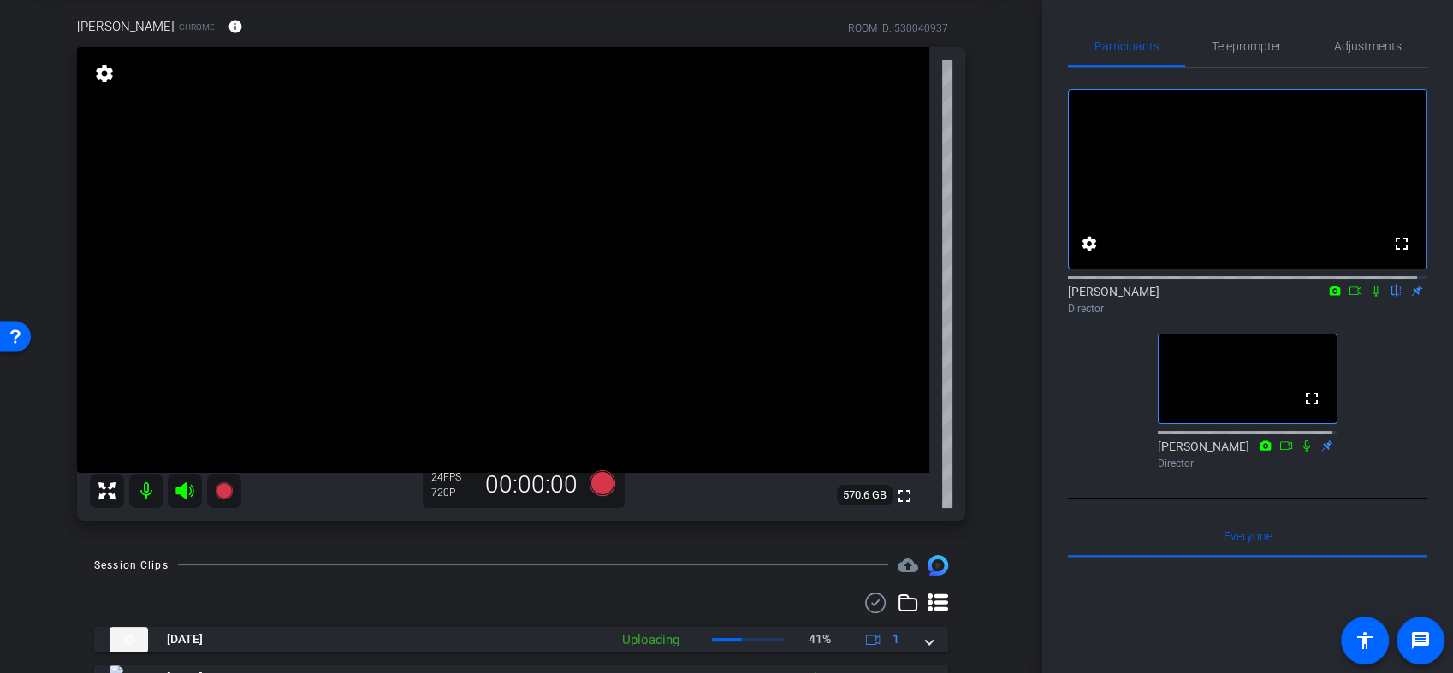
scroll to position [95, 0]
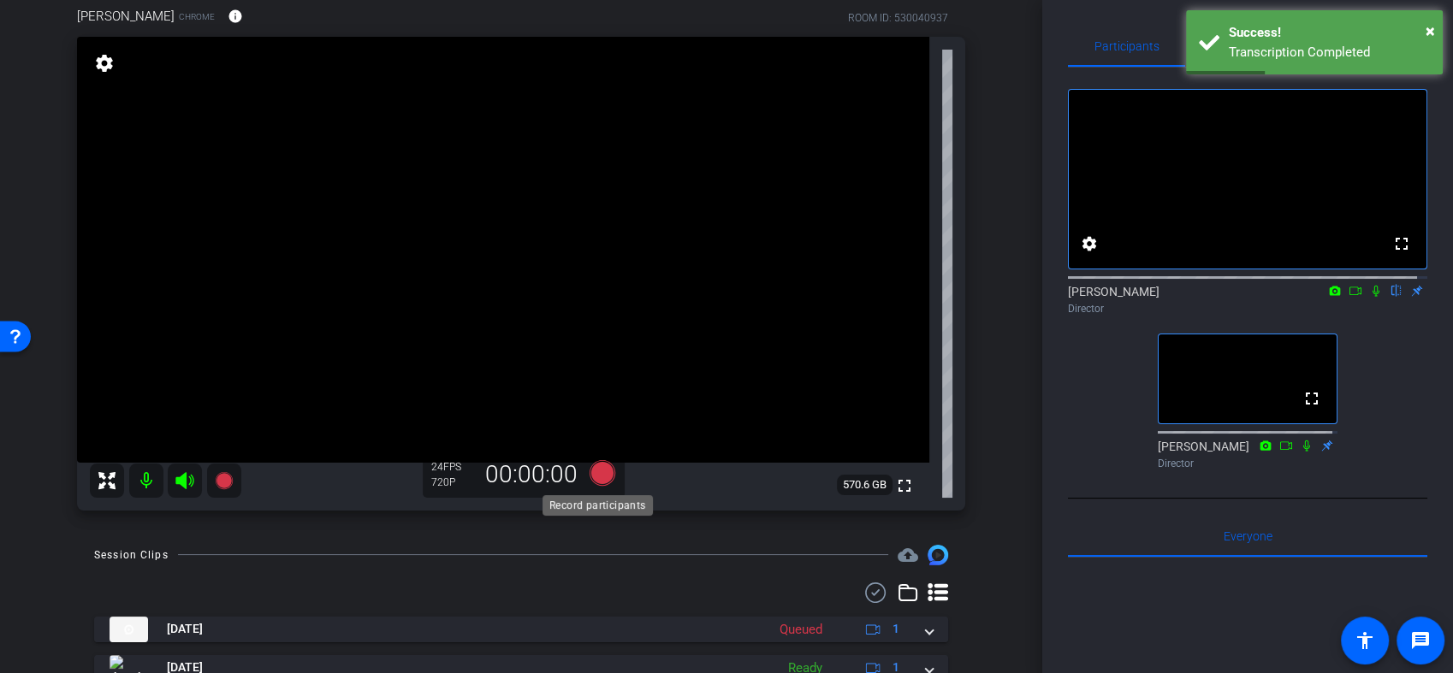
click at [589, 472] on icon at bounding box center [602, 472] width 26 height 26
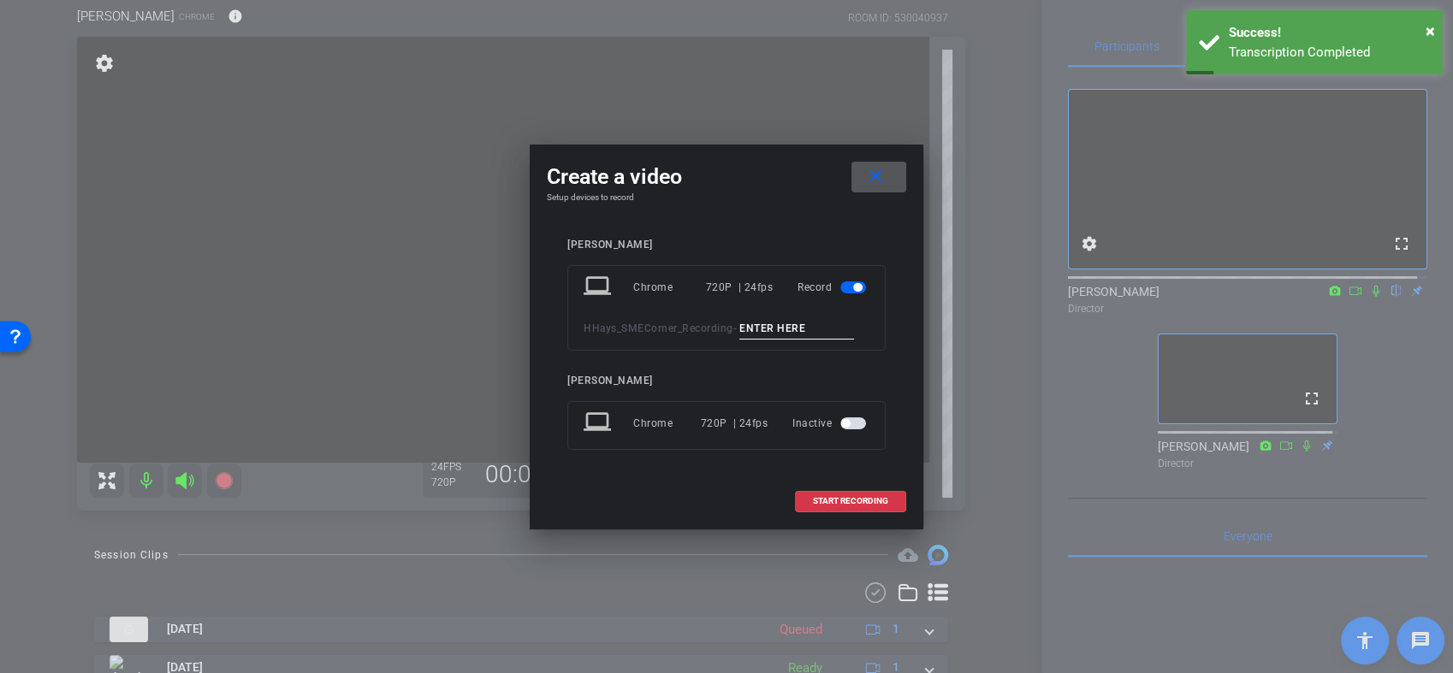
click at [780, 321] on input at bounding box center [796, 328] width 115 height 21
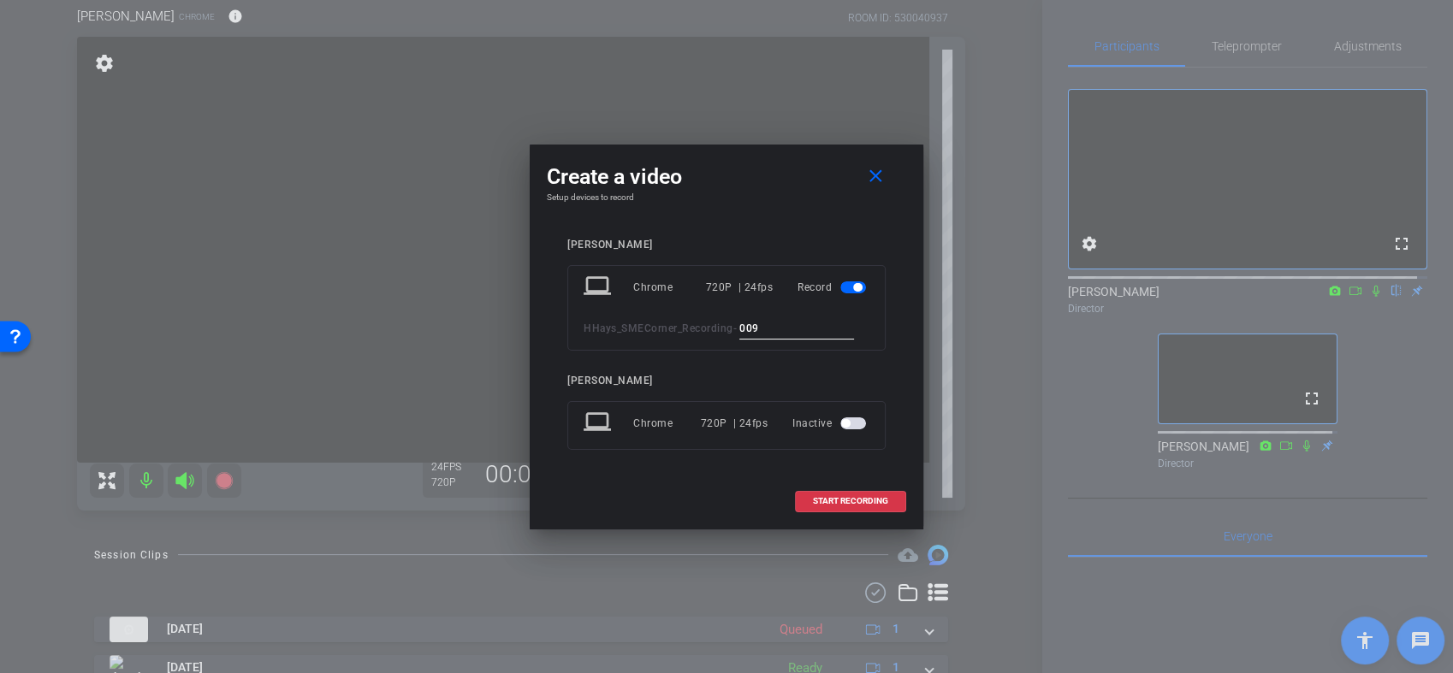
type input "009"
click at [839, 497] on span "START RECORDING" at bounding box center [850, 501] width 75 height 9
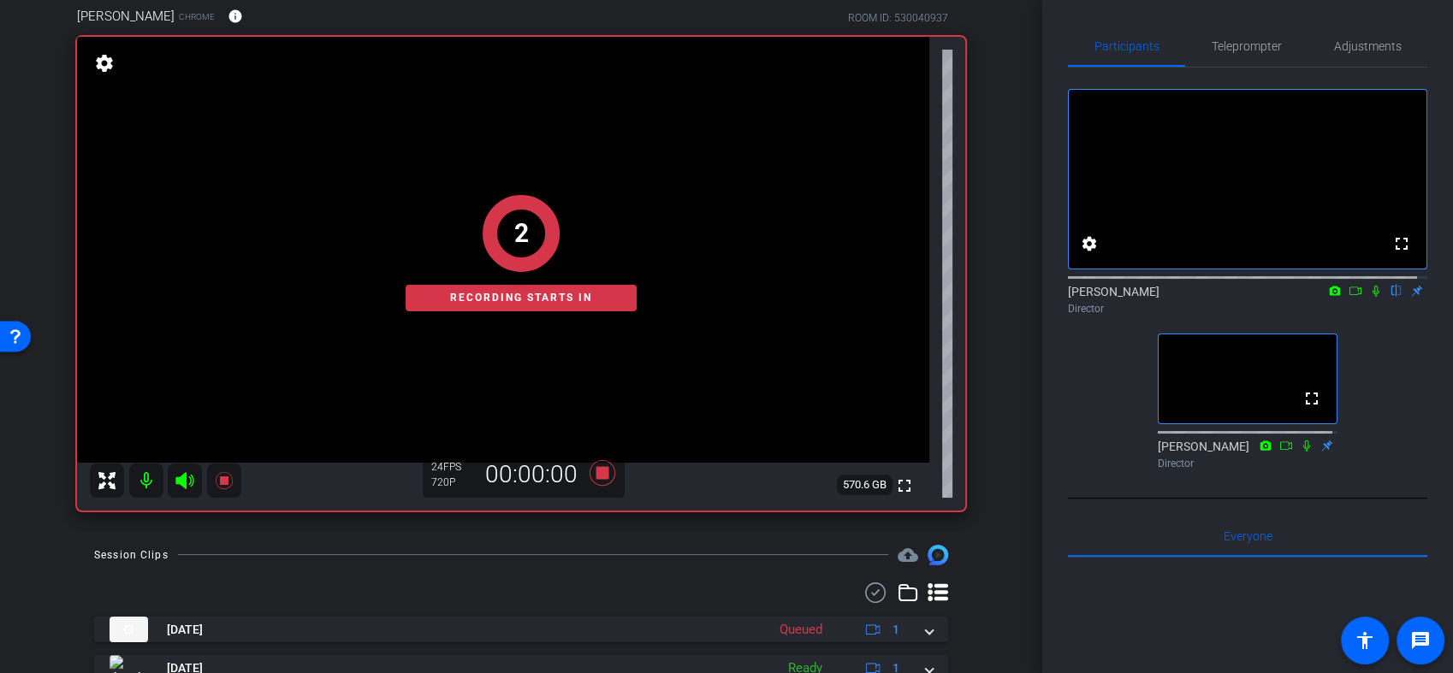
drag, startPoint x: 1366, startPoint y: 307, endPoint x: 1376, endPoint y: 329, distance: 24.1
click at [1369, 297] on icon at bounding box center [1376, 291] width 14 height 12
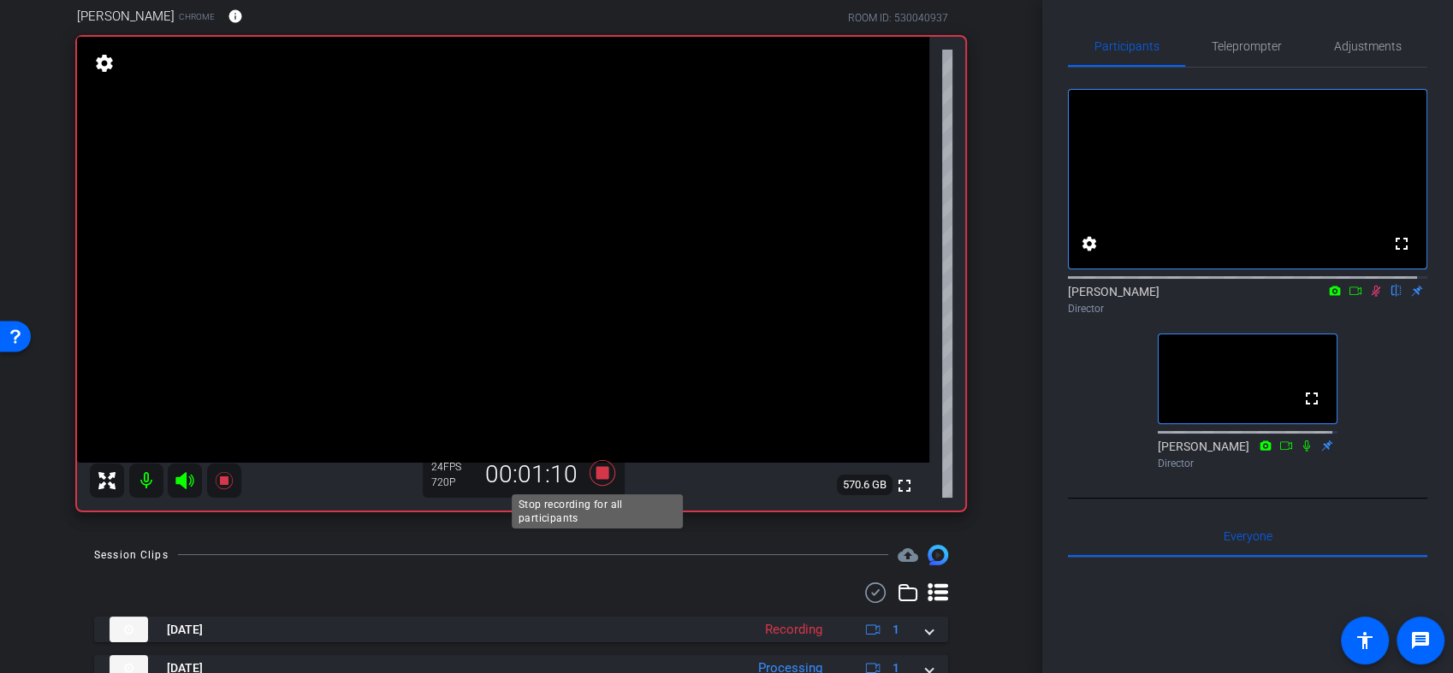
click at [595, 475] on icon at bounding box center [602, 473] width 26 height 26
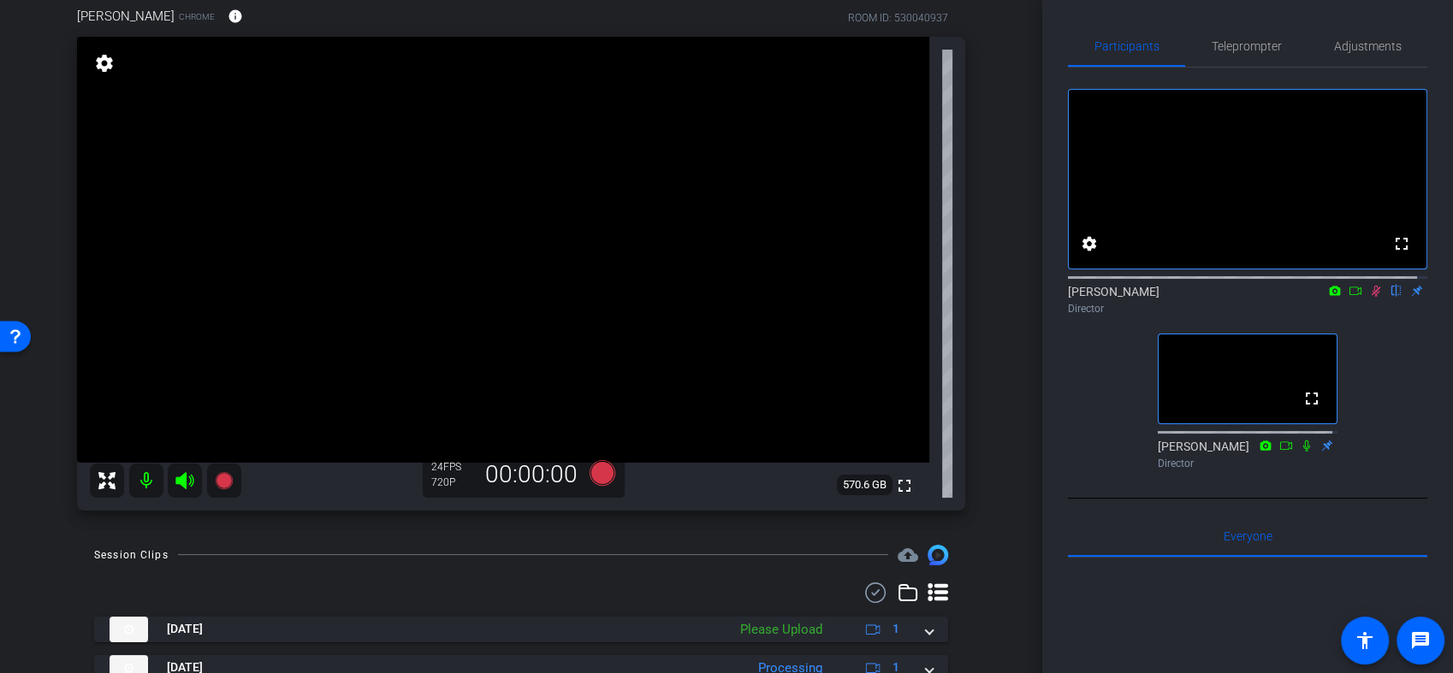
click at [1369, 297] on icon at bounding box center [1376, 291] width 14 height 12
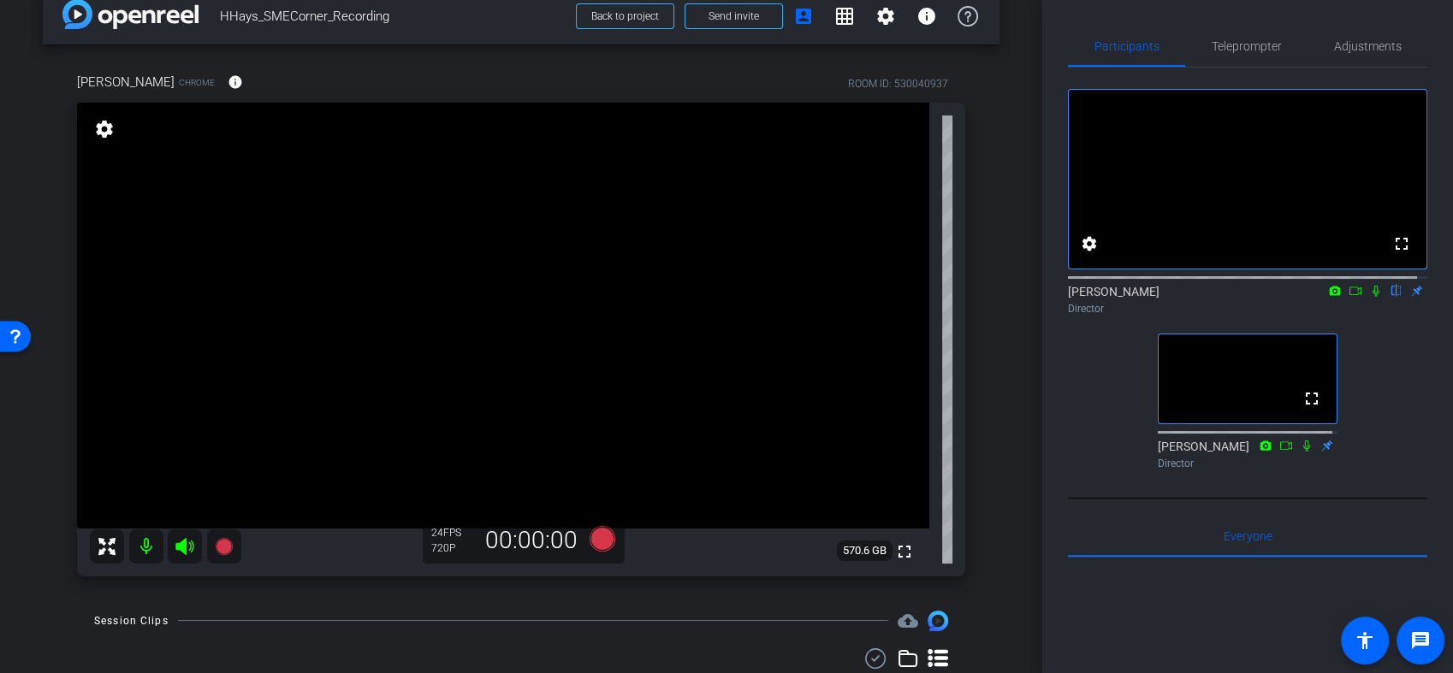
scroll to position [0, 0]
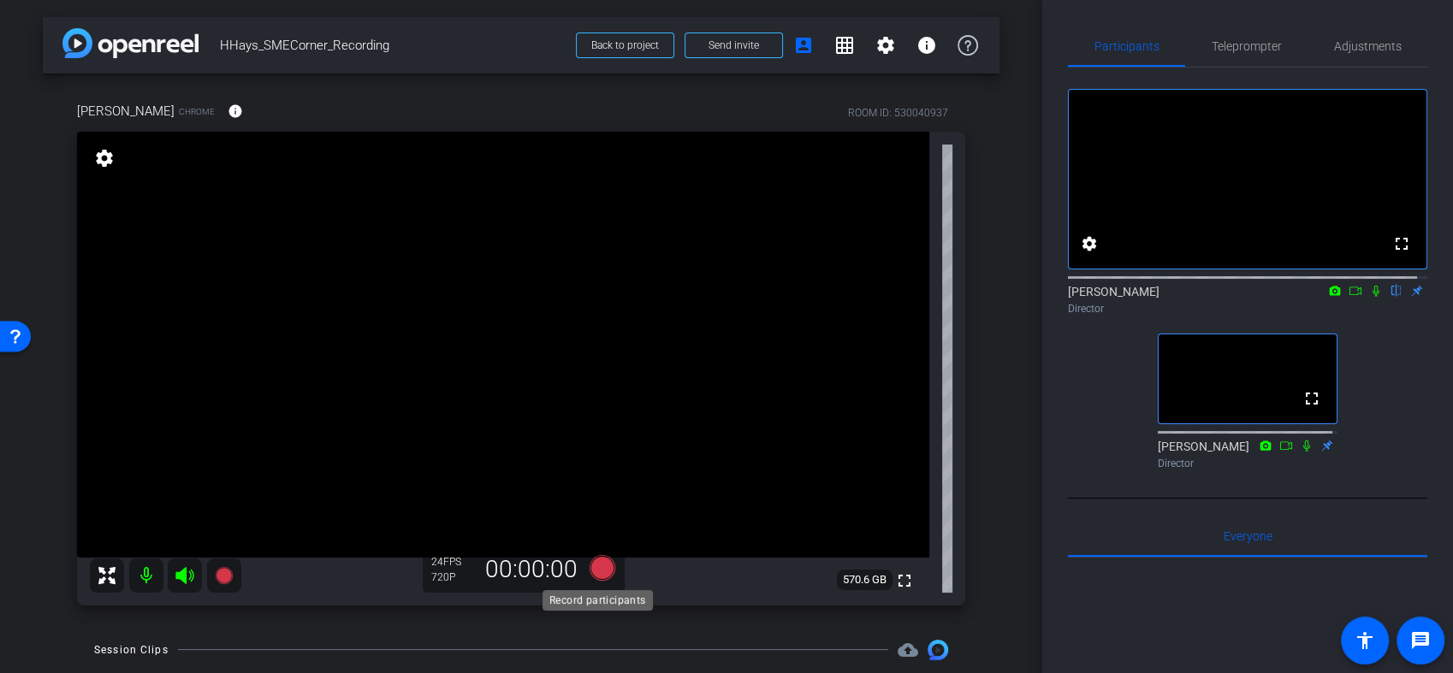
click at [599, 567] on icon at bounding box center [602, 567] width 26 height 26
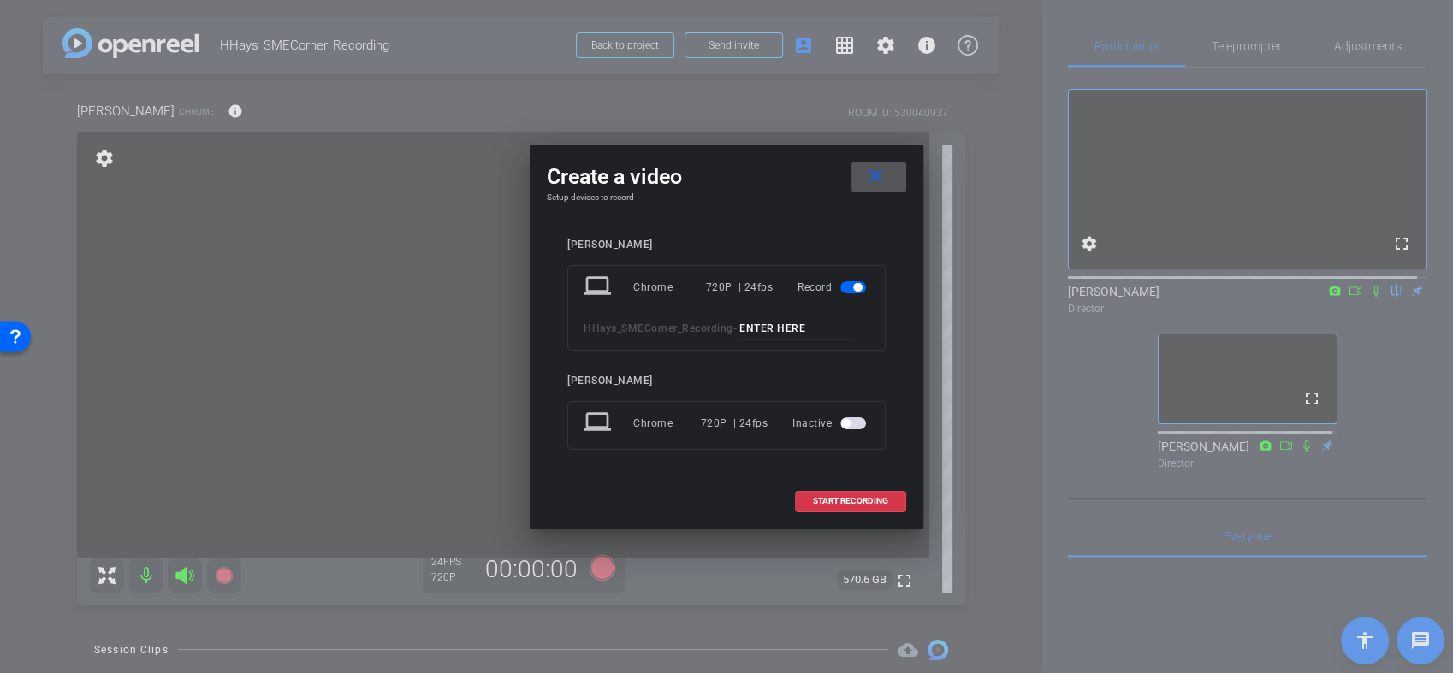
click at [794, 332] on input at bounding box center [796, 328] width 115 height 21
click at [750, 327] on input "110" at bounding box center [796, 328] width 115 height 21
type input "010"
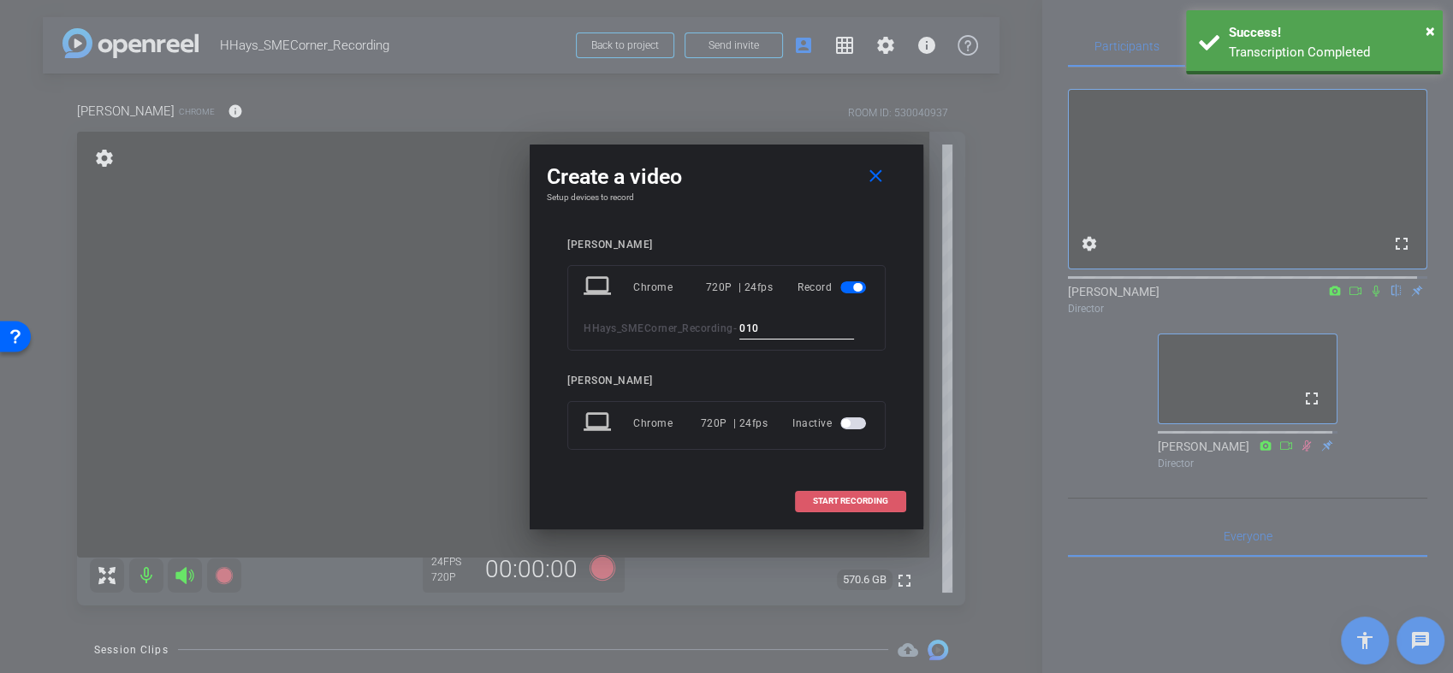
click at [850, 498] on span "START RECORDING" at bounding box center [850, 501] width 75 height 9
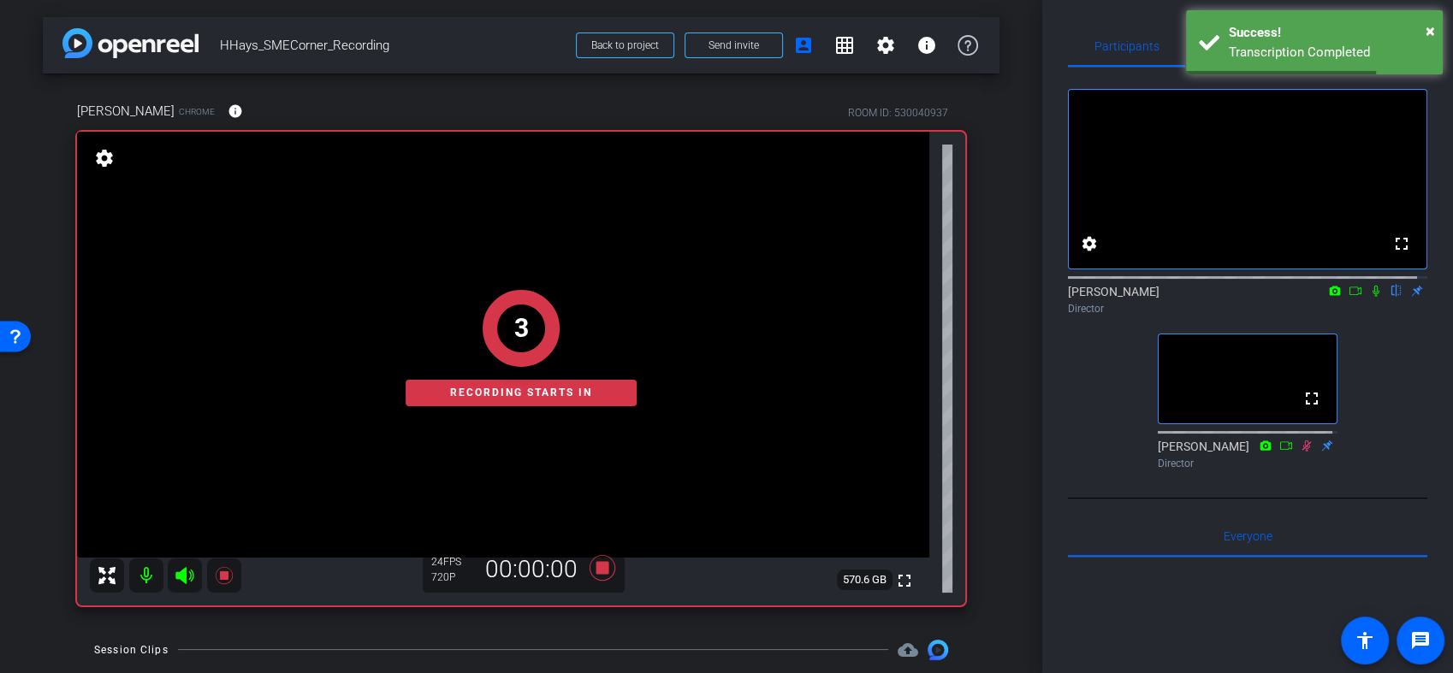
click at [1369, 297] on icon at bounding box center [1376, 291] width 14 height 12
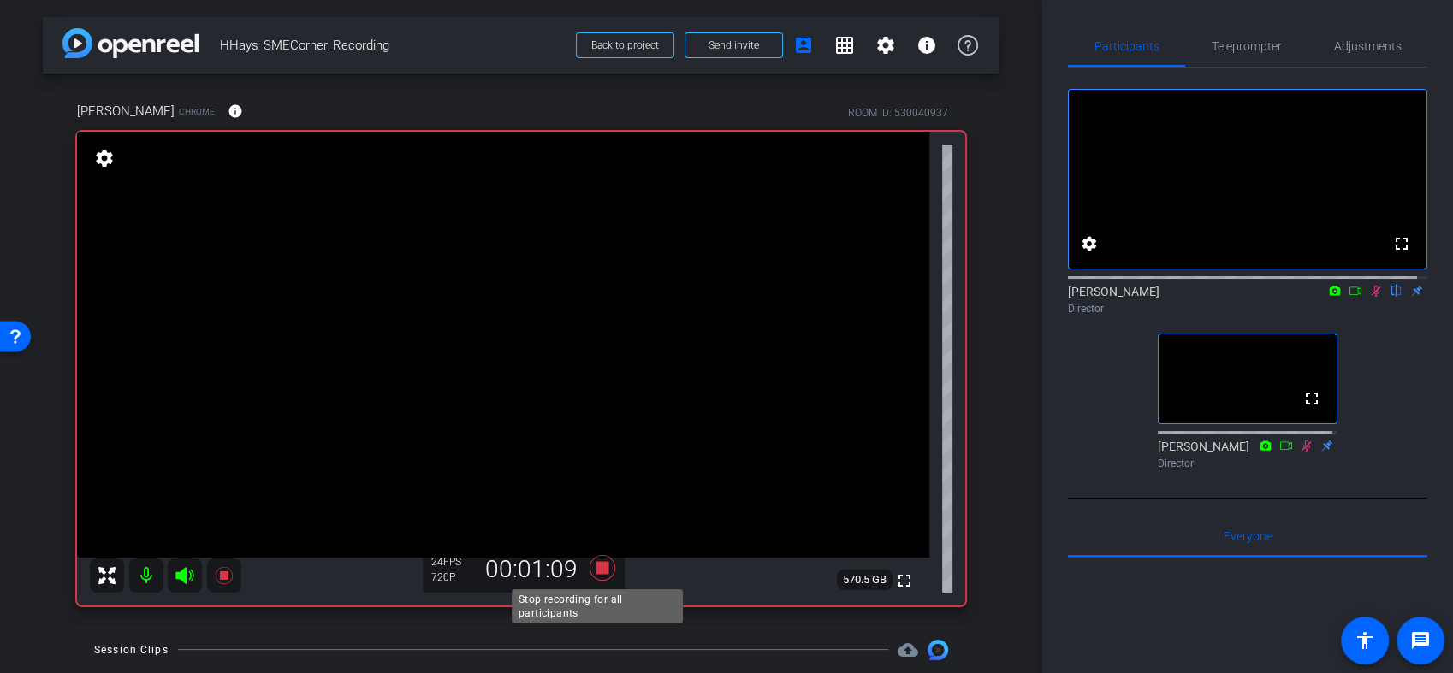
click at [594, 574] on icon at bounding box center [602, 568] width 41 height 31
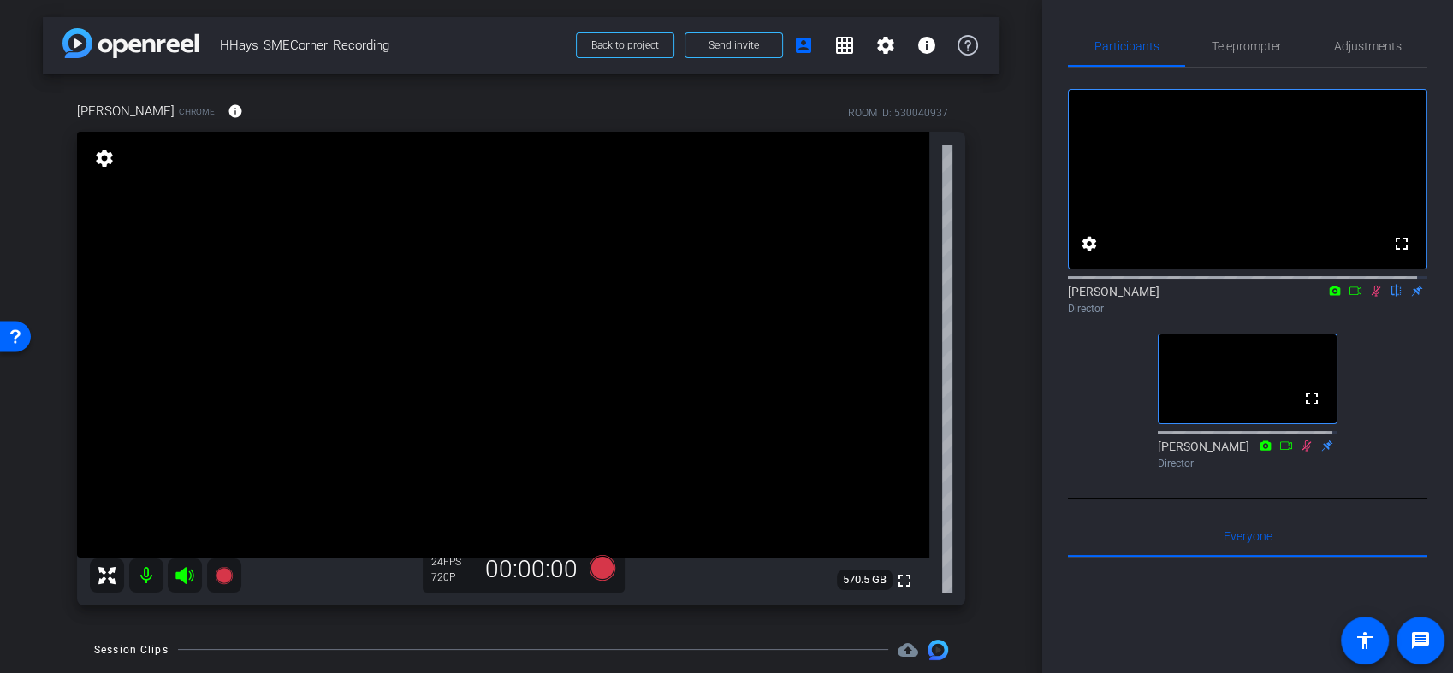
click at [1369, 297] on icon at bounding box center [1376, 291] width 14 height 12
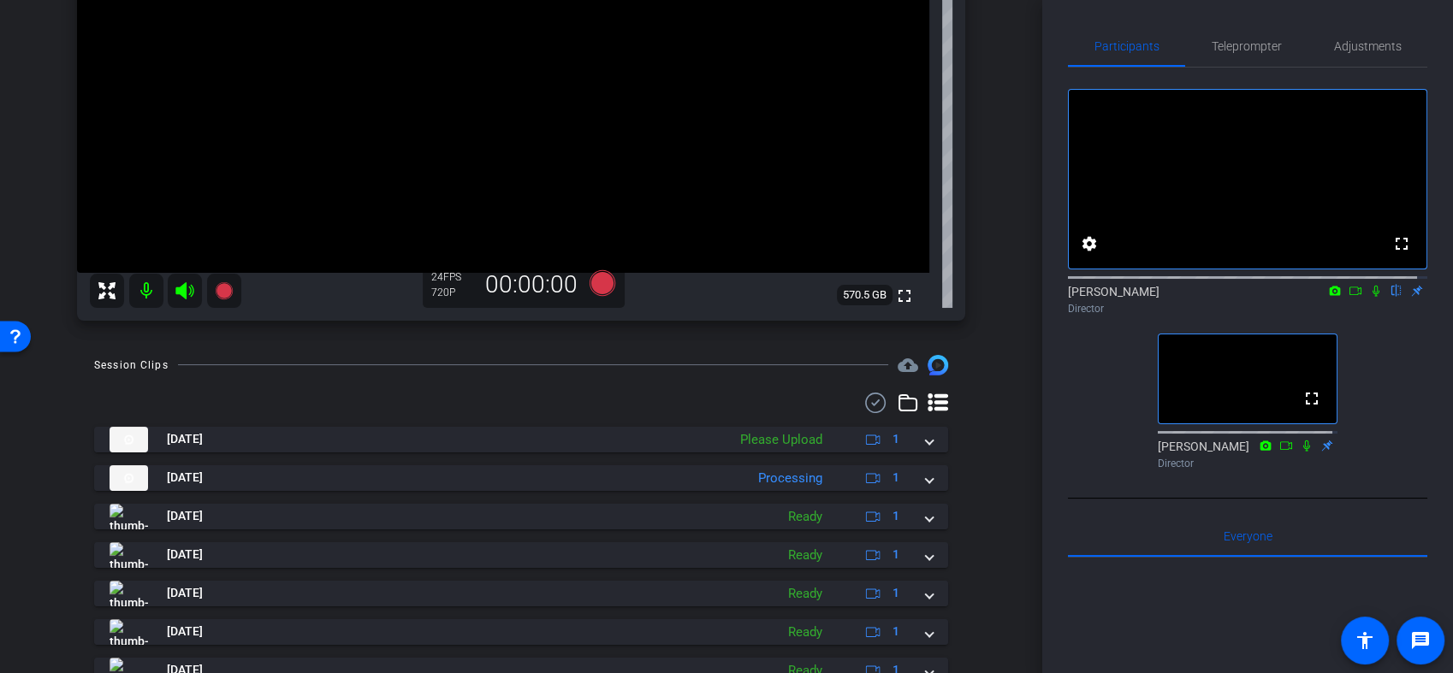
scroll to position [380, 0]
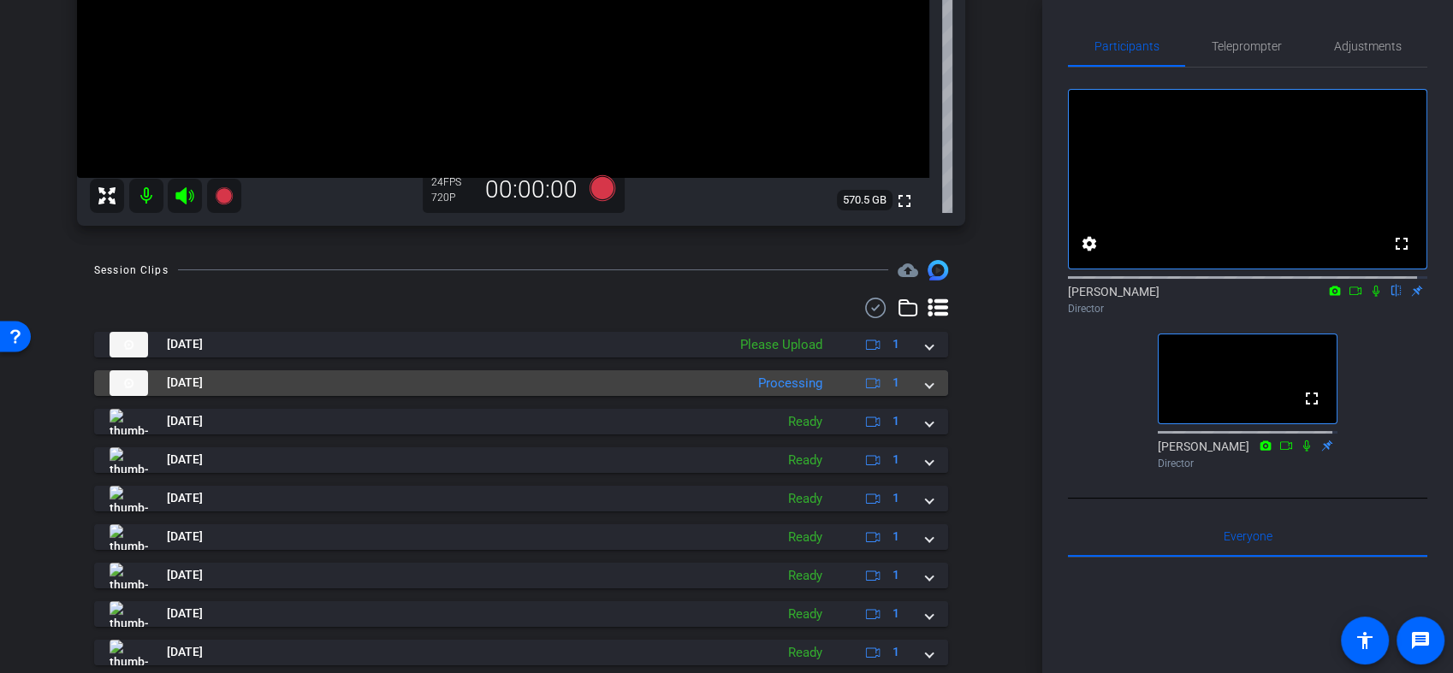
click at [926, 384] on span at bounding box center [929, 383] width 7 height 18
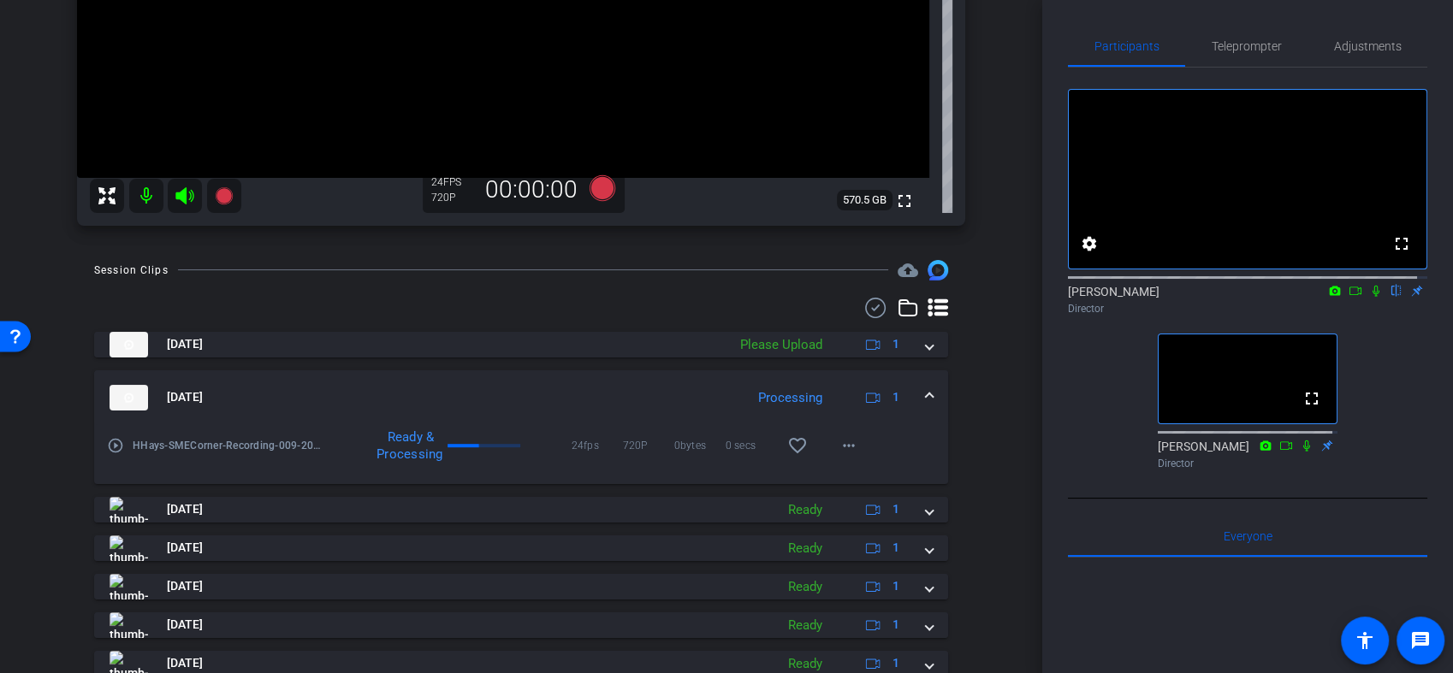
click at [918, 384] on mat-expansion-panel-header "Aug 28, 2025 Processing 1" at bounding box center [521, 397] width 854 height 55
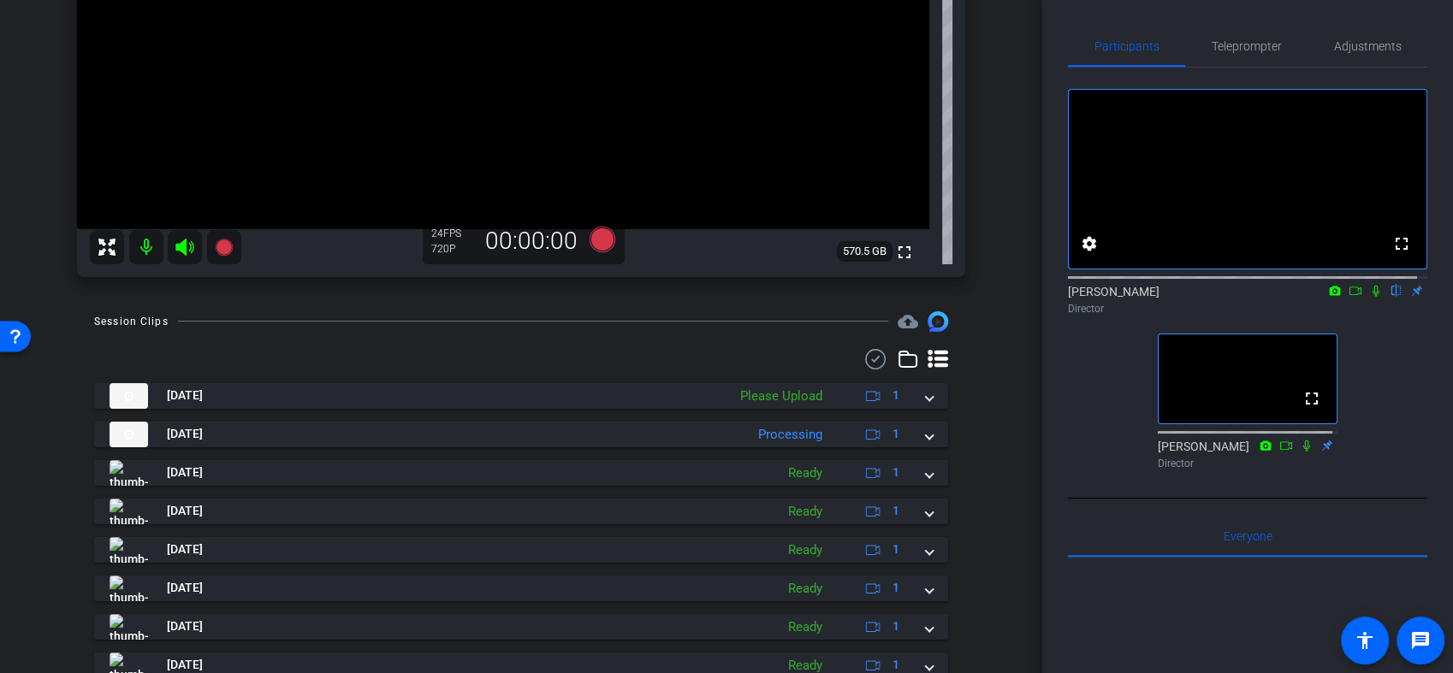
scroll to position [285, 0]
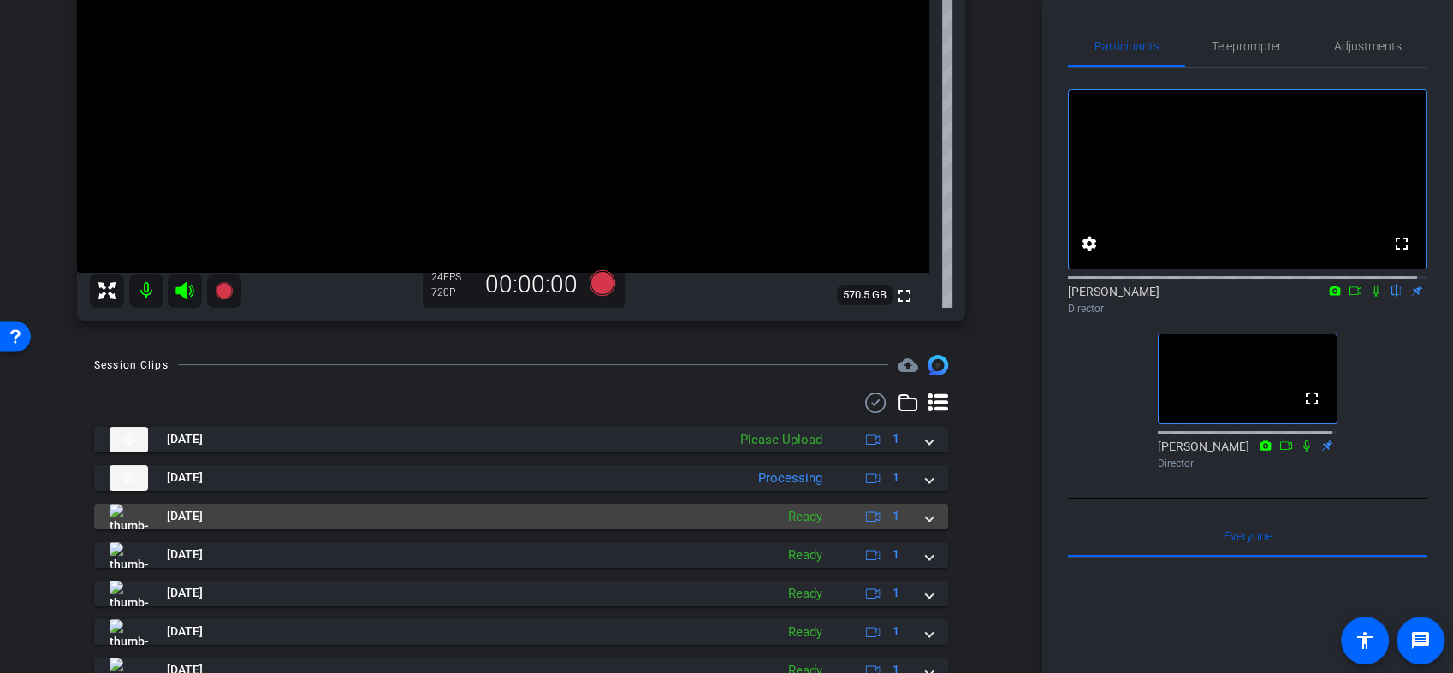
click at [926, 523] on span at bounding box center [929, 516] width 7 height 18
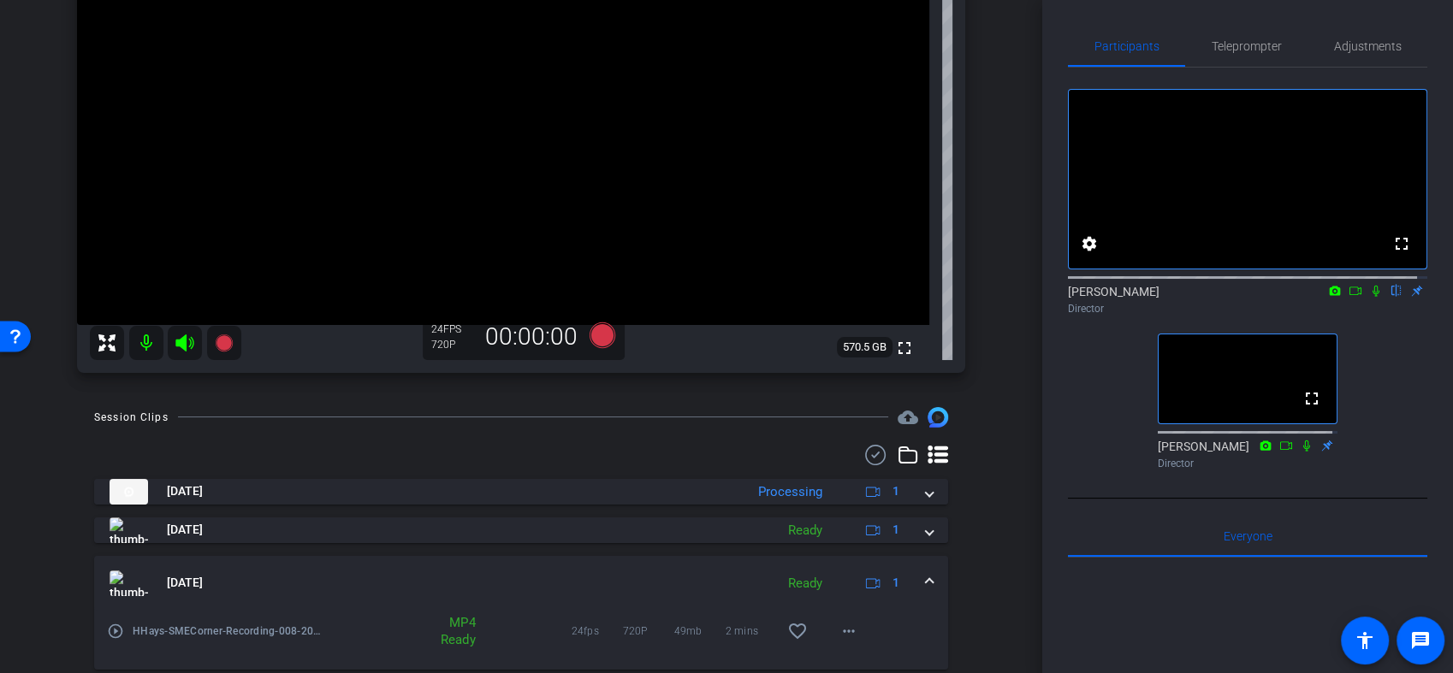
scroll to position [95, 0]
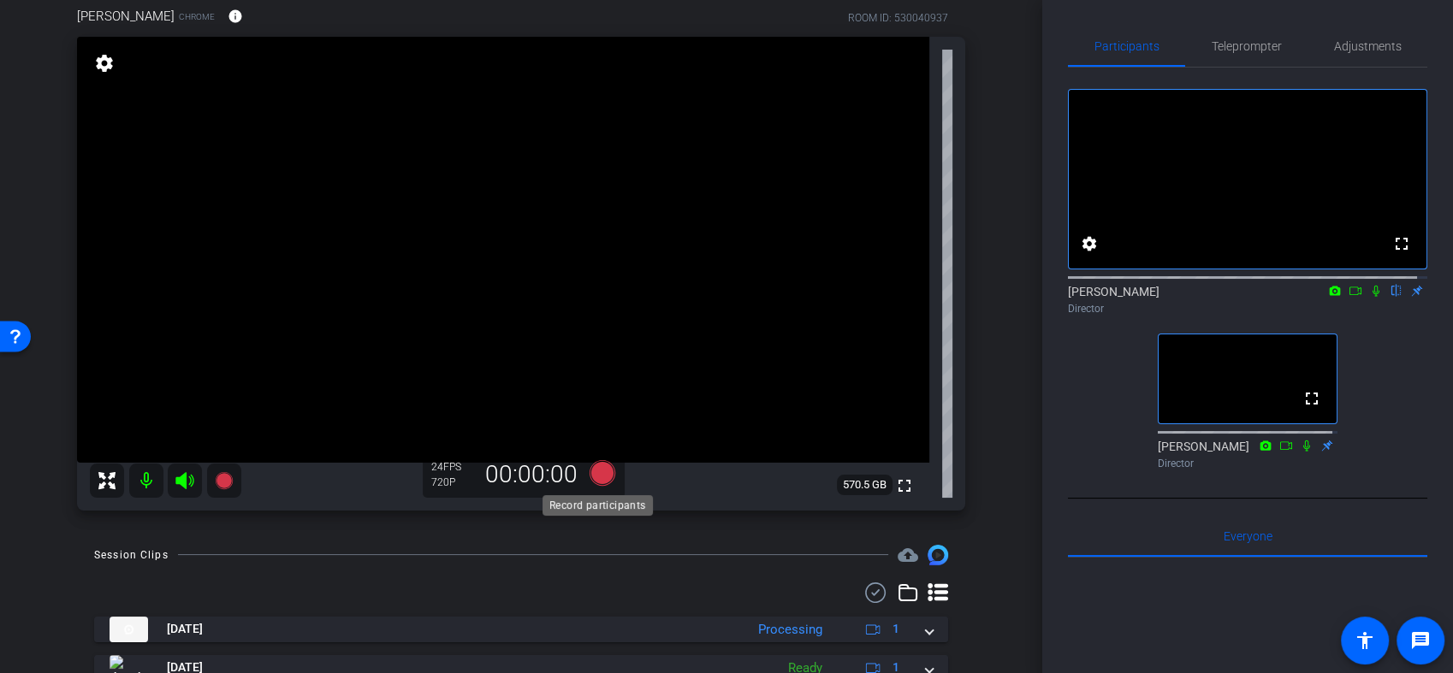
click at [595, 479] on icon at bounding box center [602, 472] width 26 height 26
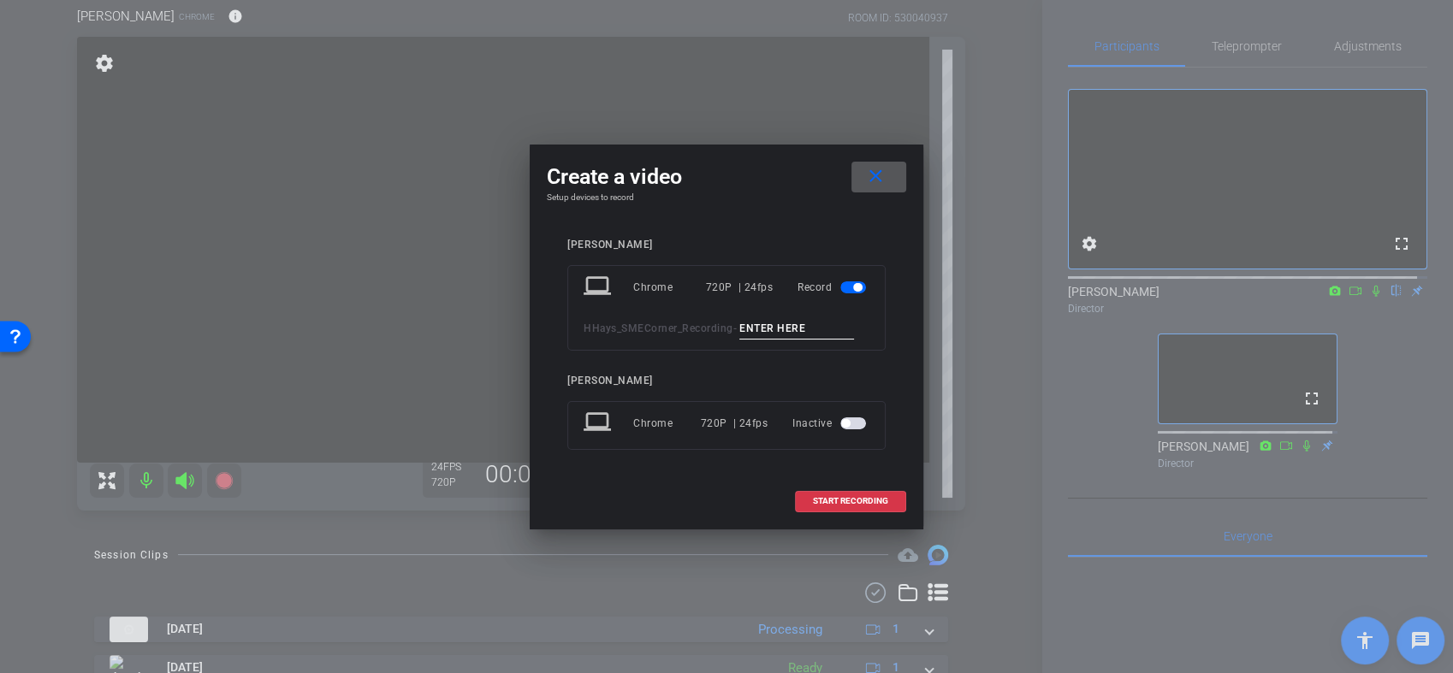
click at [767, 329] on input at bounding box center [796, 328] width 115 height 21
type input "011"
click at [744, 365] on div "Hannah Hays laptop Chrome 720P | 24fps Record HHays_SMECorner_Recording - 011 J…" at bounding box center [726, 356] width 318 height 235
click at [858, 497] on span "START RECORDING" at bounding box center [850, 501] width 75 height 9
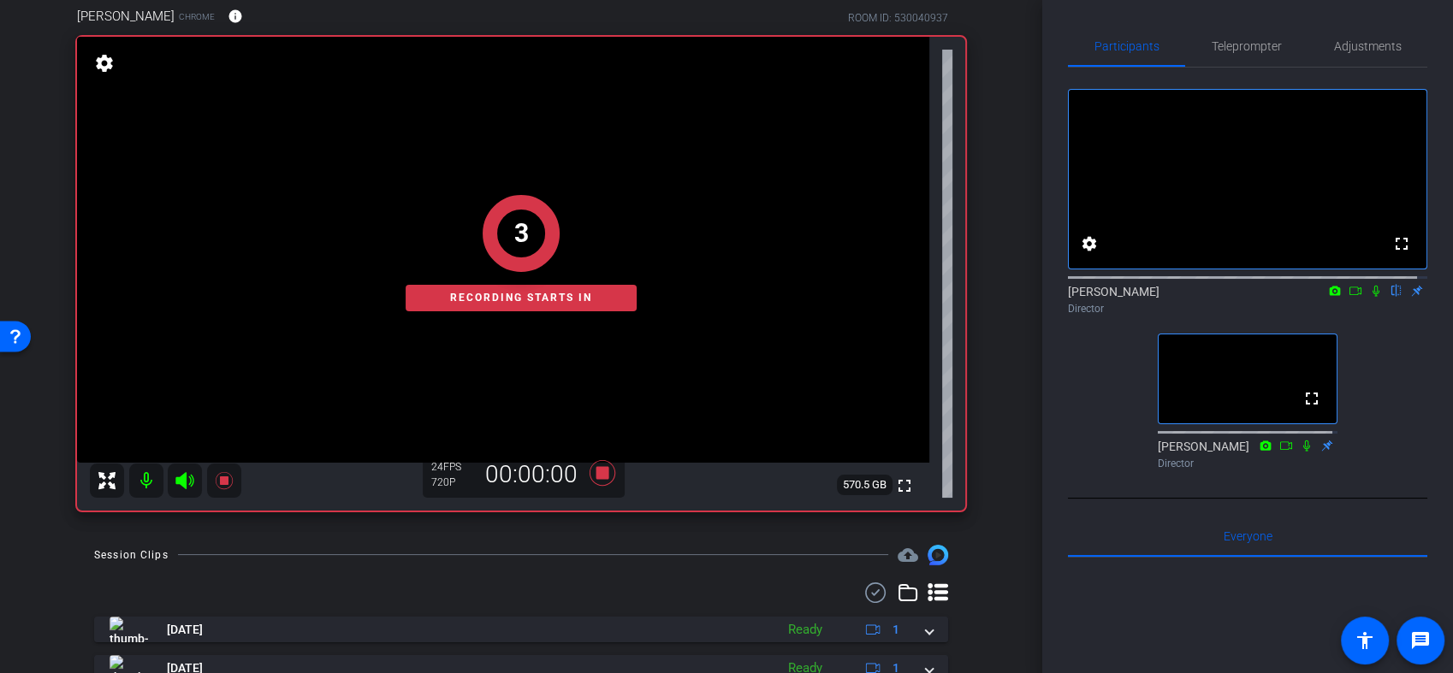
click at [1370, 297] on icon at bounding box center [1376, 291] width 14 height 12
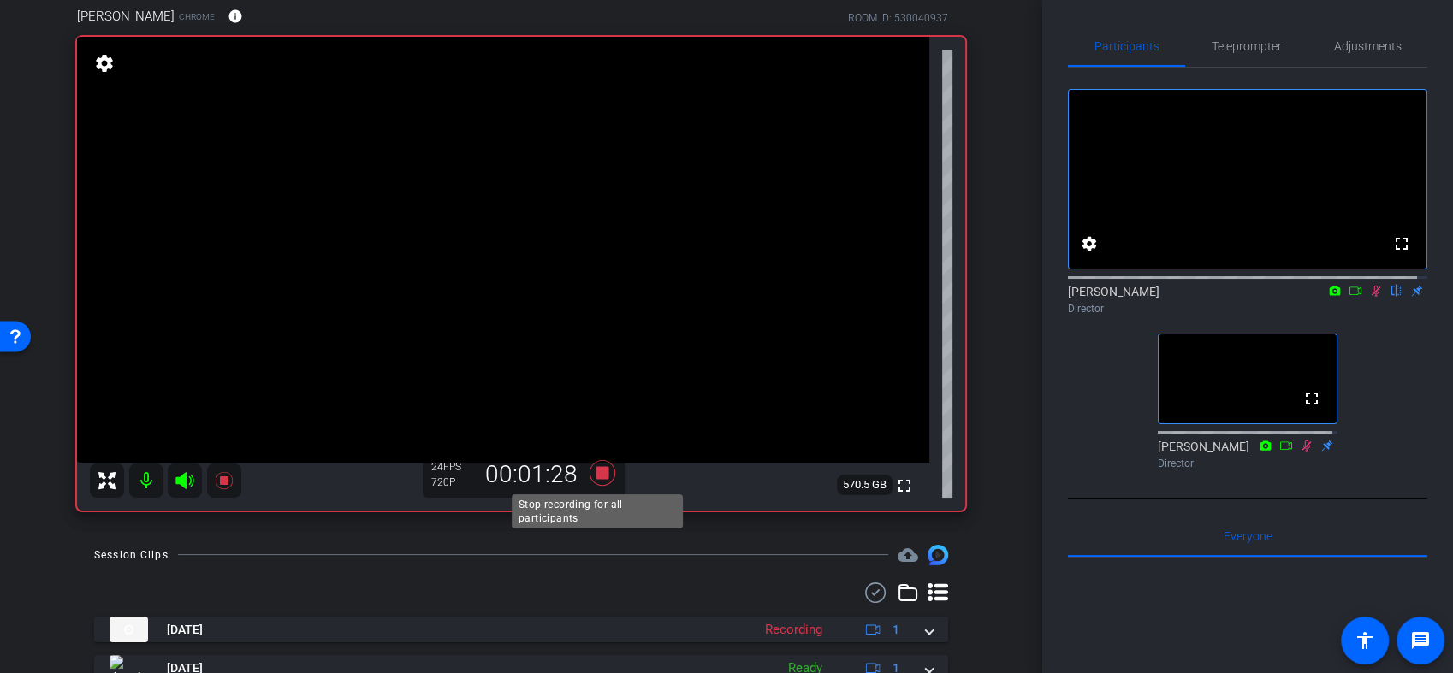
click at [602, 474] on icon at bounding box center [602, 473] width 26 height 26
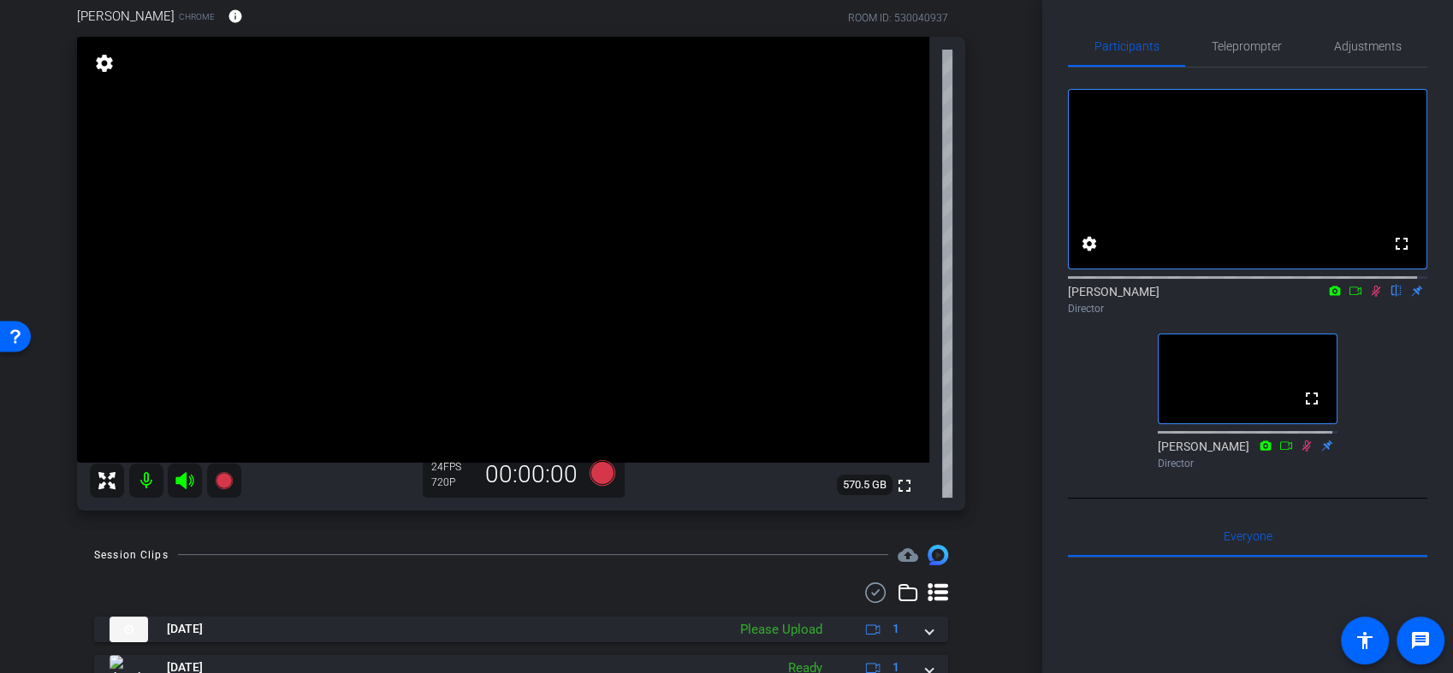
click at [1371, 297] on icon at bounding box center [1375, 291] width 9 height 11
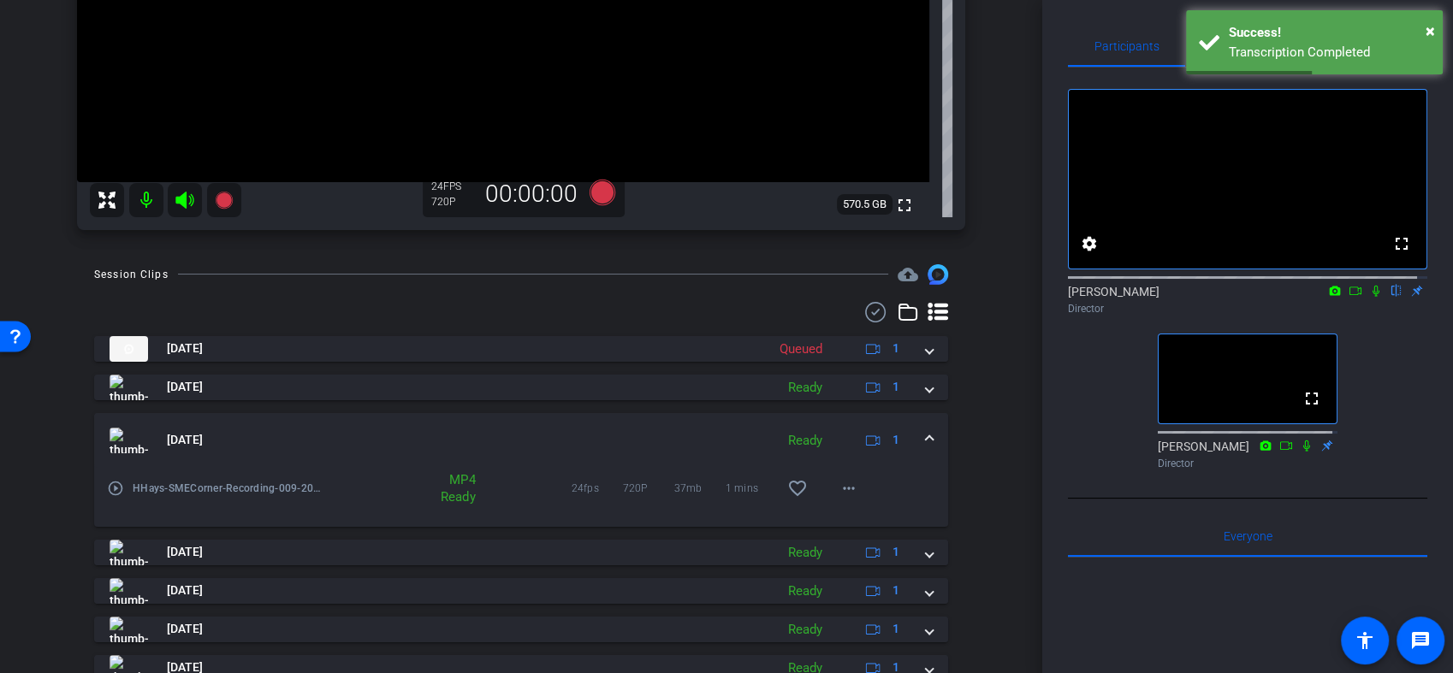
scroll to position [559, 0]
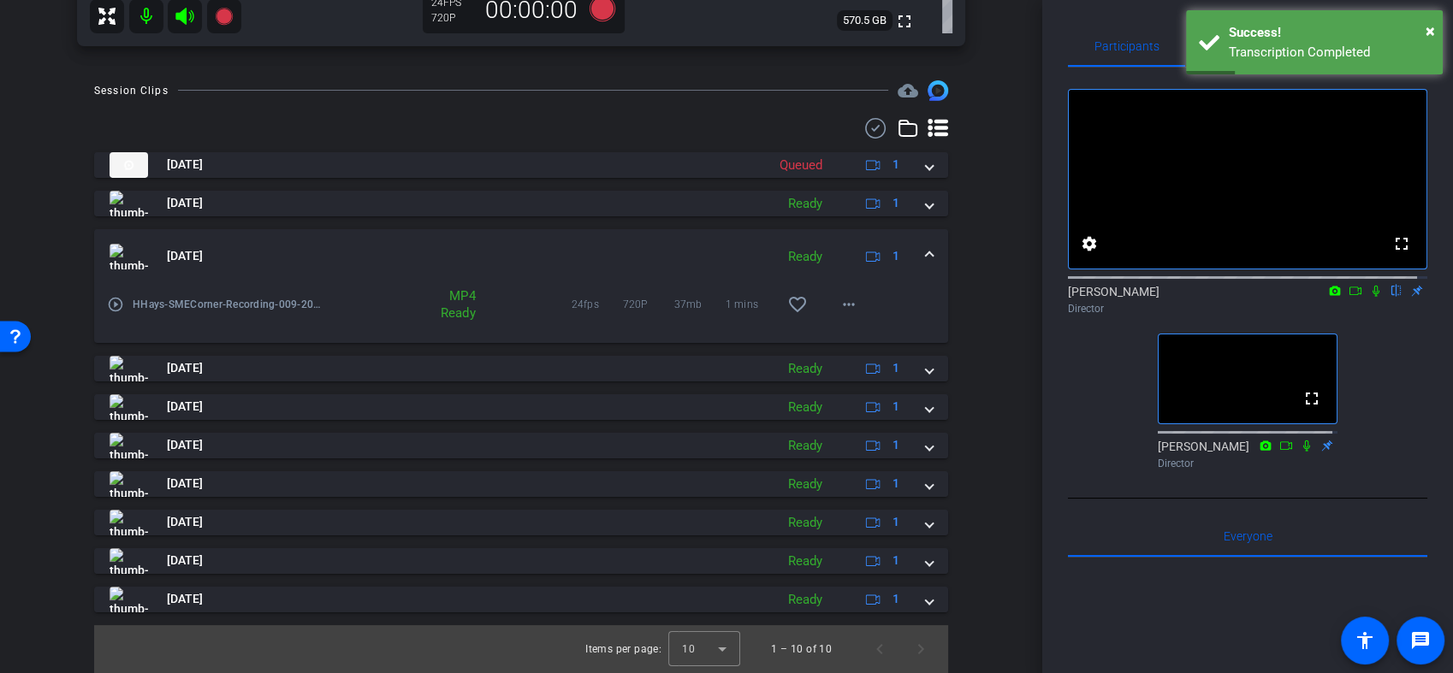
click at [923, 257] on mat-expansion-panel-header "Aug 28, 2025 Ready 1" at bounding box center [521, 256] width 854 height 55
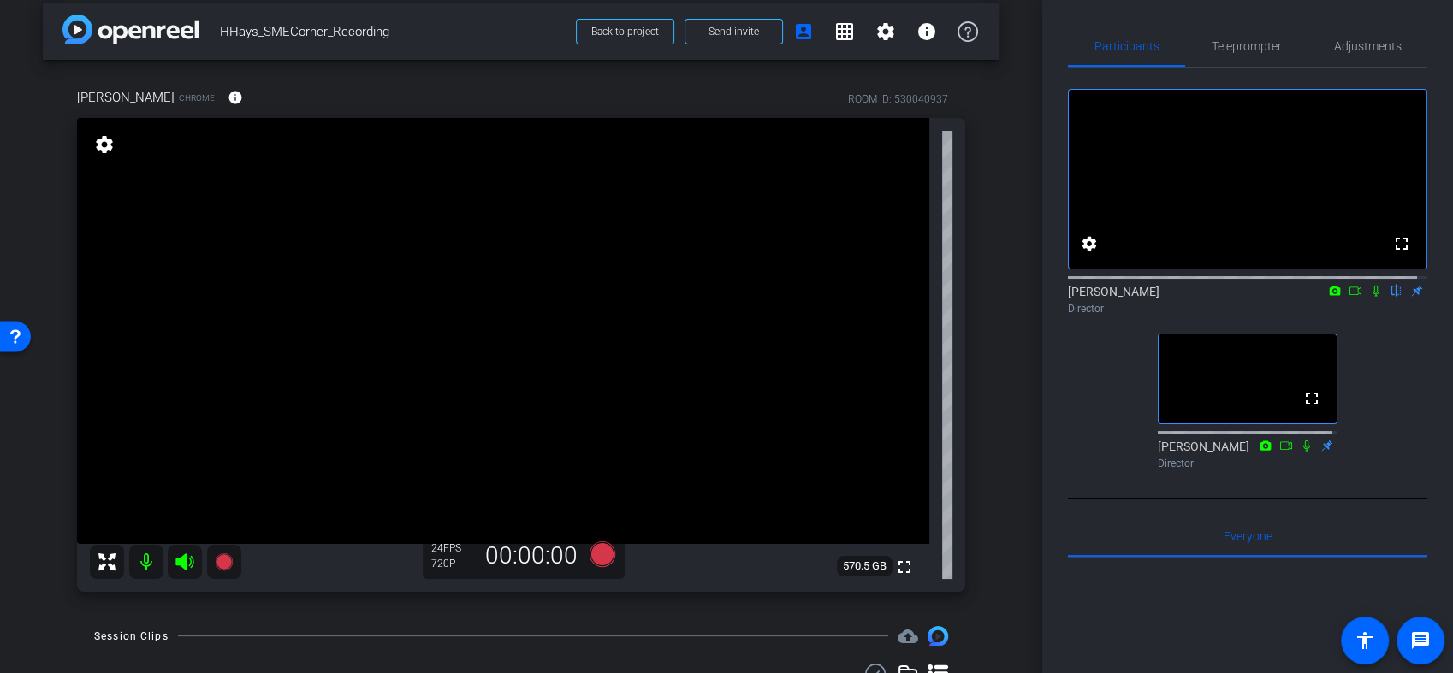
scroll to position [0, 0]
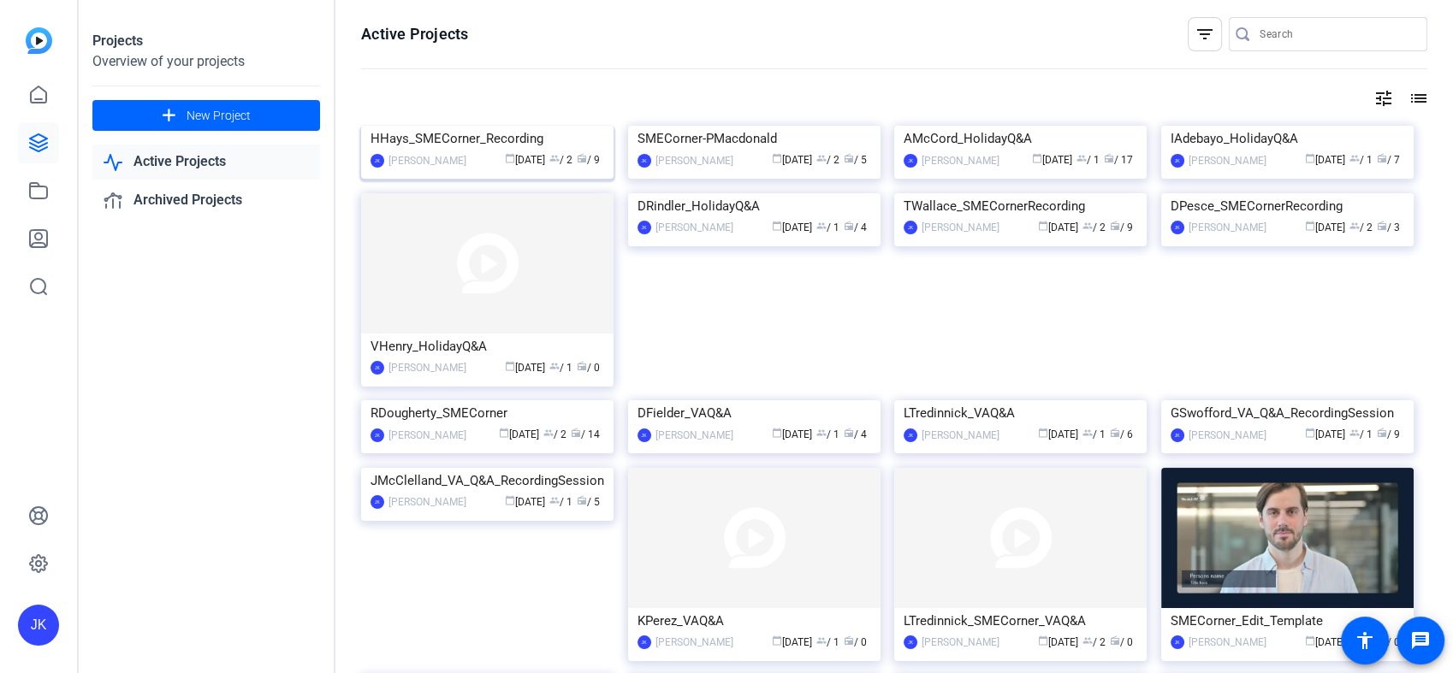
click at [429, 126] on img at bounding box center [487, 126] width 252 height 0
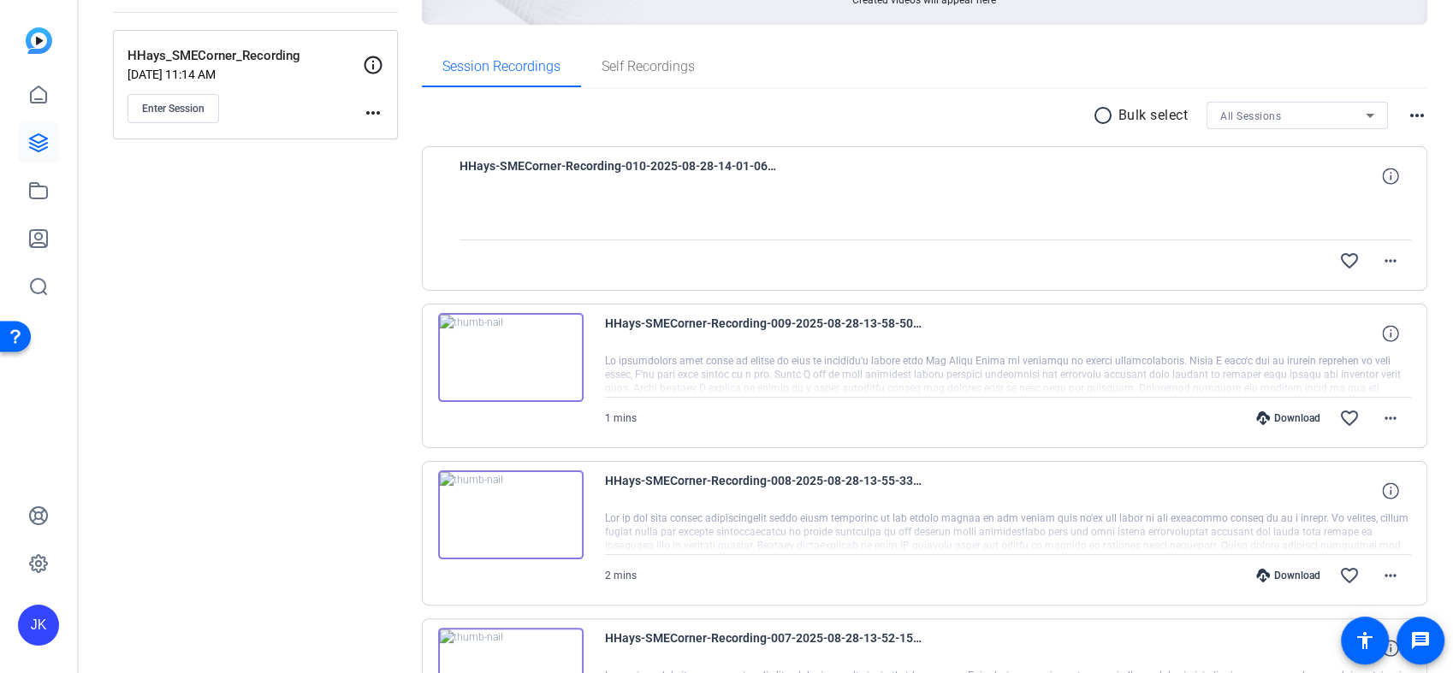
scroll to position [135, 0]
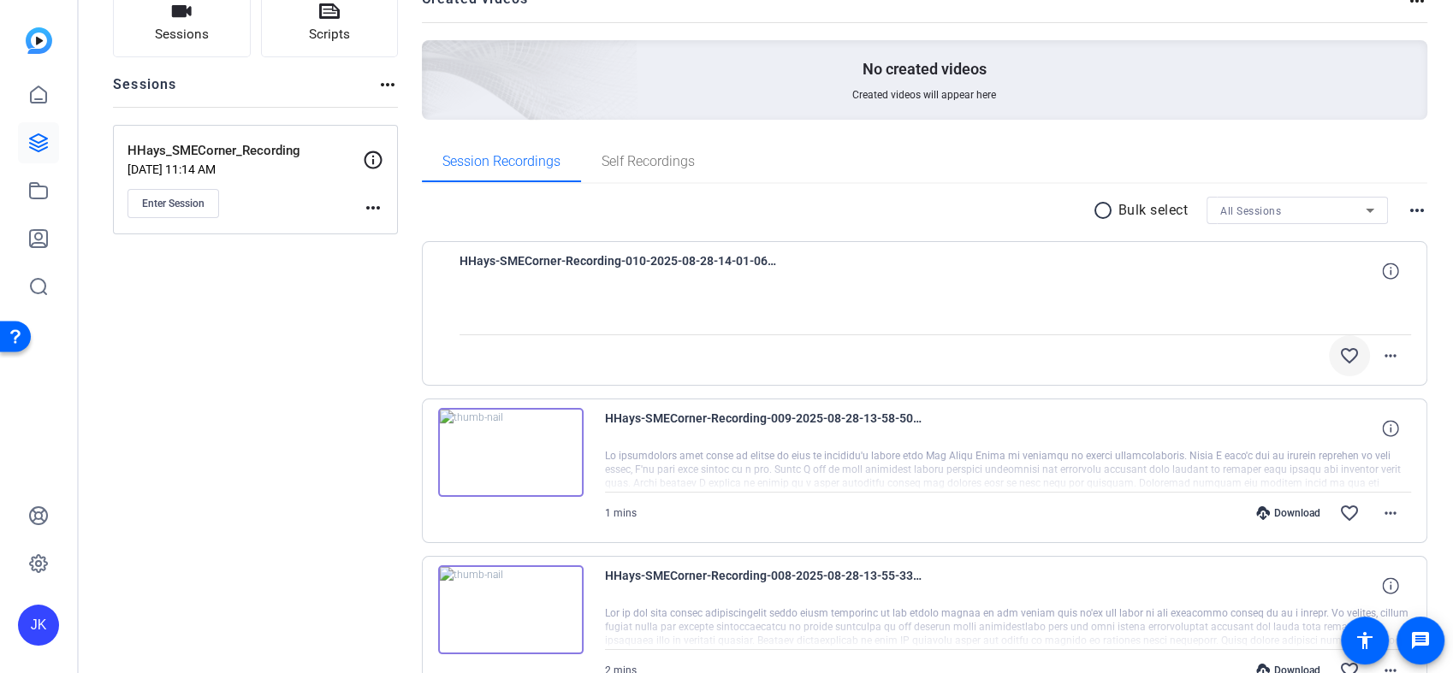
click at [1328, 359] on span at bounding box center [1348, 355] width 41 height 41
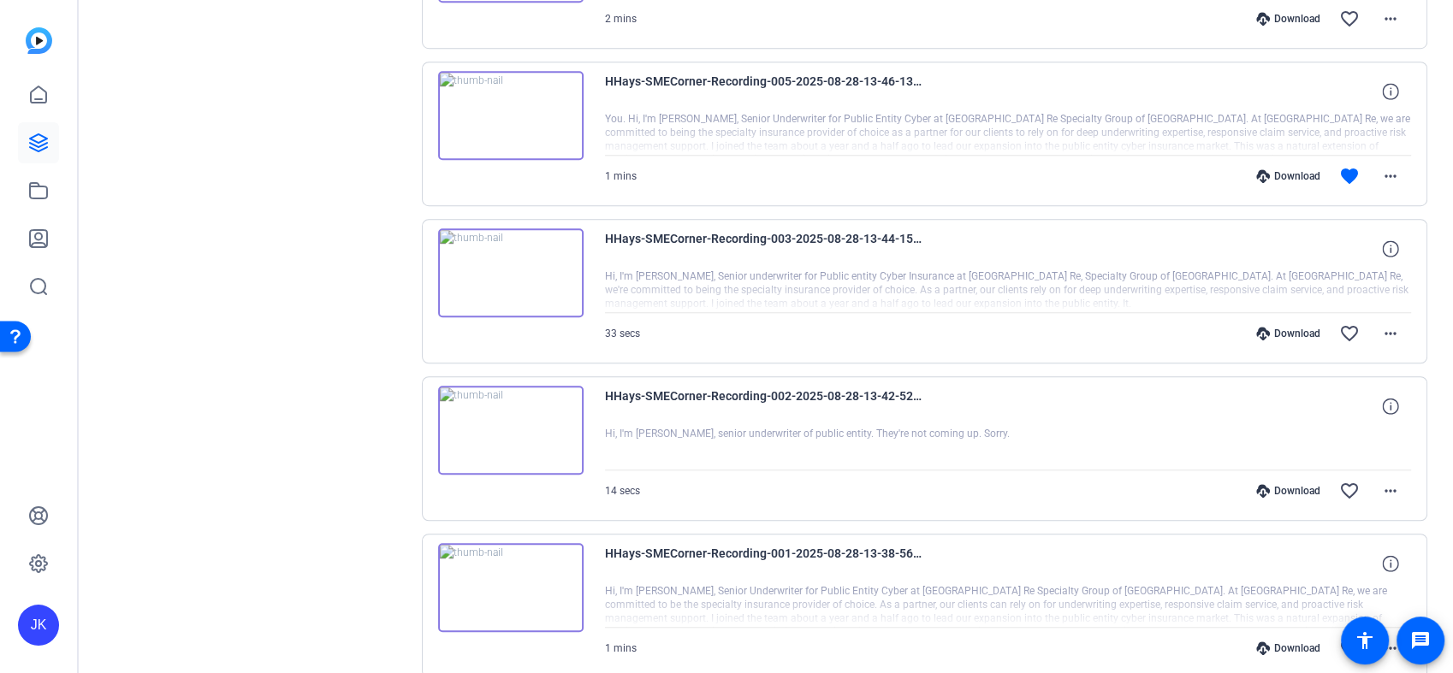
scroll to position [991, 0]
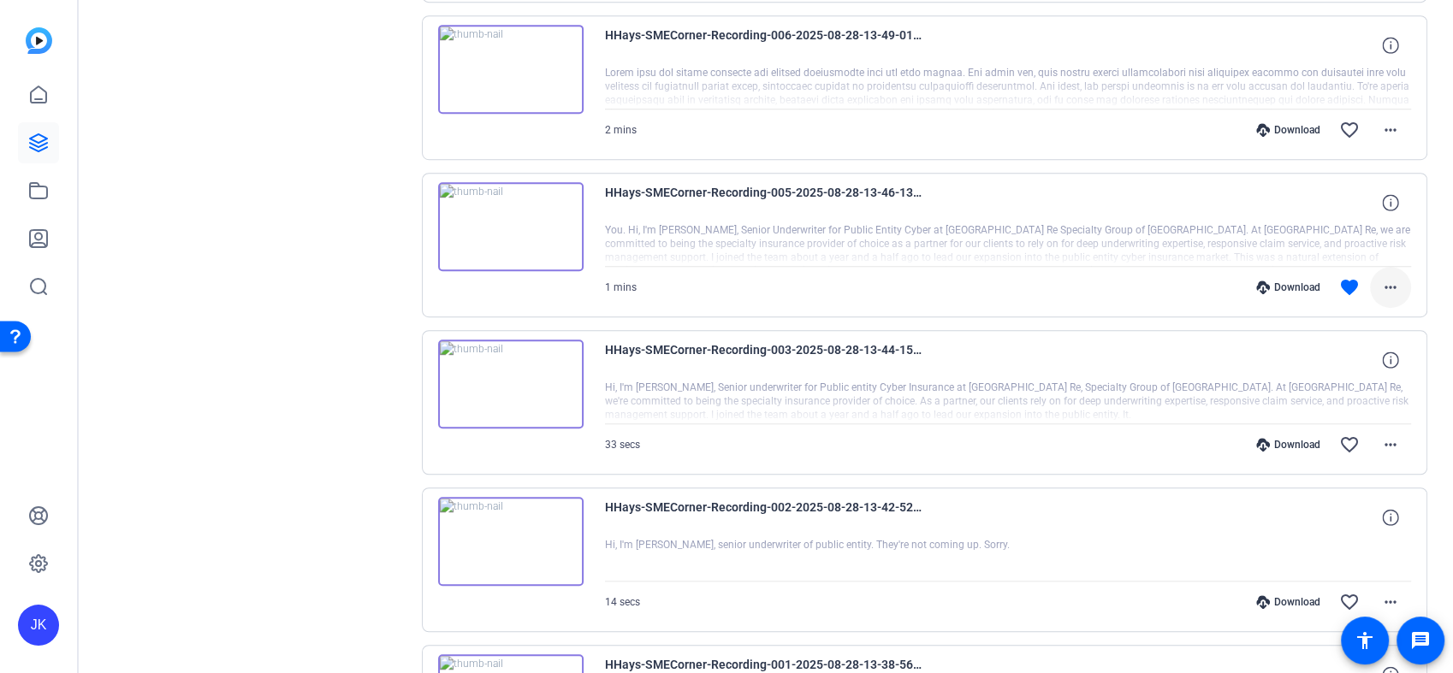
click at [1382, 287] on mat-icon "more_horiz" at bounding box center [1390, 287] width 21 height 21
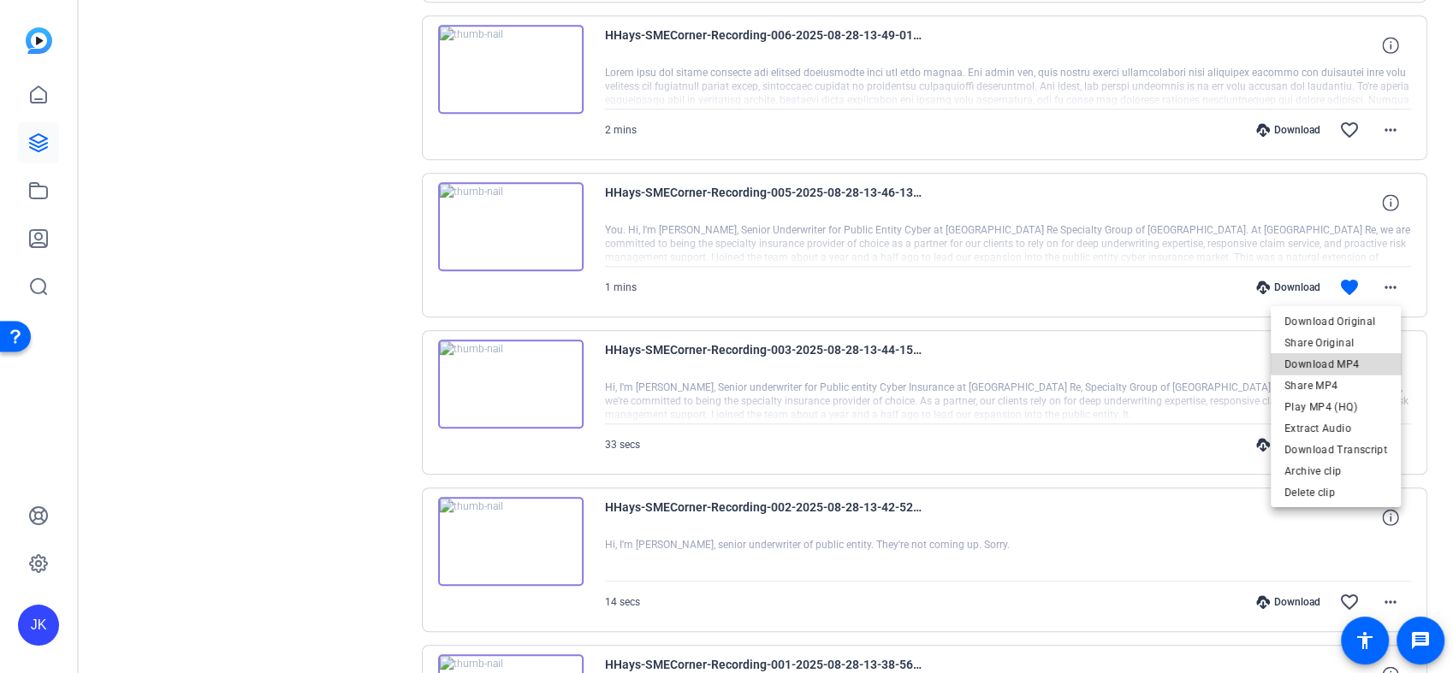
click at [1361, 360] on span "Download MP4" at bounding box center [1335, 363] width 103 height 21
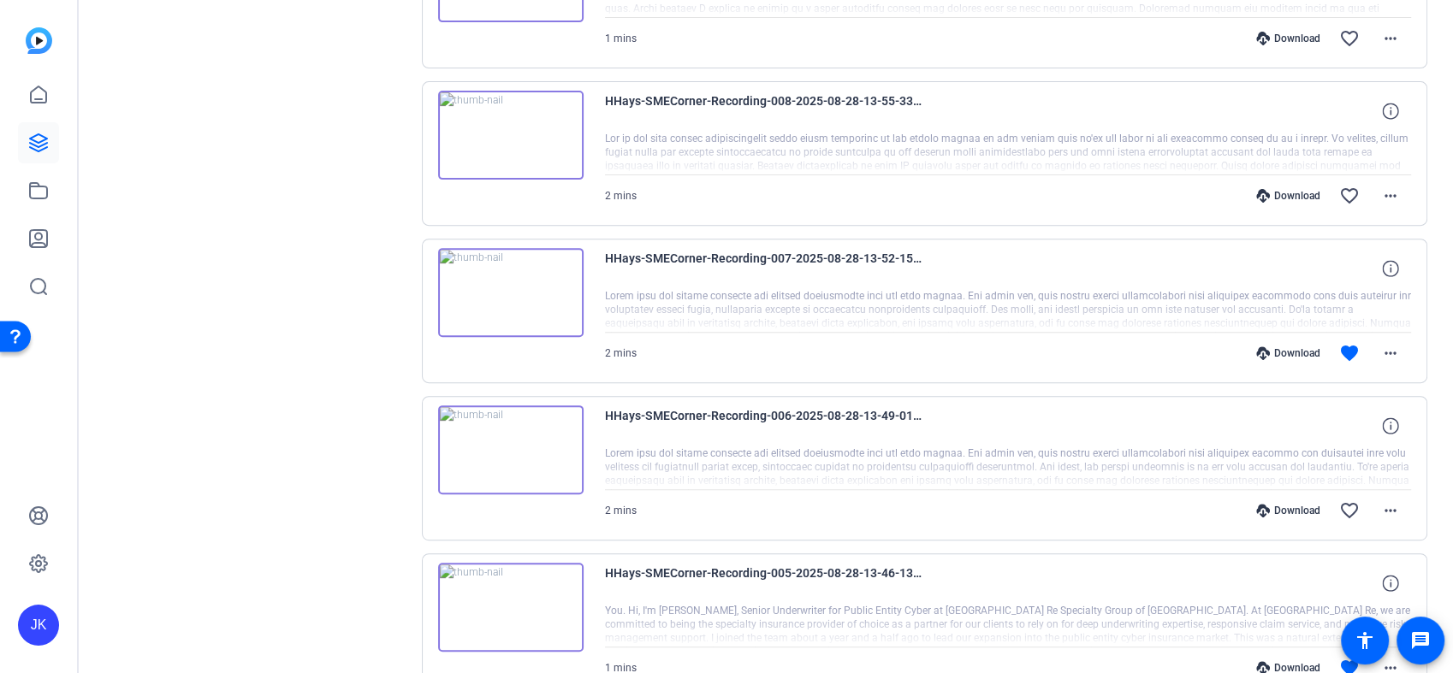
scroll to position [515, 0]
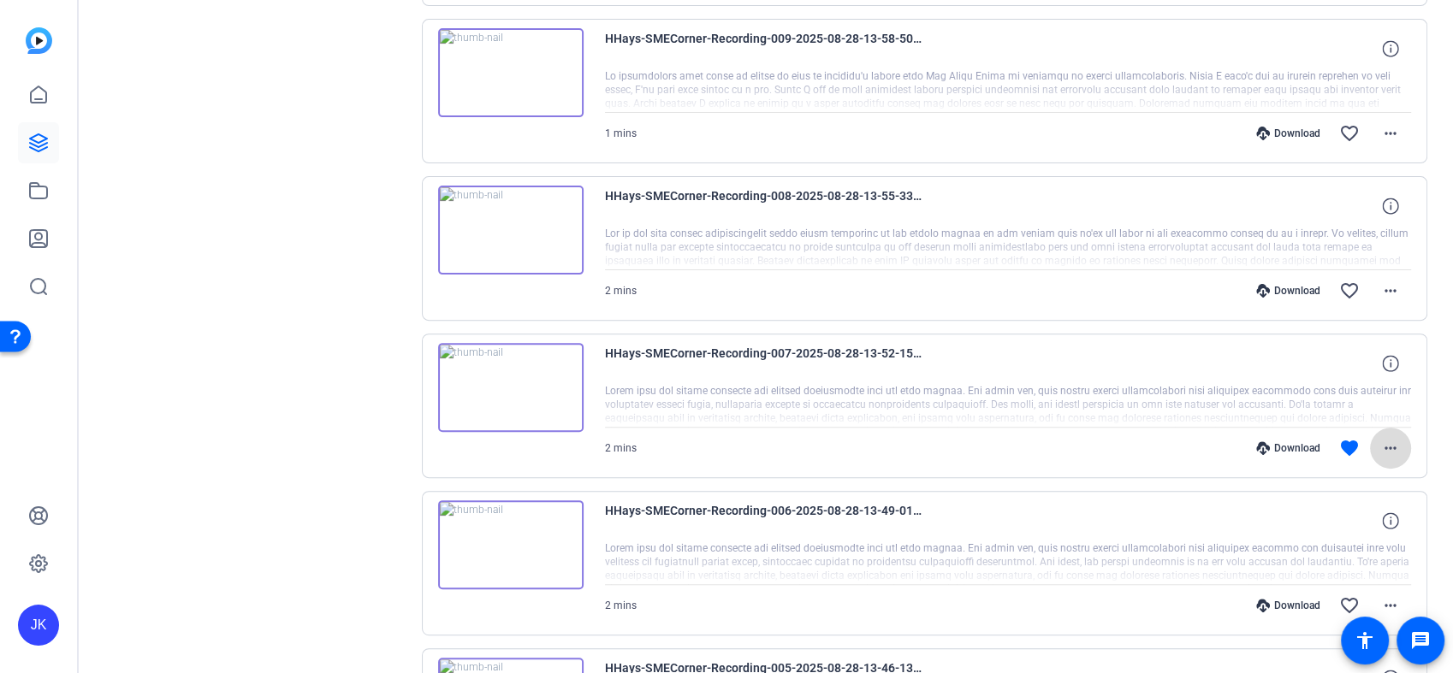
click at [1380, 445] on mat-icon "more_horiz" at bounding box center [1390, 448] width 21 height 21
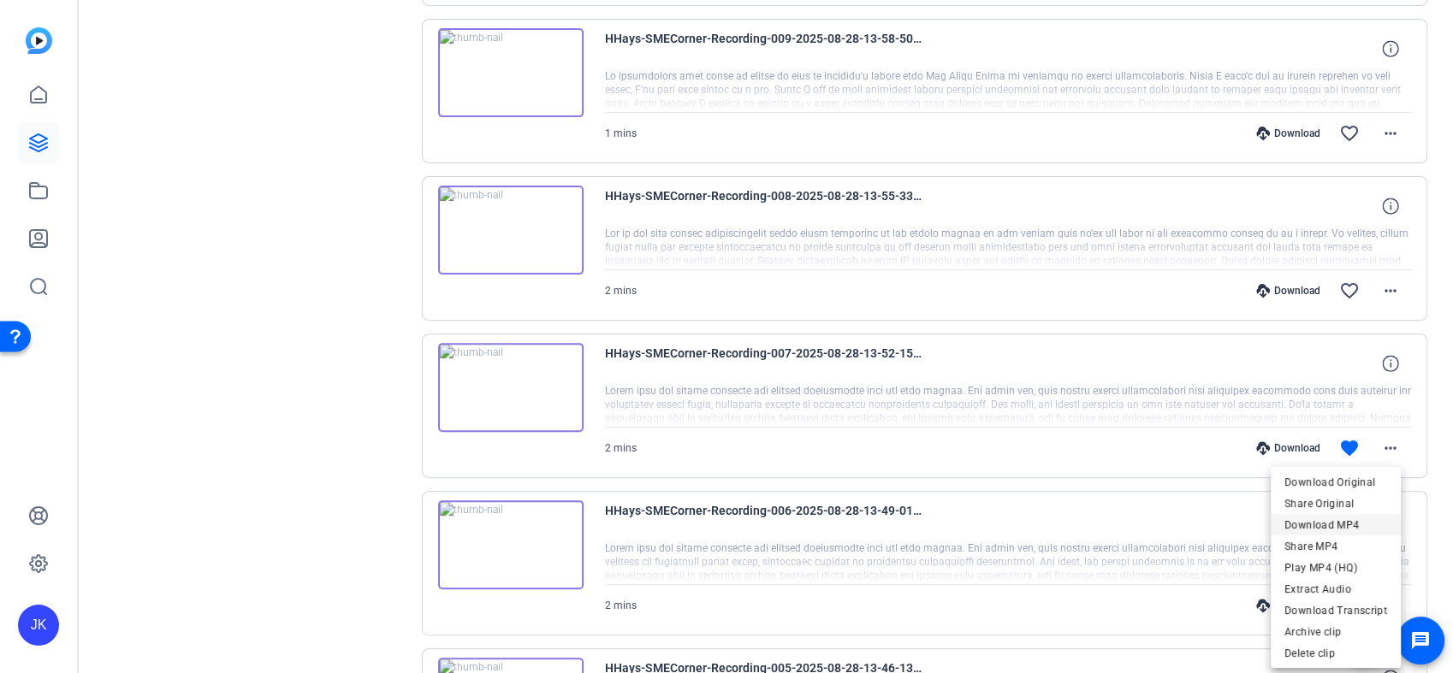
click at [1363, 524] on span "Download MP4" at bounding box center [1335, 524] width 103 height 21
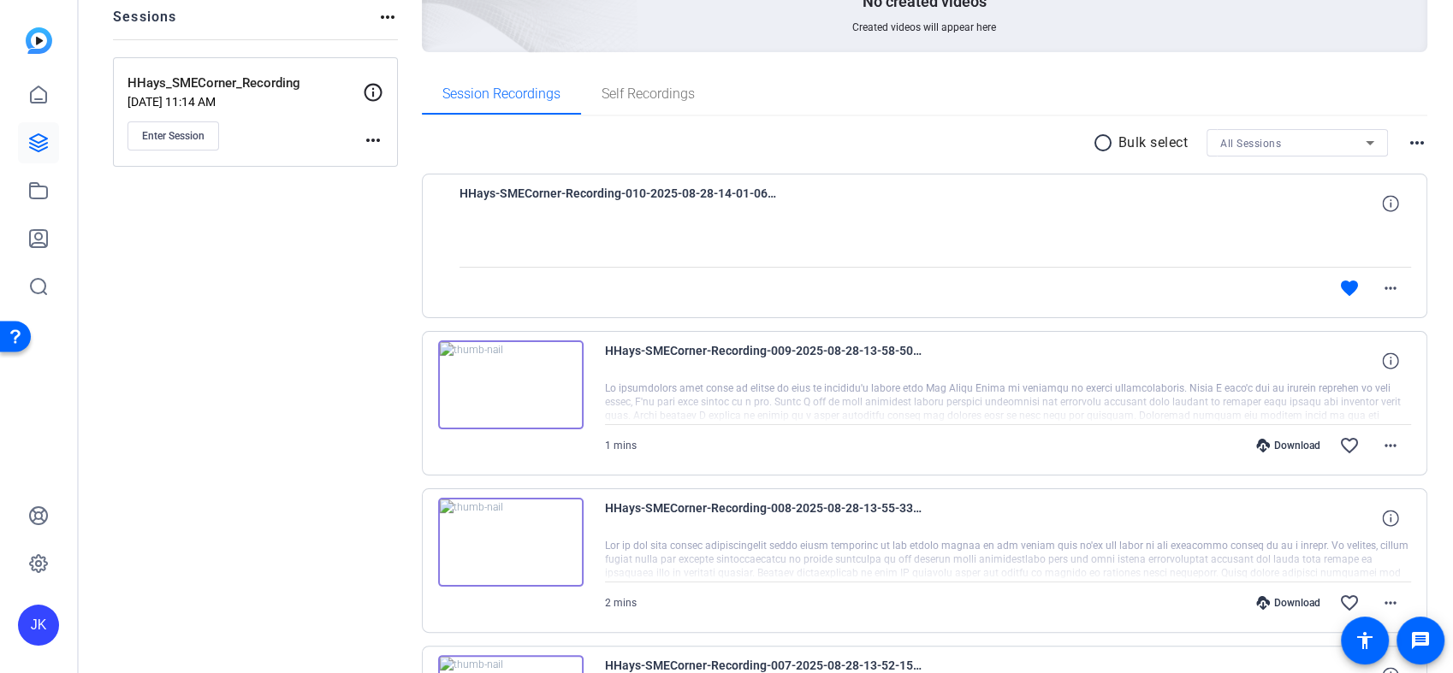
scroll to position [190, 0]
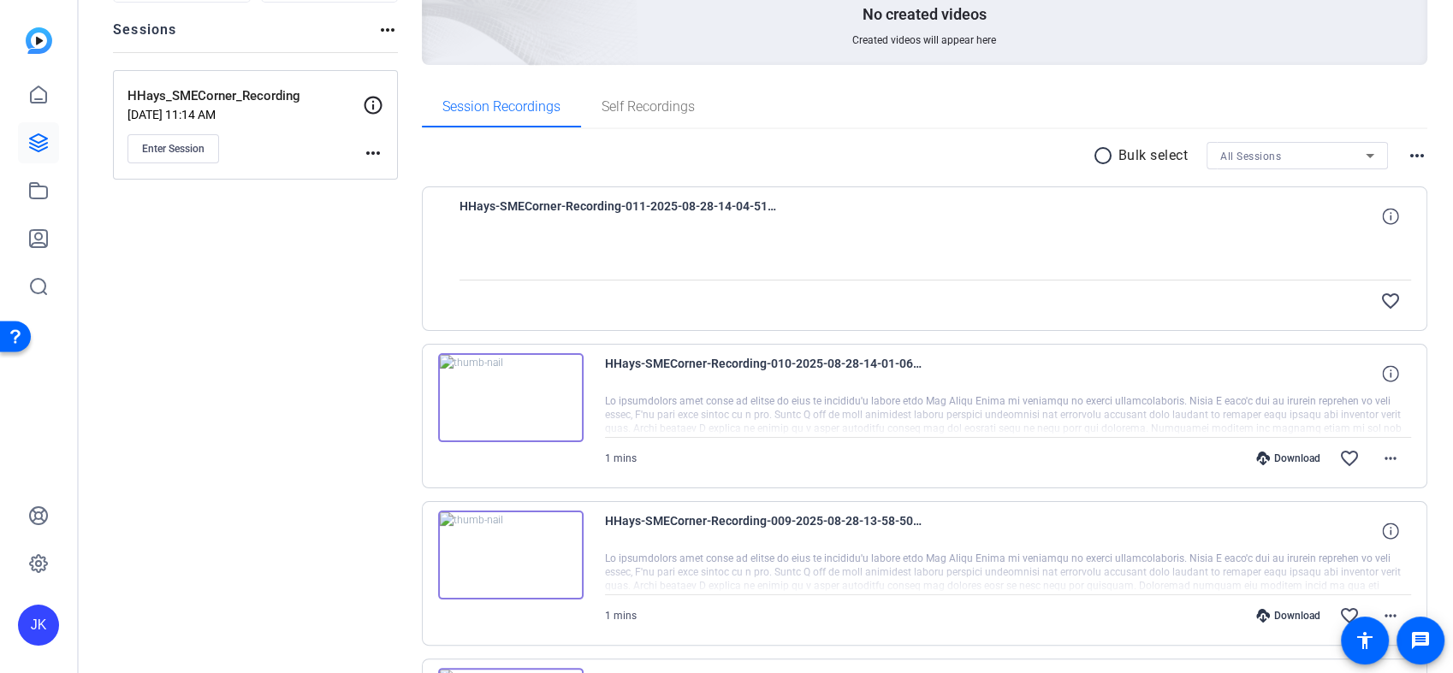
scroll to position [285, 0]
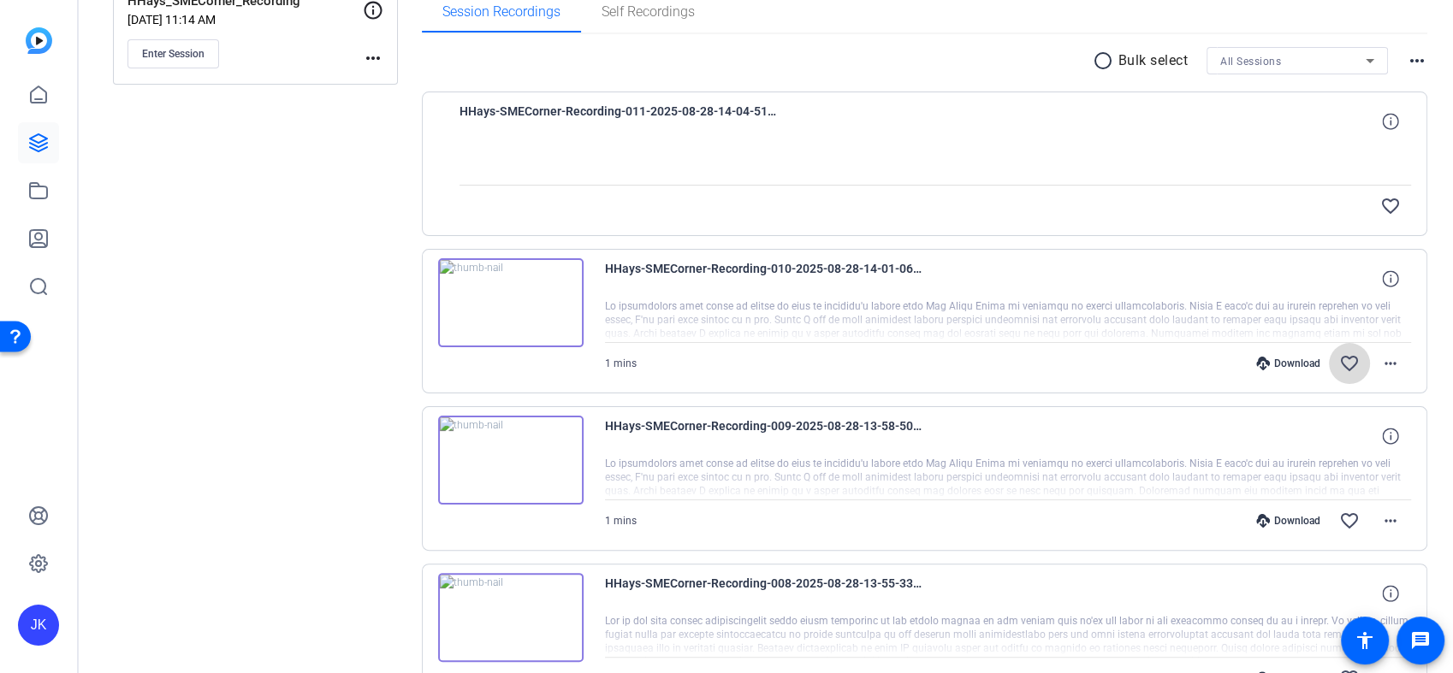
click at [1340, 363] on mat-icon "favorite_border" at bounding box center [1349, 363] width 21 height 21
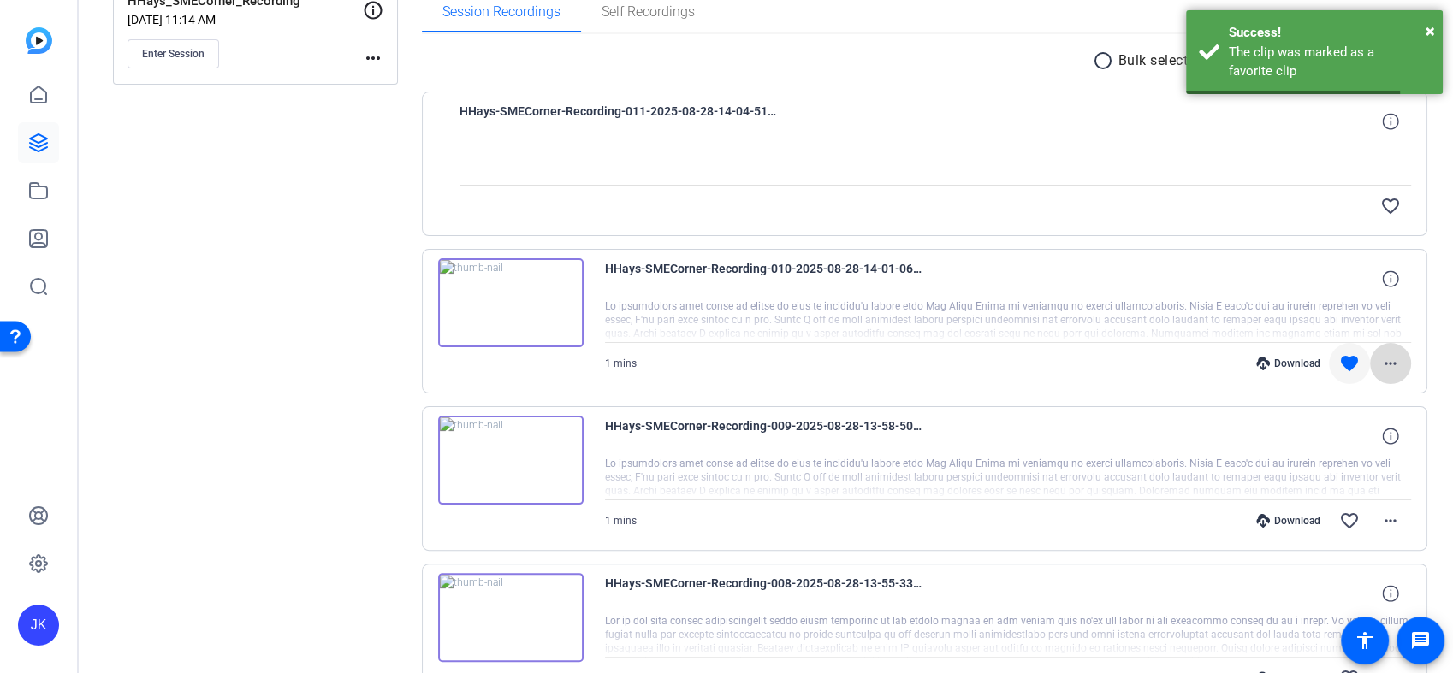
click at [1382, 364] on mat-icon "more_horiz" at bounding box center [1390, 363] width 21 height 21
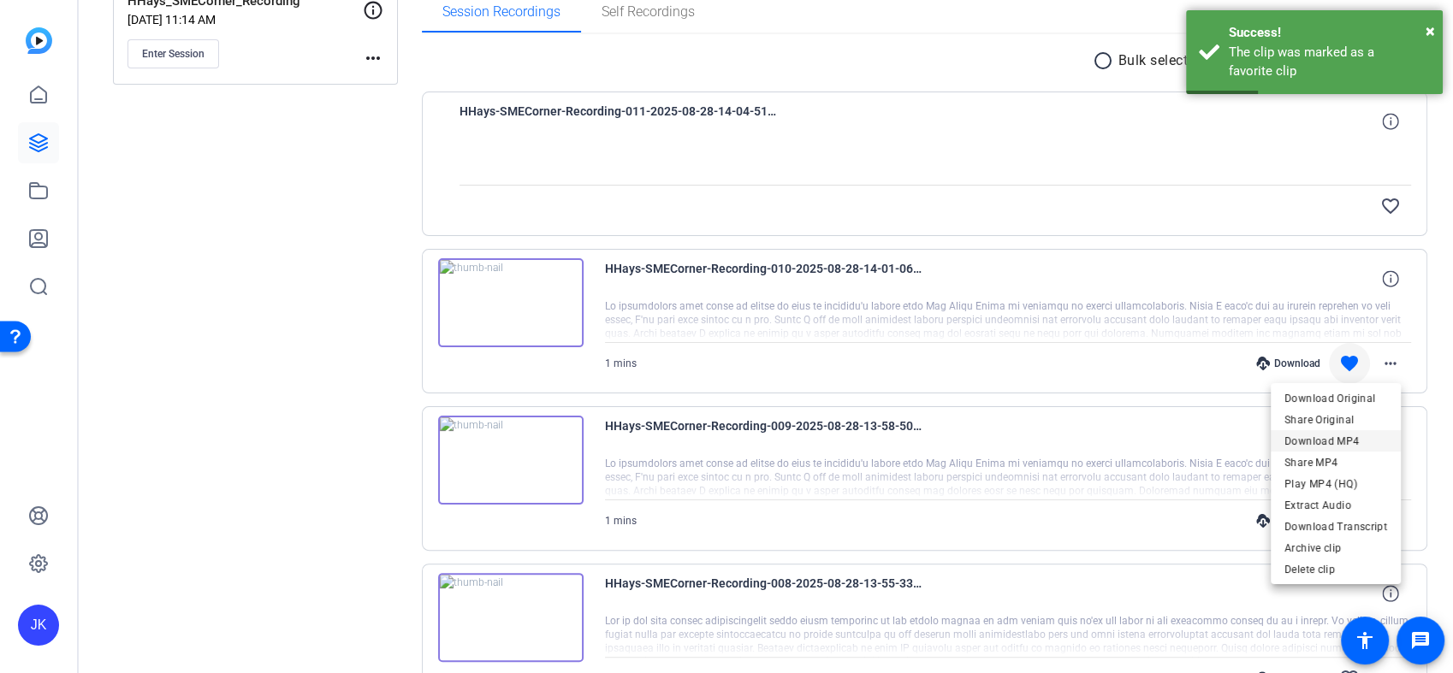
click at [1355, 447] on span "Download MP4" at bounding box center [1335, 440] width 103 height 21
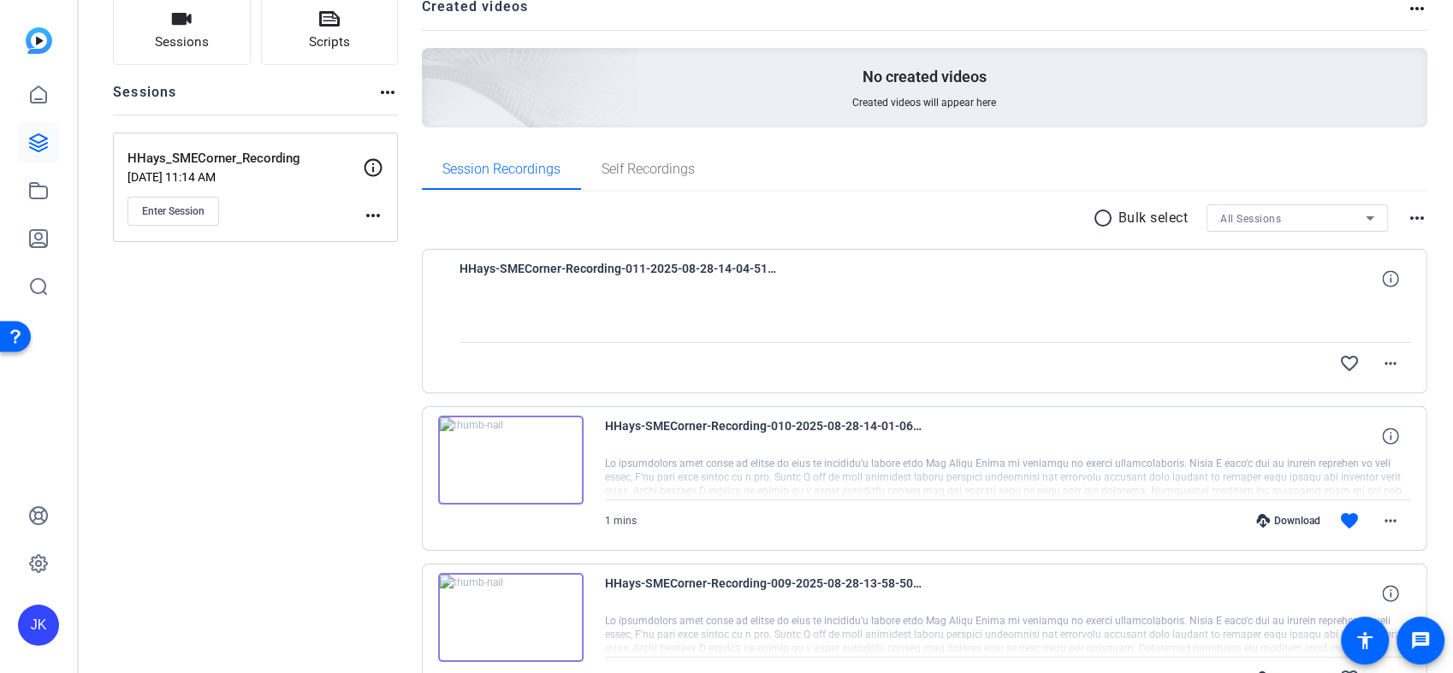
scroll to position [95, 0]
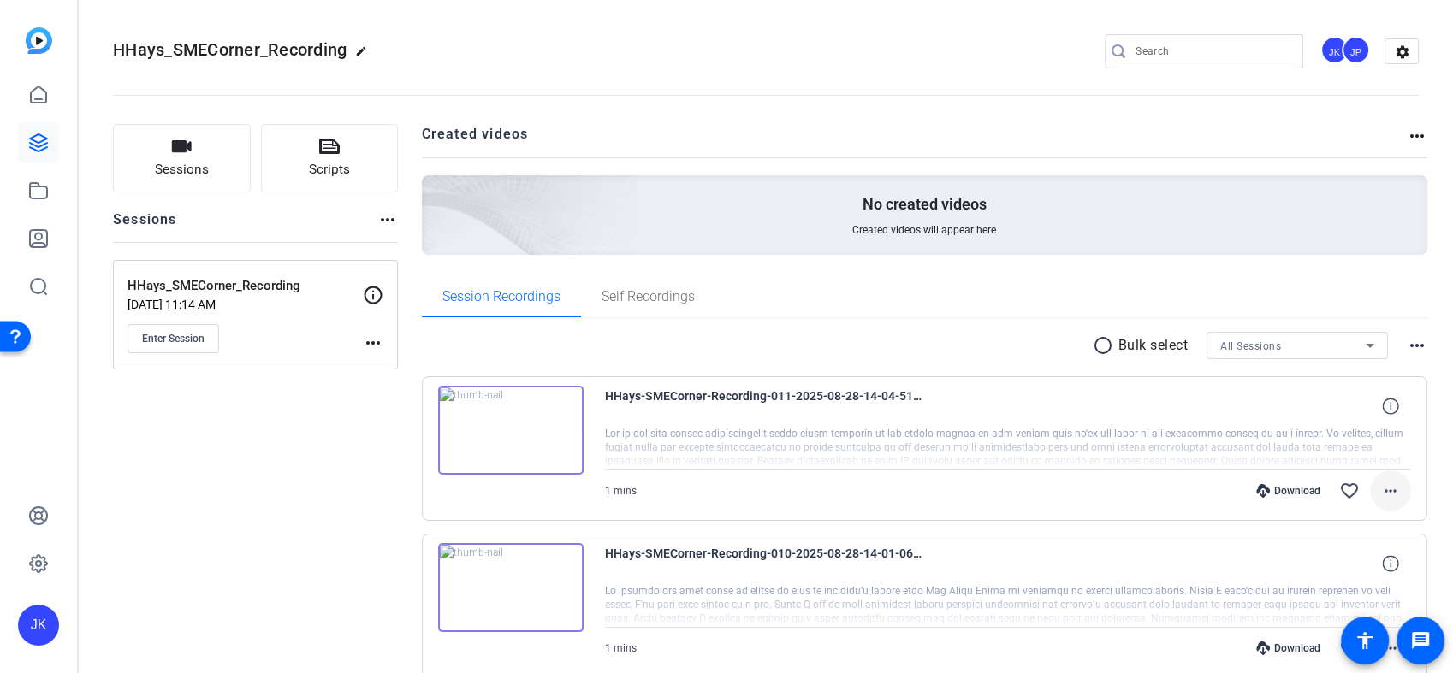
click at [1391, 490] on span at bounding box center [1390, 490] width 41 height 41
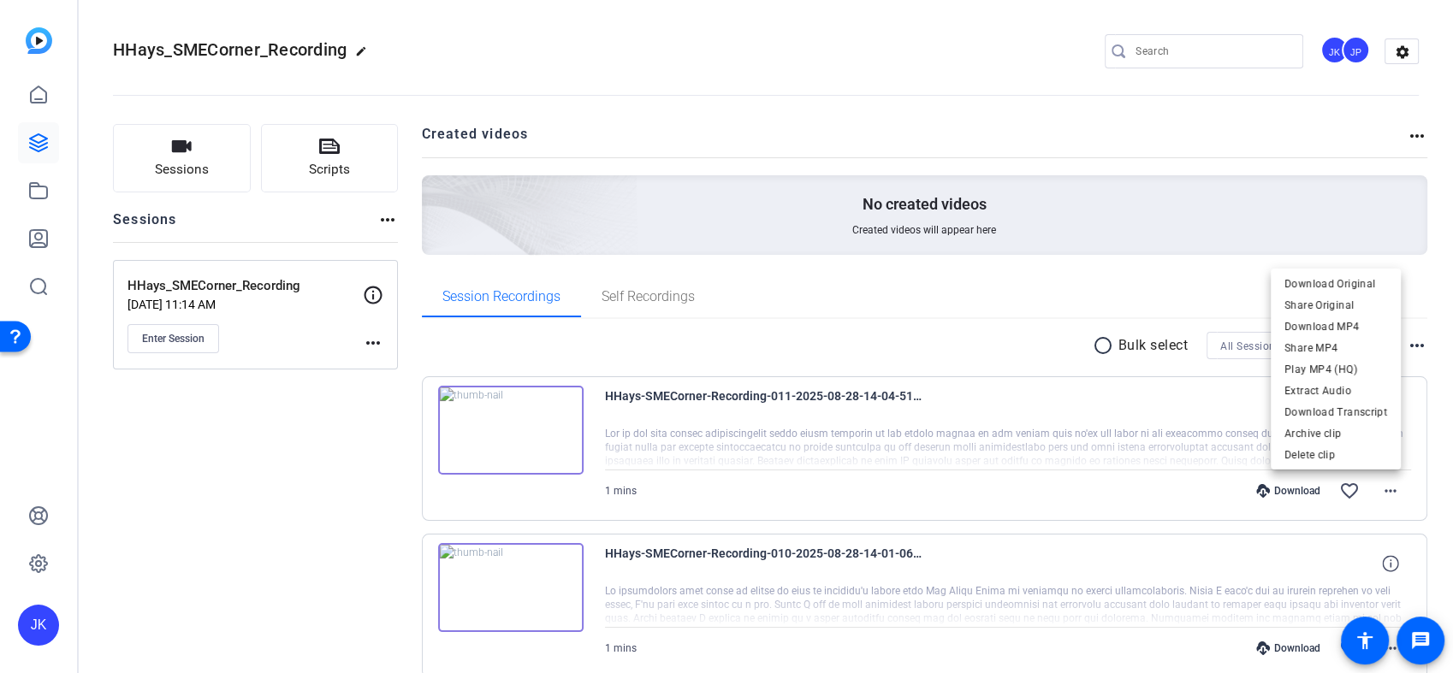
click at [1335, 489] on div at bounding box center [726, 336] width 1453 height 673
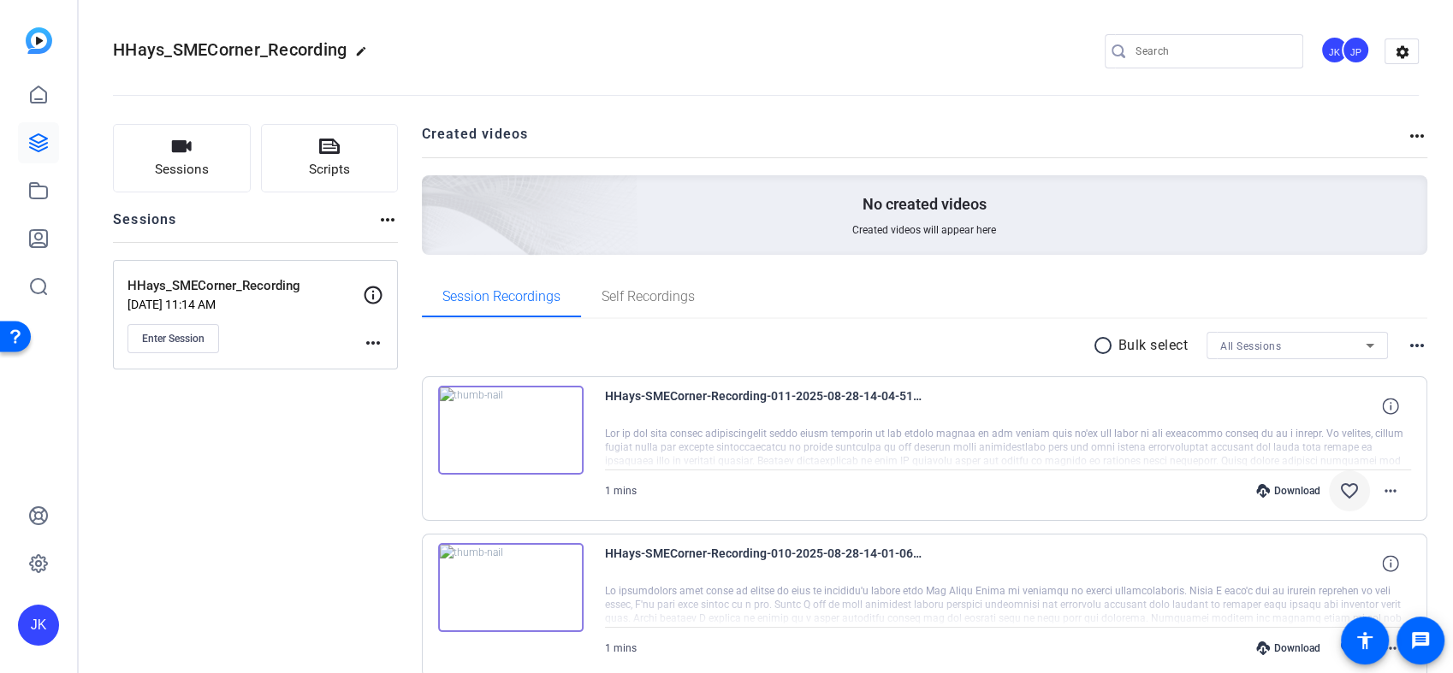
click at [1339, 488] on mat-icon "favorite_border" at bounding box center [1349, 491] width 21 height 21
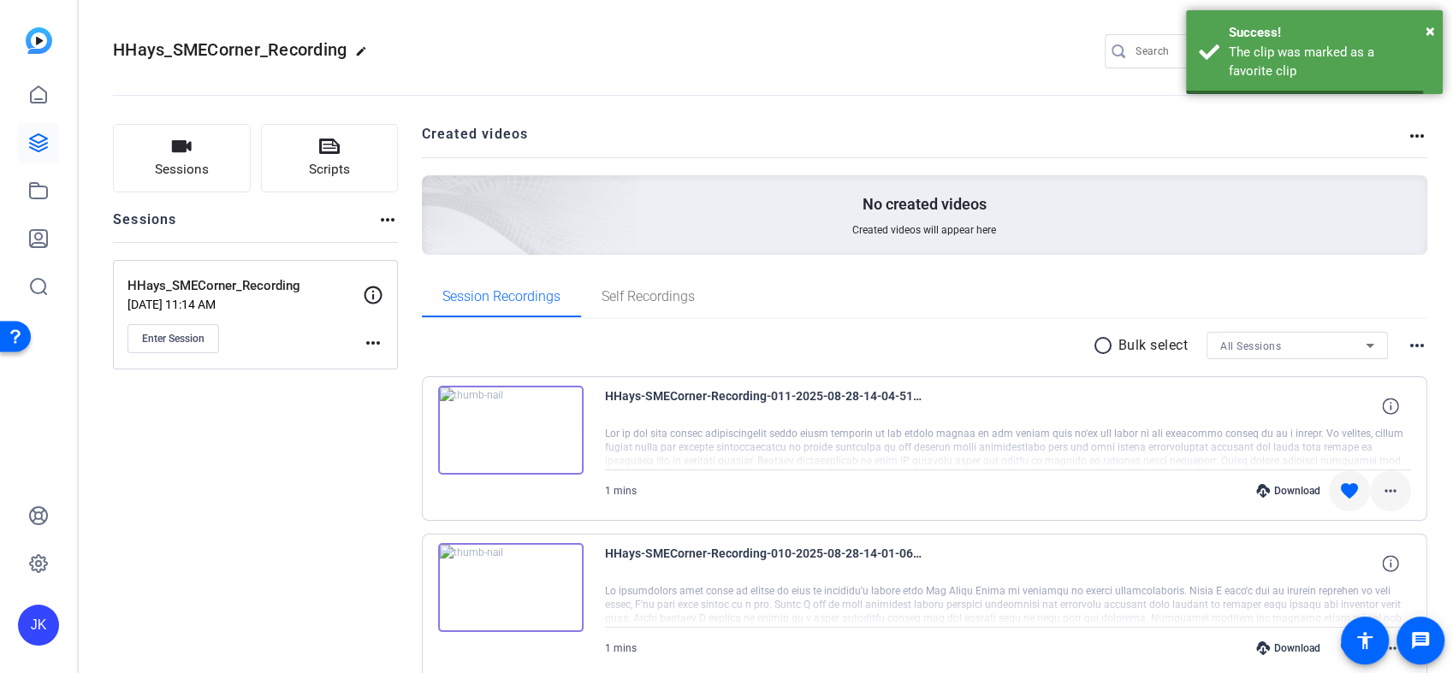
click at [1397, 490] on span at bounding box center [1390, 490] width 41 height 41
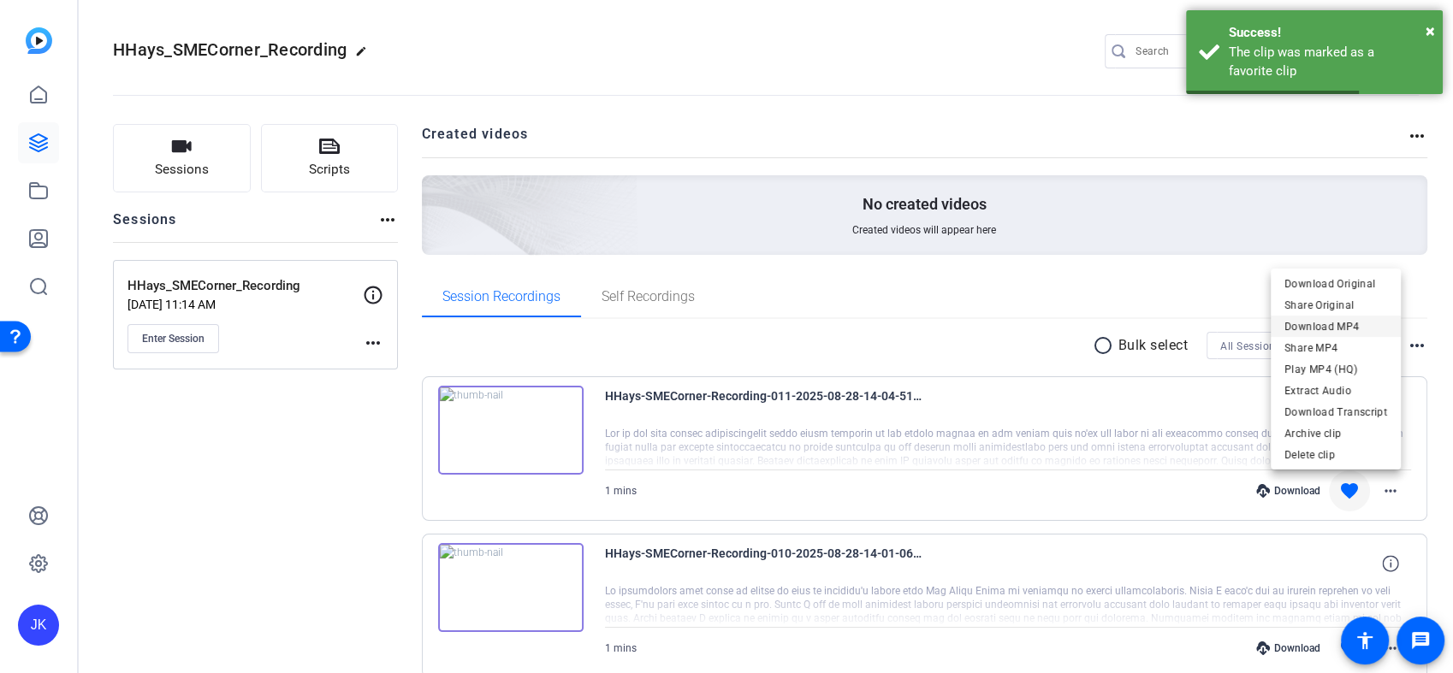
click at [1340, 325] on span "Download MP4" at bounding box center [1335, 327] width 103 height 21
